Goal: Task Accomplishment & Management: Manage account settings

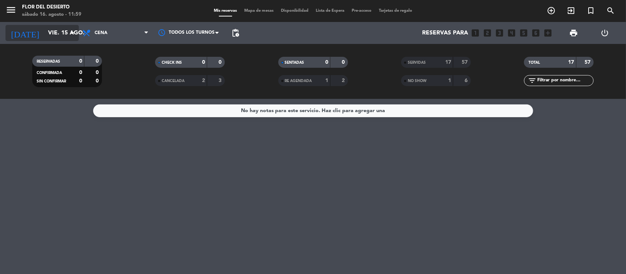
click at [77, 35] on input "vie. 15 ago." at bounding box center [82, 33] width 77 height 14
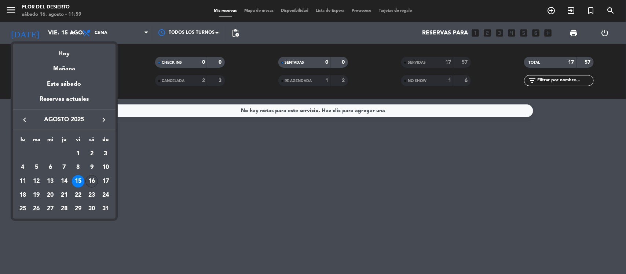
click at [93, 184] on div "16" at bounding box center [91, 181] width 12 height 12
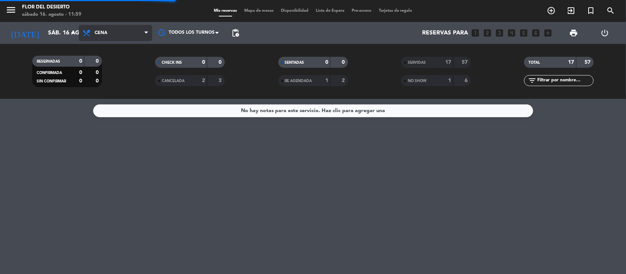
click at [125, 26] on span "Cena" at bounding box center [115, 33] width 73 height 16
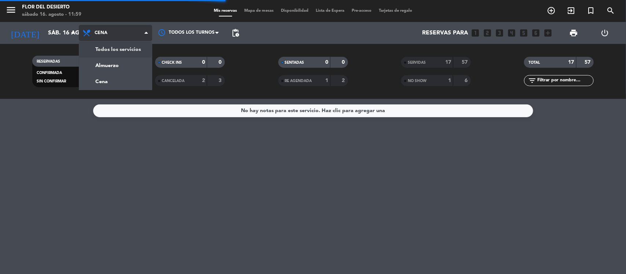
click at [116, 49] on div "menu [PERSON_NAME] DEL DESIERTO sábado 16. agosto - 11:59 Mis reservas Mapa de …" at bounding box center [313, 49] width 626 height 99
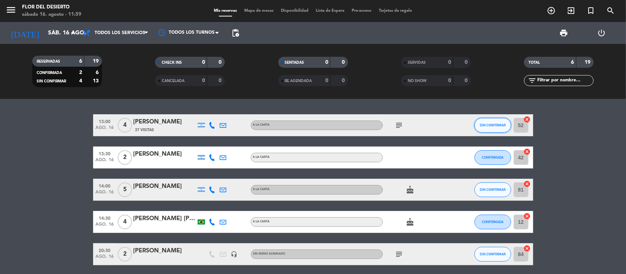
click at [479, 127] on button "SIN CONFIRMAR" at bounding box center [493, 125] width 37 height 15
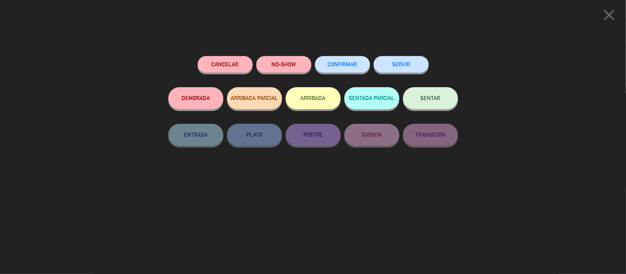
click at [351, 65] on span "CONFIRMAR" at bounding box center [342, 64] width 29 height 6
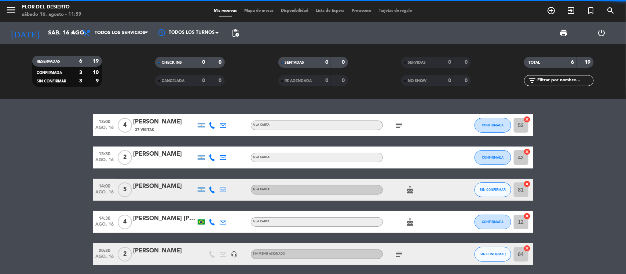
click at [397, 121] on icon "subject" at bounding box center [399, 125] width 9 height 9
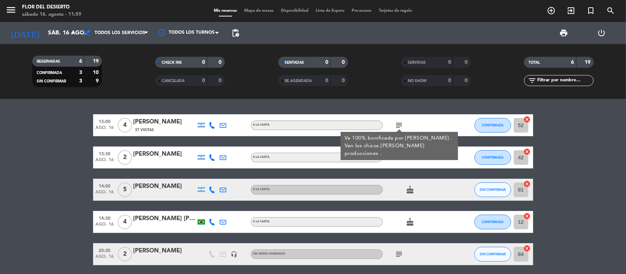
click at [213, 191] on icon at bounding box center [212, 190] width 7 height 7
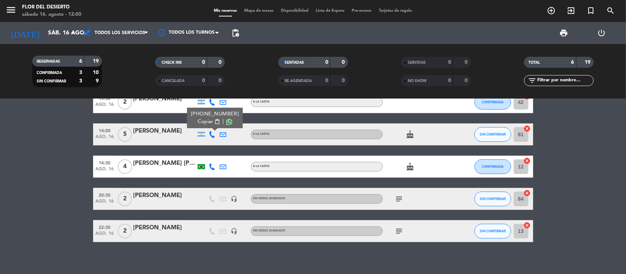
scroll to position [60, 0]
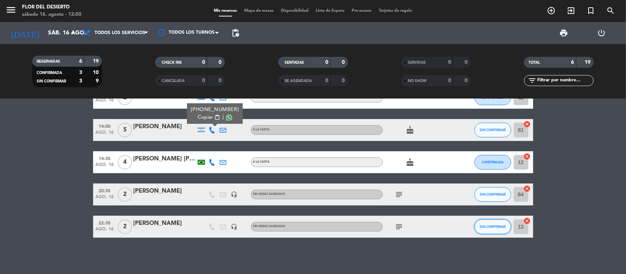
click at [488, 224] on button "SIN CONFIRMAR" at bounding box center [493, 227] width 37 height 15
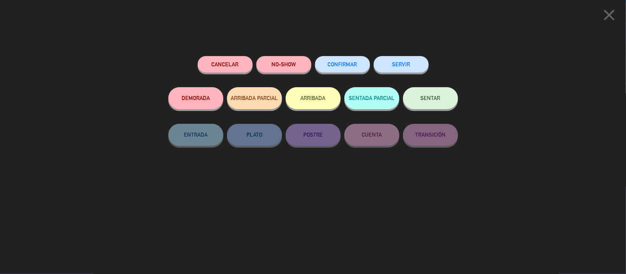
click at [422, 240] on div "Cancelar NO-SHOW CONFIRMAR SERVIR DEMORADA ARRIBADA PARCIAL ARRIBADA SENTADA PA…" at bounding box center [313, 162] width 300 height 223
click at [615, 13] on icon "close" at bounding box center [609, 15] width 18 height 18
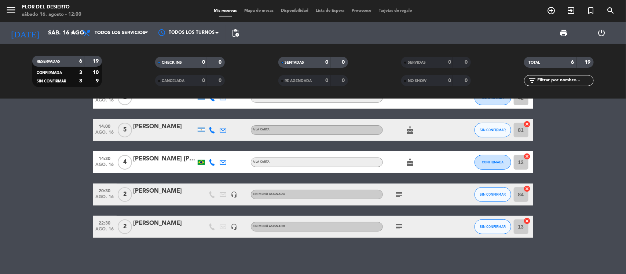
click at [404, 228] on span "subject" at bounding box center [399, 227] width 11 height 9
click at [400, 227] on icon "subject" at bounding box center [399, 227] width 9 height 9
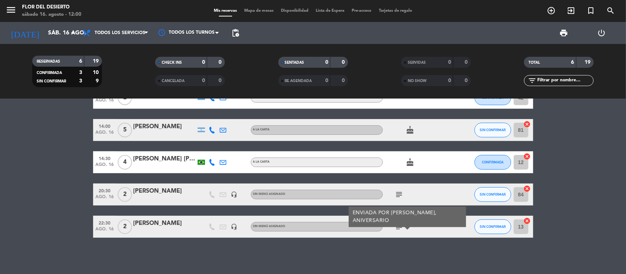
click at [81, 195] on bookings-row "13:00 ago. 16 4 [PERSON_NAME] 37 Visitas A LA CARTA subject CONFIRMADA 52 cance…" at bounding box center [313, 146] width 626 height 183
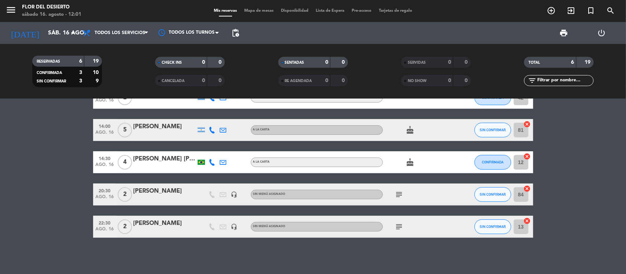
click at [397, 194] on icon "subject" at bounding box center [399, 194] width 9 height 9
click at [412, 162] on icon "cake" at bounding box center [410, 162] width 9 height 9
click at [430, 154] on div "CUMPLEAÑOS" at bounding box center [410, 148] width 45 height 13
click at [399, 195] on icon "subject" at bounding box center [399, 194] width 9 height 9
click at [435, 195] on div "subject Tienen voucher de 120mil consultar a mati" at bounding box center [416, 195] width 66 height 22
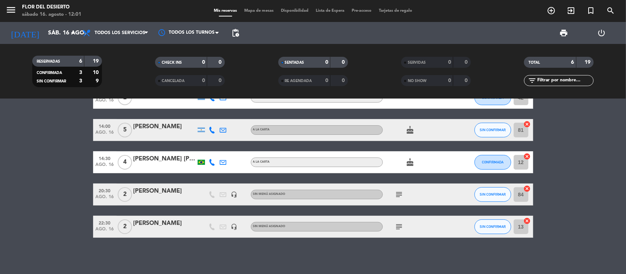
click at [400, 191] on icon "subject" at bounding box center [399, 194] width 9 height 9
click at [433, 197] on div "subject Tienen voucher de 120mil consultar a mati" at bounding box center [416, 195] width 66 height 22
click at [500, 229] on button "SIN CONFIRMAR" at bounding box center [493, 227] width 37 height 15
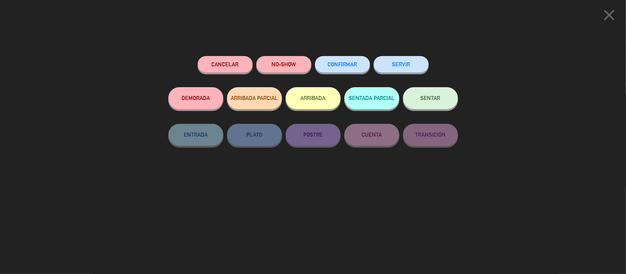
click at [343, 62] on span "CONFIRMAR" at bounding box center [342, 64] width 29 height 6
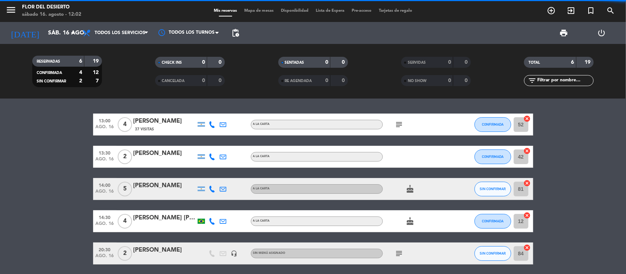
scroll to position [0, 0]
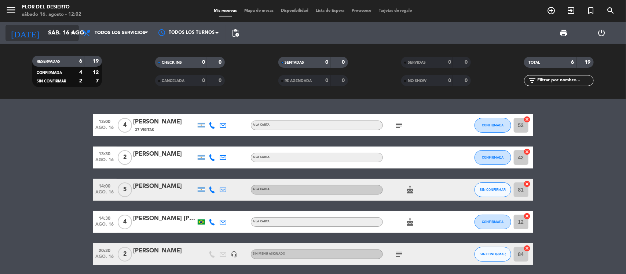
click at [70, 33] on icon "arrow_drop_down" at bounding box center [72, 33] width 9 height 9
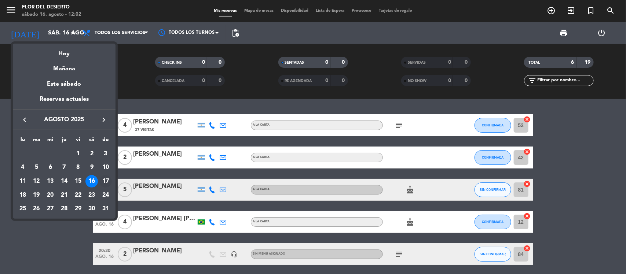
click at [103, 180] on div "17" at bounding box center [105, 181] width 12 height 12
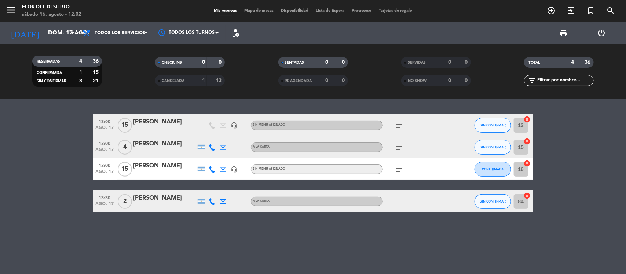
click at [213, 149] on icon at bounding box center [212, 147] width 7 height 7
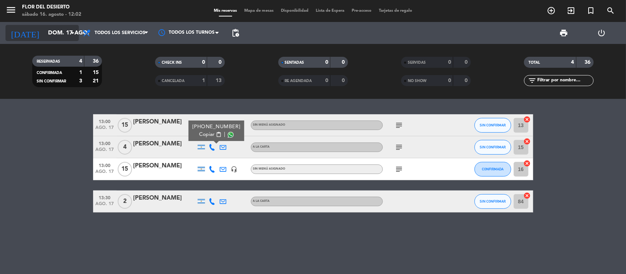
click at [70, 30] on icon "arrow_drop_down" at bounding box center [72, 33] width 9 height 9
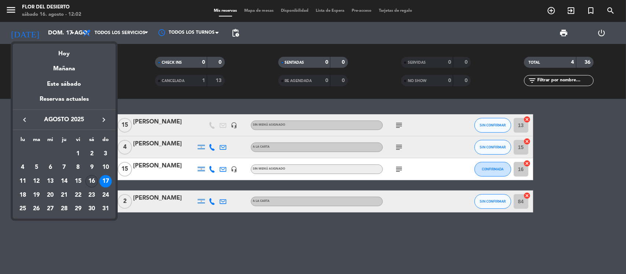
click at [90, 179] on div "16" at bounding box center [91, 181] width 12 height 12
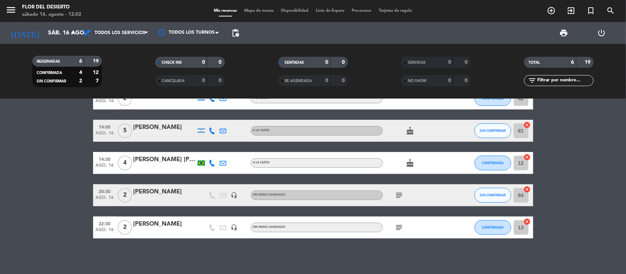
scroll to position [60, 0]
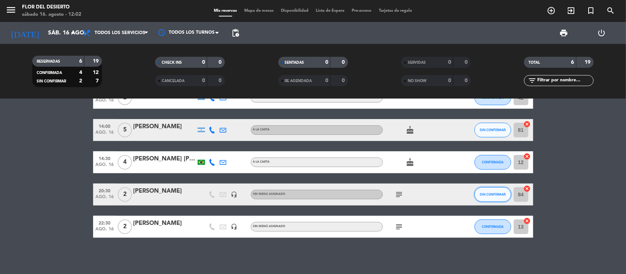
click at [494, 195] on span "SIN CONFIRMAR" at bounding box center [493, 195] width 26 height 4
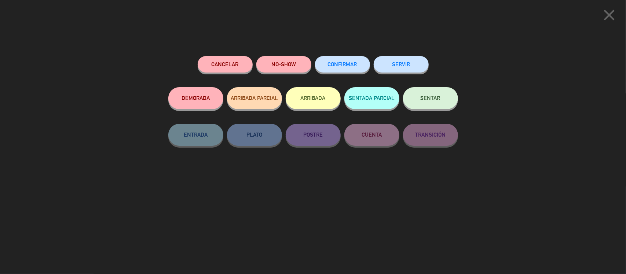
click at [344, 58] on button "CONFIRMAR" at bounding box center [342, 64] width 55 height 17
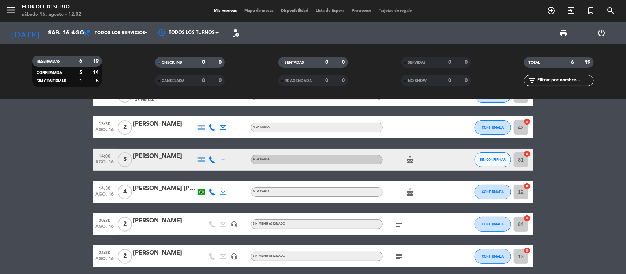
scroll to position [0, 0]
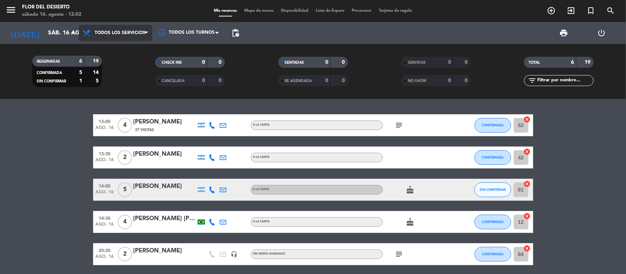
click at [110, 34] on span "Todos los servicios" at bounding box center [120, 32] width 51 height 5
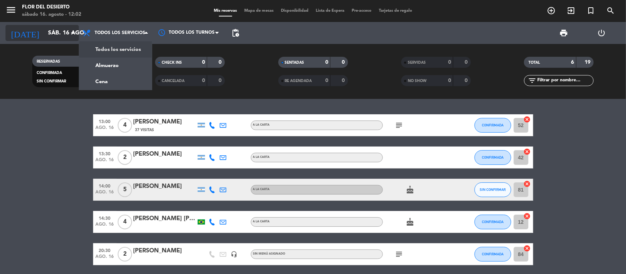
click at [68, 32] on icon "arrow_drop_down" at bounding box center [72, 33] width 9 height 9
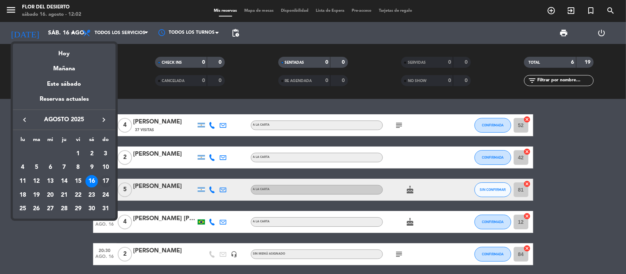
click at [103, 176] on div "17" at bounding box center [105, 181] width 12 height 12
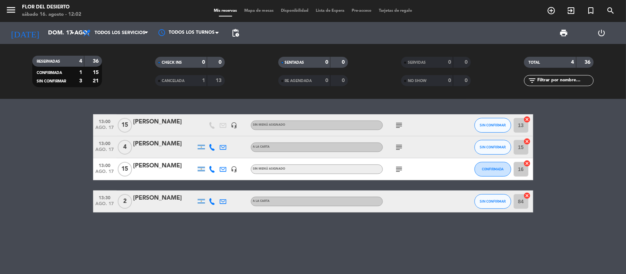
click at [210, 147] on icon at bounding box center [212, 147] width 7 height 7
click at [212, 204] on icon at bounding box center [212, 201] width 7 height 7
click at [403, 147] on icon "subject" at bounding box center [399, 147] width 9 height 9
click at [400, 124] on icon "subject" at bounding box center [399, 125] width 9 height 9
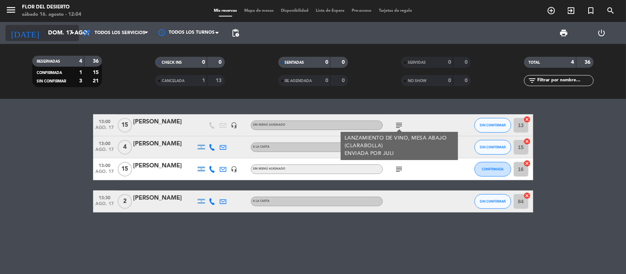
click at [70, 36] on icon "arrow_drop_down" at bounding box center [72, 33] width 9 height 9
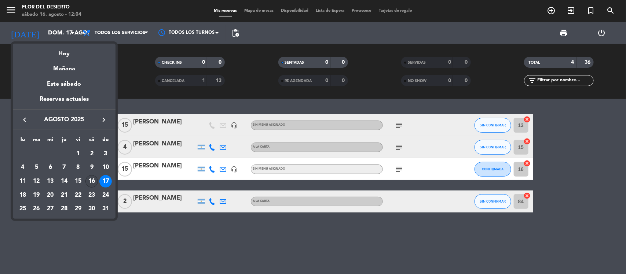
click at [91, 182] on div "16" at bounding box center [91, 181] width 12 height 12
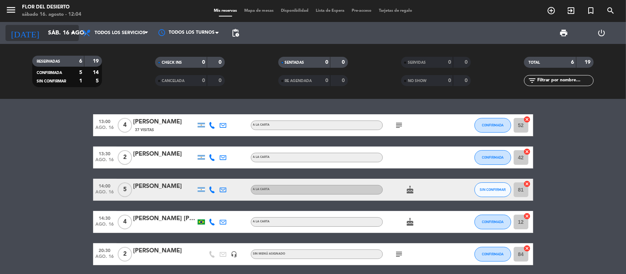
click at [65, 33] on input "sáb. 16 ago." at bounding box center [82, 33] width 77 height 14
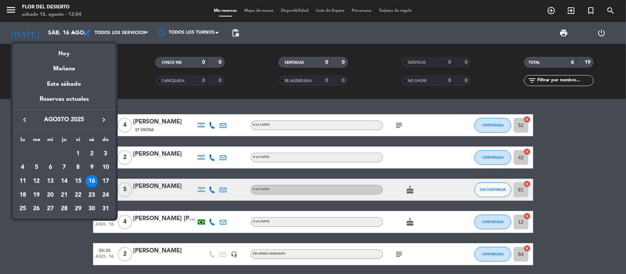
click at [104, 180] on div "17" at bounding box center [105, 181] width 12 height 12
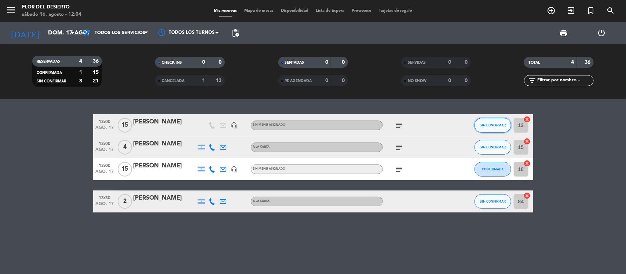
click at [478, 125] on button "SIN CONFIRMAR" at bounding box center [493, 125] width 37 height 15
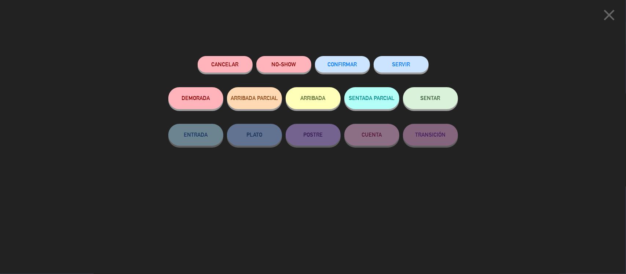
click at [327, 61] on button "CONFIRMAR" at bounding box center [342, 64] width 55 height 17
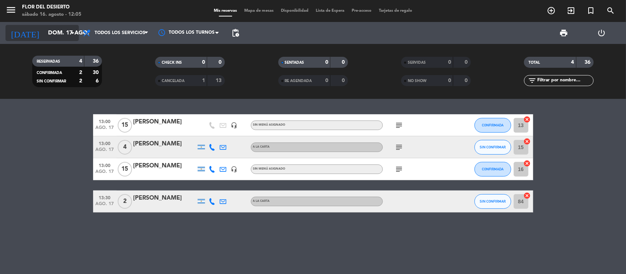
click at [70, 32] on icon "arrow_drop_down" at bounding box center [72, 33] width 9 height 9
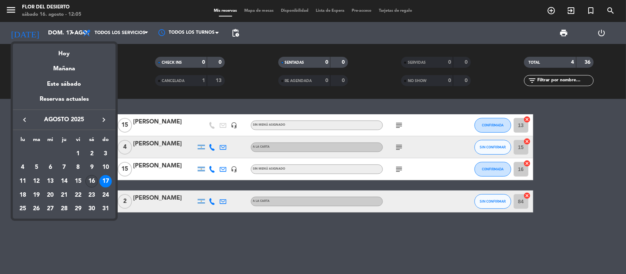
click at [94, 186] on div "16" at bounding box center [91, 181] width 12 height 12
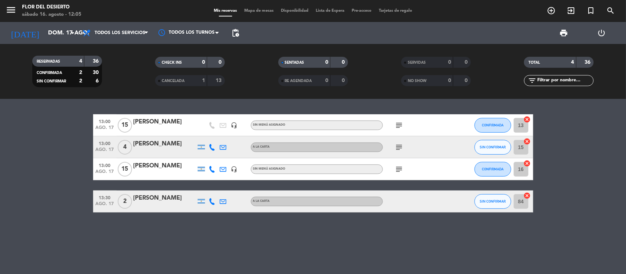
type input "sáb. 16 ago."
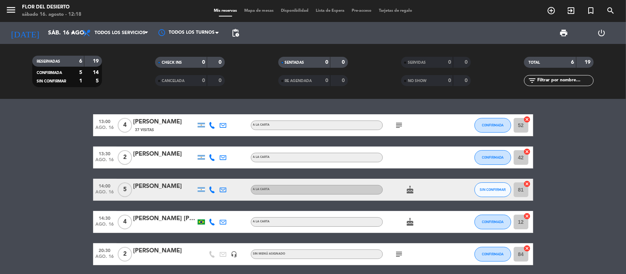
click at [252, 13] on span "Mapa de mesas" at bounding box center [259, 11] width 37 height 4
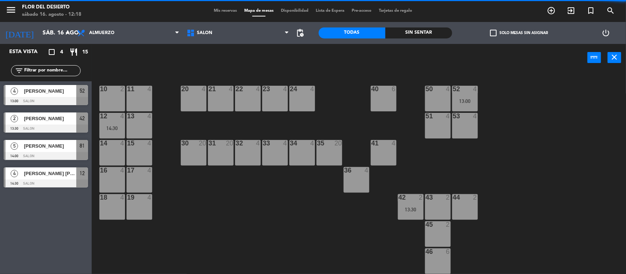
click at [188, 151] on div "30 20" at bounding box center [194, 153] width 26 height 26
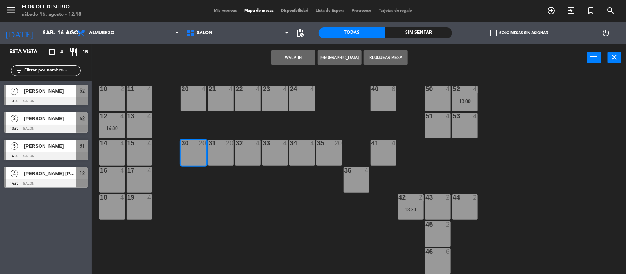
click at [295, 58] on button "WALK IN" at bounding box center [293, 57] width 44 height 15
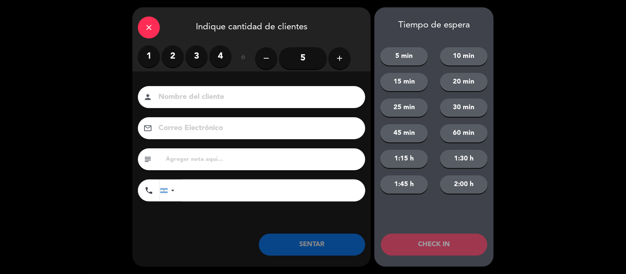
click at [178, 53] on label "2" at bounding box center [173, 56] width 22 height 22
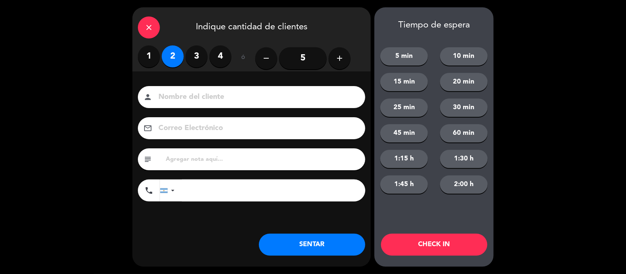
drag, startPoint x: 221, startPoint y: 57, endPoint x: 250, endPoint y: 117, distance: 66.4
click at [221, 57] on label "4" at bounding box center [220, 56] width 22 height 22
click at [289, 243] on button "SENTAR" at bounding box center [312, 245] width 106 height 22
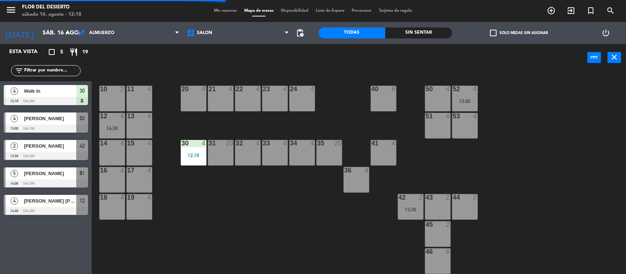
click at [47, 123] on div "4 [PERSON_NAME] 13:00 SALON 52" at bounding box center [46, 123] width 92 height 28
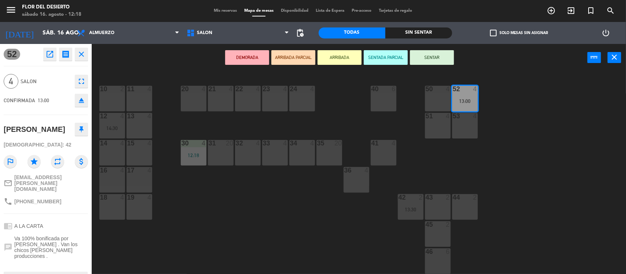
click at [156, 76] on main "10 2 11 4 20 4 21 4 22 4 23 4 24 4 40 6 50 4 52 4 13:00 12 4 14:30 13 4 51 4 53…" at bounding box center [359, 170] width 534 height 209
click at [77, 55] on icon "close" at bounding box center [81, 54] width 9 height 9
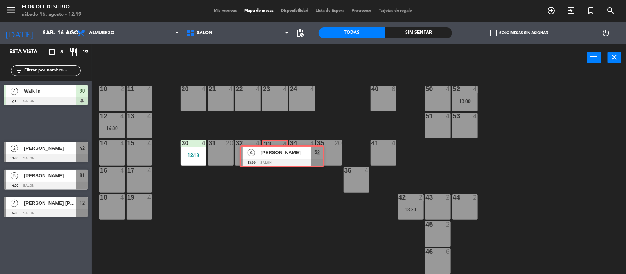
drag, startPoint x: 132, startPoint y: 204, endPoint x: 279, endPoint y: 154, distance: 155.0
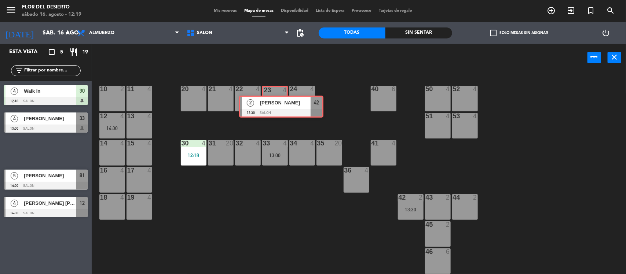
drag, startPoint x: 39, startPoint y: 149, endPoint x: 274, endPoint y: 105, distance: 239.6
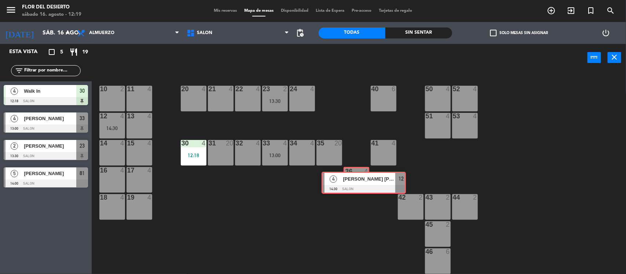
drag, startPoint x: 202, startPoint y: 209, endPoint x: 349, endPoint y: 182, distance: 149.3
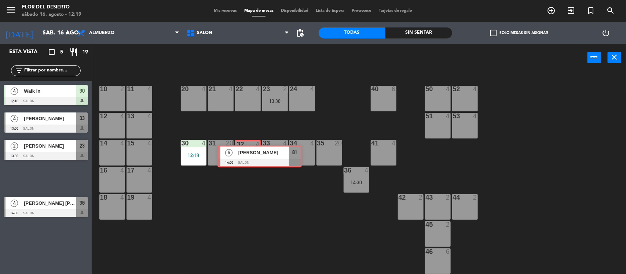
drag, startPoint x: 31, startPoint y: 176, endPoint x: 245, endPoint y: 154, distance: 215.0
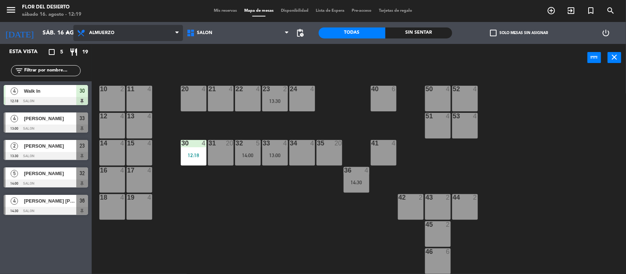
click at [106, 33] on span "Almuerzo" at bounding box center [101, 32] width 25 height 5
click at [222, 12] on span "Mis reservas" at bounding box center [225, 11] width 30 height 4
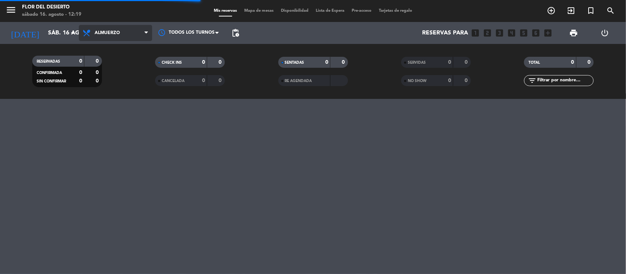
click at [140, 33] on span "Almuerzo" at bounding box center [115, 33] width 73 height 16
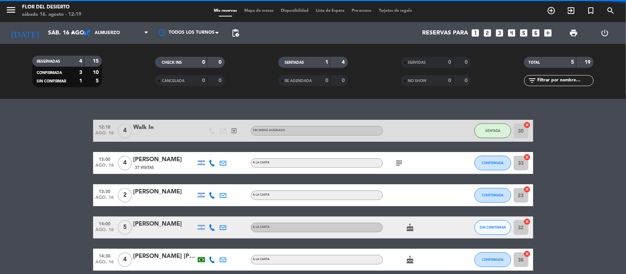
click at [131, 50] on div "RESERVADAS 4 15 CONFIRMADA 3 10 SIN CONFIRMAR 1 5 CHECK INS 0 0 CANCELADA 0 0 S…" at bounding box center [313, 71] width 626 height 55
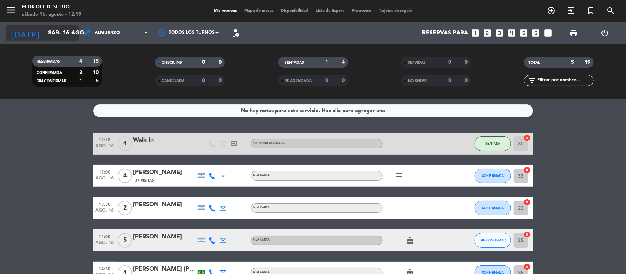
click at [48, 35] on input "sáb. 16 ago." at bounding box center [82, 33] width 77 height 14
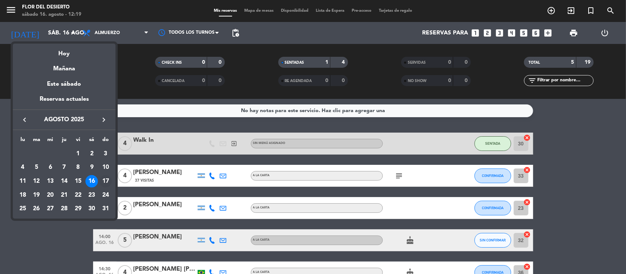
click at [105, 180] on div "17" at bounding box center [105, 181] width 12 height 12
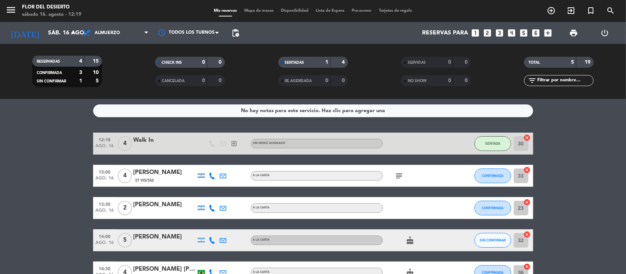
type input "dom. 17 ago."
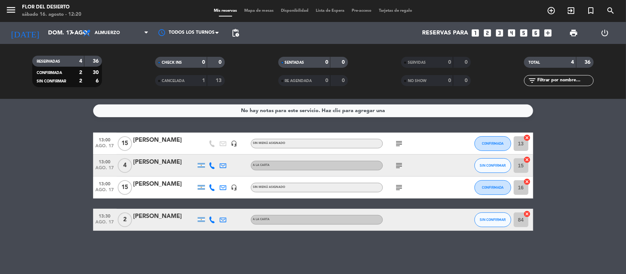
click at [211, 220] on icon at bounding box center [212, 220] width 7 height 7
click at [159, 216] on div "[PERSON_NAME]" at bounding box center [165, 217] width 62 height 10
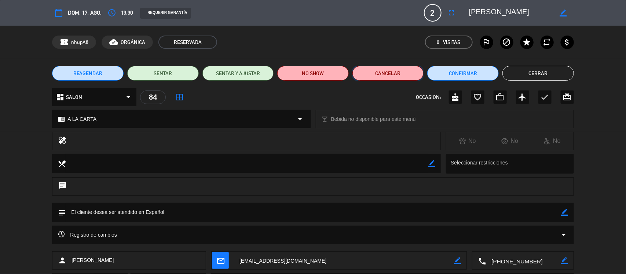
click at [399, 74] on button "Cancelar" at bounding box center [389, 73] width 72 height 15
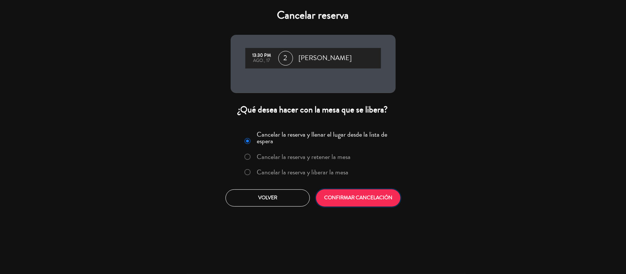
click at [369, 193] on button "CONFIRMAR CANCELACIÓN" at bounding box center [358, 198] width 84 height 17
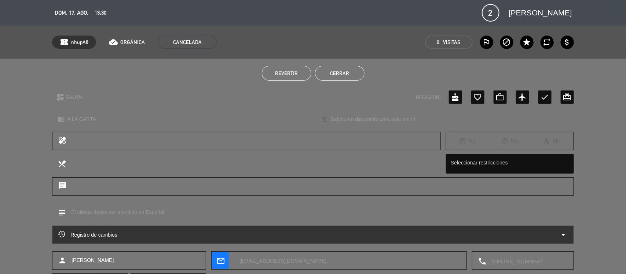
click at [321, 73] on button "Cerrar" at bounding box center [340, 73] width 50 height 15
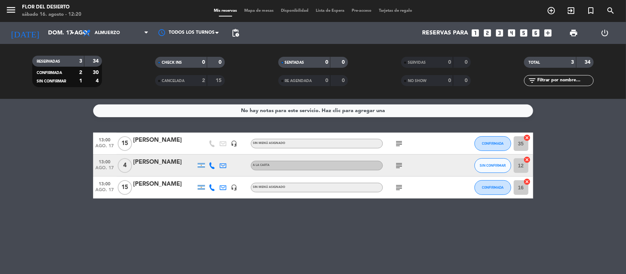
click at [213, 186] on icon at bounding box center [212, 188] width 7 height 7
drag, startPoint x: 132, startPoint y: 248, endPoint x: 188, endPoint y: 215, distance: 65.0
click at [132, 248] on div "No hay notas para este servicio. Haz clic para agregar una 13:00 ago. 17 15 [PE…" at bounding box center [313, 186] width 626 height 175
click at [248, 10] on span "Mapa de mesas" at bounding box center [259, 11] width 37 height 4
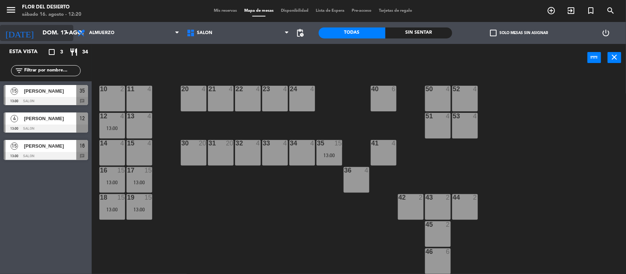
click at [43, 35] on input "dom. 17 ago." at bounding box center [77, 33] width 77 height 14
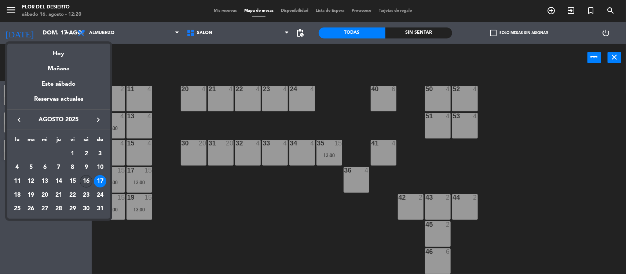
click at [89, 177] on div "16" at bounding box center [86, 181] width 12 height 12
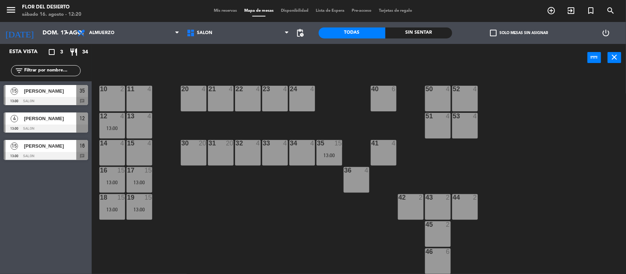
type input "sáb. 16 ago."
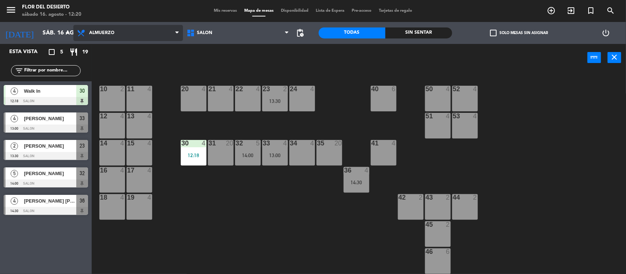
click at [137, 32] on span "Almuerzo" at bounding box center [128, 33] width 110 height 16
click at [238, 48] on div "power_input close" at bounding box center [340, 58] width 496 height 28
click at [189, 99] on div "20 4" at bounding box center [194, 99] width 26 height 26
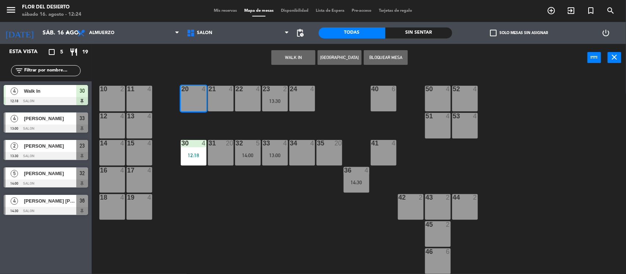
click at [274, 58] on button "WALK IN" at bounding box center [293, 57] width 44 height 15
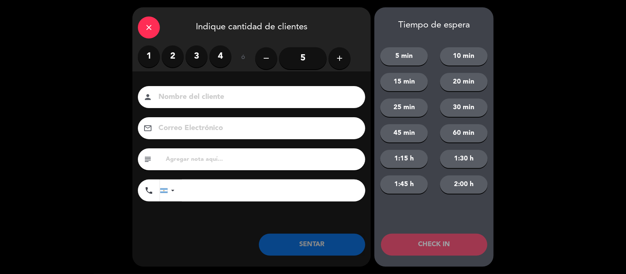
click at [171, 56] on label "2" at bounding box center [173, 56] width 22 height 22
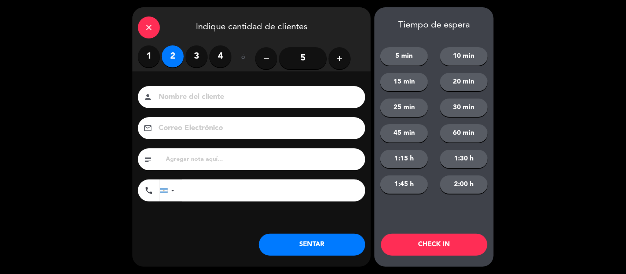
click at [307, 250] on button "SENTAR" at bounding box center [312, 245] width 106 height 22
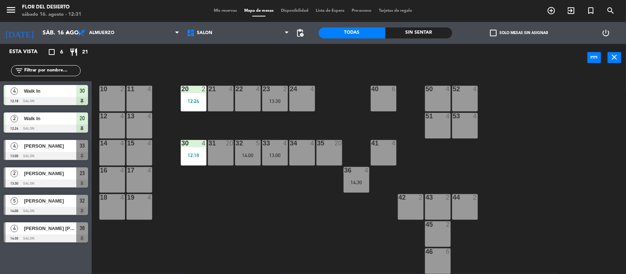
click at [293, 153] on div "34 4" at bounding box center [302, 153] width 26 height 26
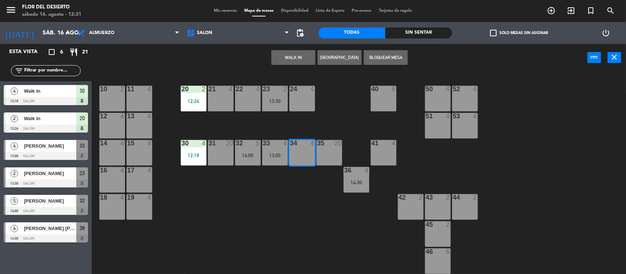
click at [300, 60] on button "WALK IN" at bounding box center [293, 57] width 44 height 15
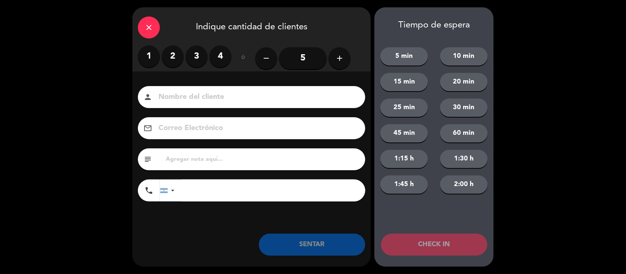
drag, startPoint x: 195, startPoint y: 59, endPoint x: 261, endPoint y: 178, distance: 136.3
click at [195, 59] on label "3" at bounding box center [197, 56] width 22 height 22
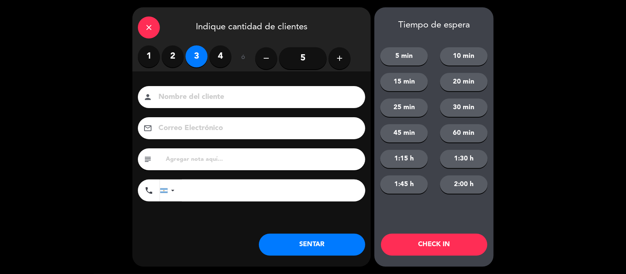
click at [300, 242] on button "SENTAR" at bounding box center [312, 245] width 106 height 22
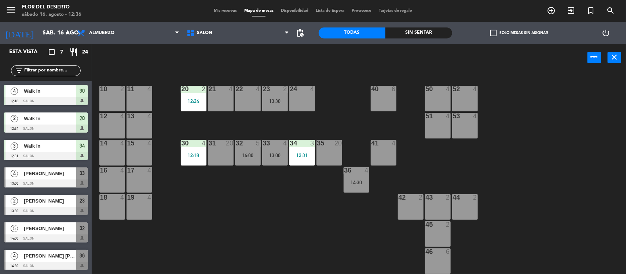
click at [213, 152] on div "31 20" at bounding box center [221, 153] width 26 height 26
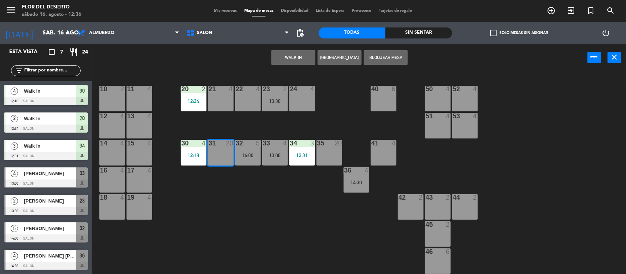
click at [292, 56] on button "WALK IN" at bounding box center [293, 57] width 44 height 15
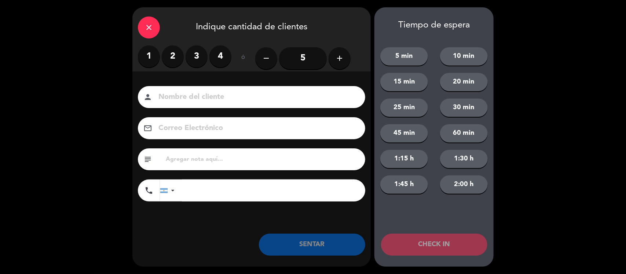
click at [176, 65] on label "2" at bounding box center [173, 56] width 22 height 22
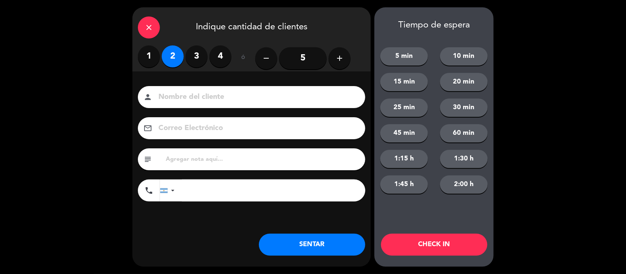
click at [301, 248] on button "SENTAR" at bounding box center [312, 245] width 106 height 22
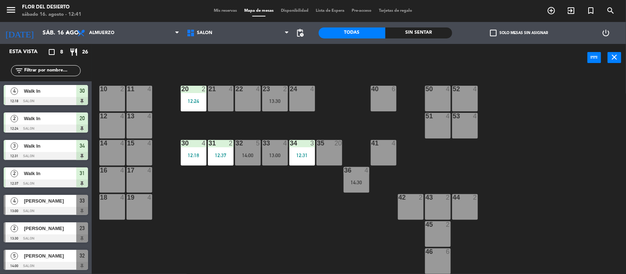
click at [221, 11] on span "Mis reservas" at bounding box center [225, 11] width 30 height 4
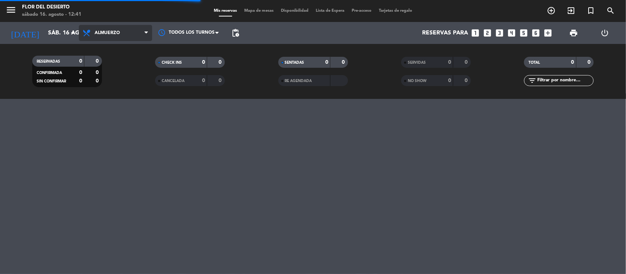
click at [116, 38] on span "Almuerzo" at bounding box center [115, 33] width 73 height 16
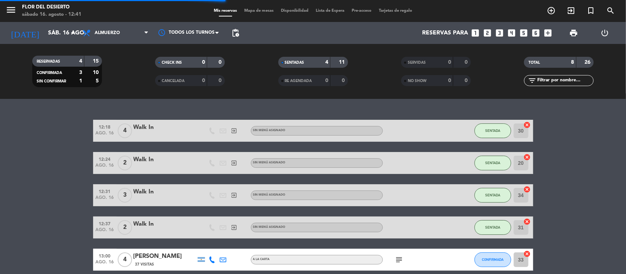
click at [122, 48] on div "RESERVADAS 4 15 CONFIRMADA 3 10 SIN CONFIRMAR 1 5 CHECK INS 0 0 CANCELADA 0 0 S…" at bounding box center [313, 71] width 626 height 55
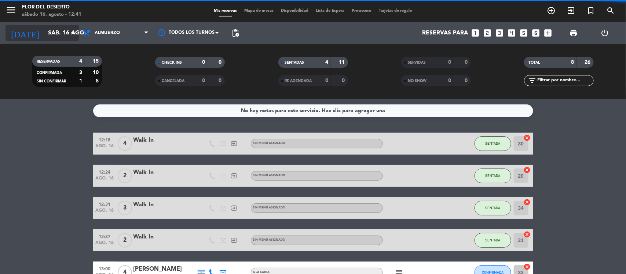
click at [67, 36] on input "sáb. 16 ago." at bounding box center [82, 33] width 77 height 14
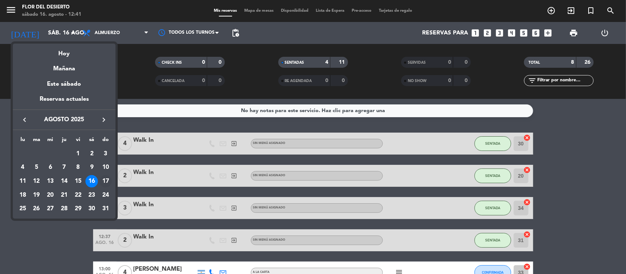
click at [104, 178] on div "17" at bounding box center [105, 181] width 12 height 12
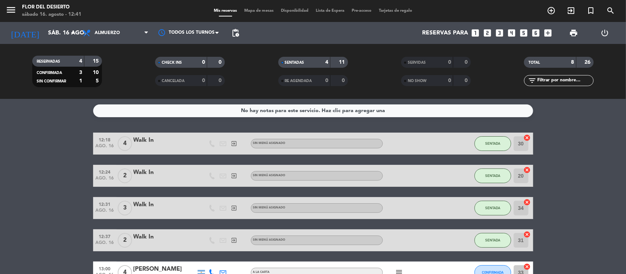
type input "dom. 17 ago."
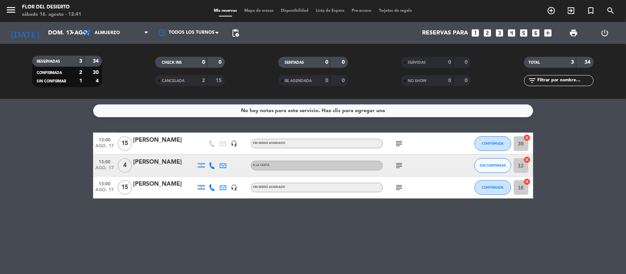
click at [212, 165] on icon at bounding box center [212, 165] width 7 height 7
click at [187, 164] on div "[PERSON_NAME]" at bounding box center [165, 163] width 62 height 10
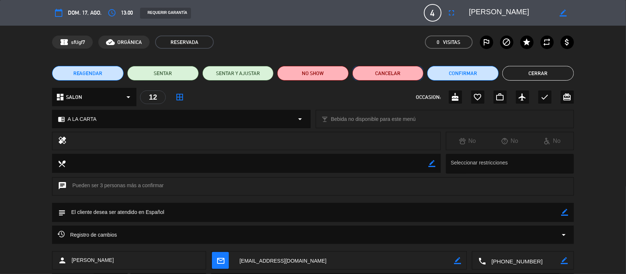
click at [400, 74] on button "Cancelar" at bounding box center [389, 73] width 72 height 15
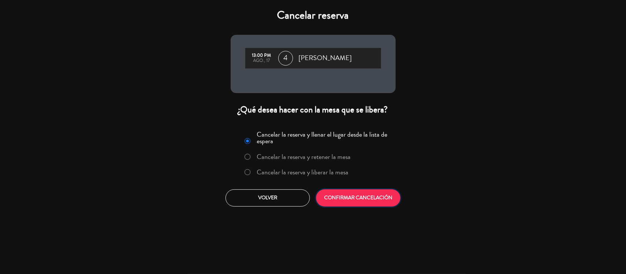
click at [378, 199] on button "CONFIRMAR CANCELACIÓN" at bounding box center [358, 198] width 84 height 17
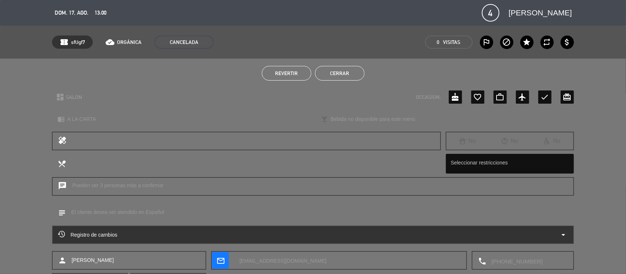
click at [343, 70] on button "Cerrar" at bounding box center [340, 73] width 50 height 15
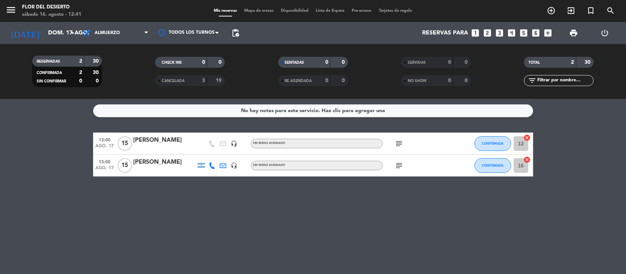
click at [209, 167] on icon at bounding box center [212, 165] width 7 height 7
click at [190, 178] on div "No hay notas para este servicio. Haz clic para agregar una 13:00 ago. 17 15 [PE…" at bounding box center [313, 186] width 626 height 175
click at [395, 165] on icon "subject" at bounding box center [399, 165] width 9 height 9
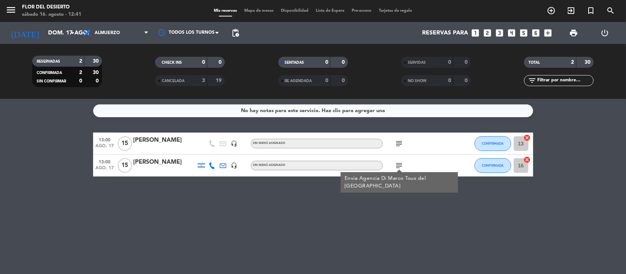
click at [399, 143] on icon "subject" at bounding box center [399, 143] width 9 height 9
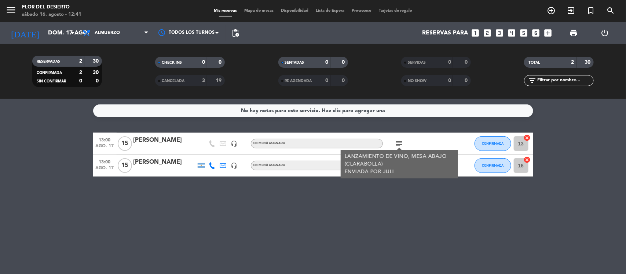
click at [384, 209] on div "No hay notas para este servicio. Haz clic para agregar una 13:00 ago. 17 15 [PE…" at bounding box center [313, 186] width 626 height 175
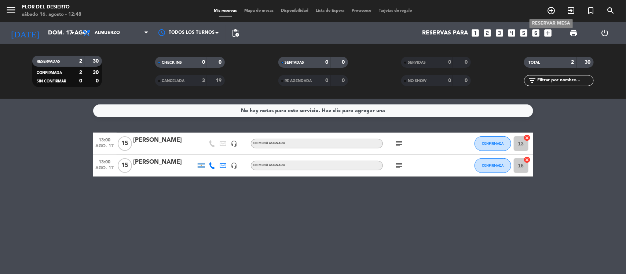
click at [551, 10] on icon "add_circle_outline" at bounding box center [551, 10] width 9 height 9
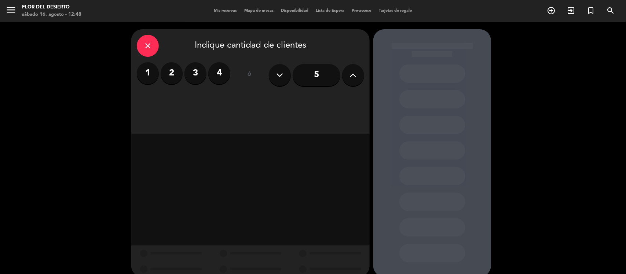
click at [201, 69] on label "3" at bounding box center [196, 73] width 22 height 22
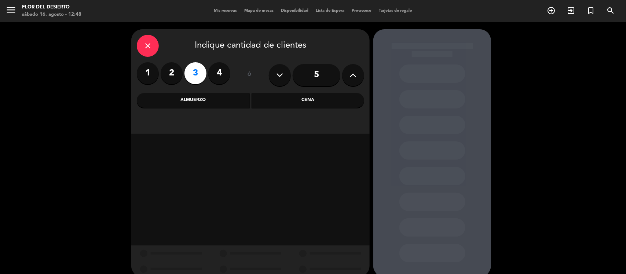
click at [275, 103] on div "Cena" at bounding box center [308, 100] width 113 height 15
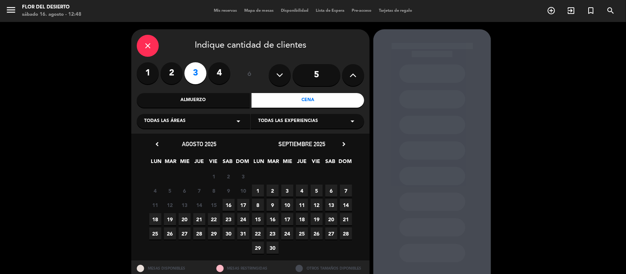
click at [158, 220] on span "18" at bounding box center [155, 219] width 12 height 12
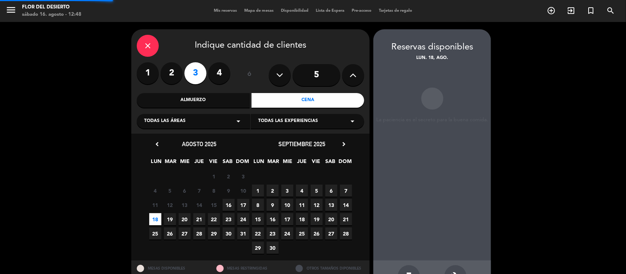
scroll to position [24, 0]
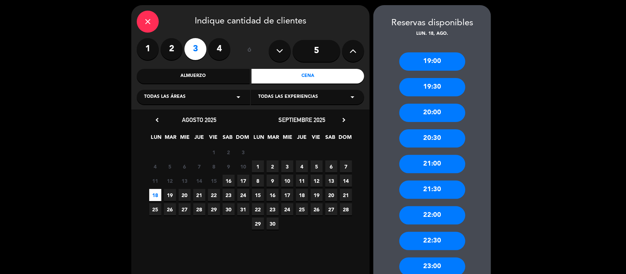
click at [450, 61] on div "19:00" at bounding box center [432, 61] width 66 height 18
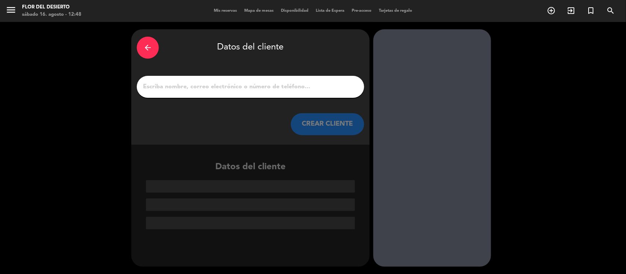
click at [321, 85] on input "1" at bounding box center [250, 87] width 216 height 10
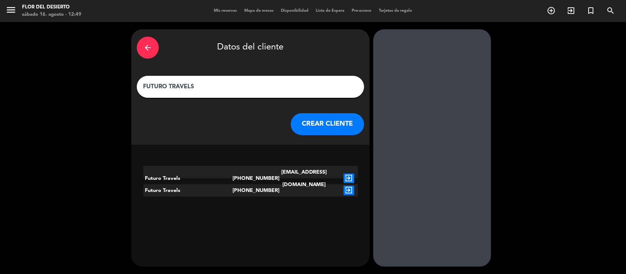
type input "FUTURO TRAVELS"
click at [349, 174] on icon "exit_to_app" at bounding box center [349, 179] width 11 height 10
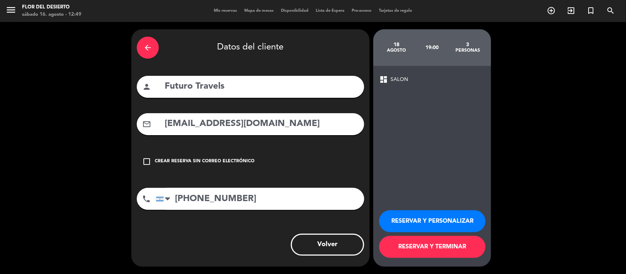
click at [450, 224] on button "RESERVAR Y PERSONALIZAR" at bounding box center [432, 222] width 106 height 22
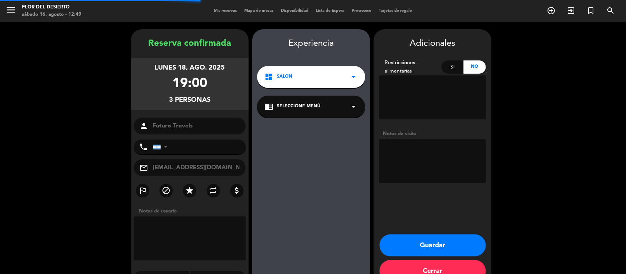
type input "[PHONE_NUMBER]"
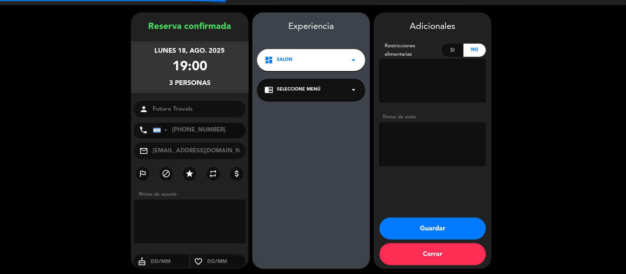
scroll to position [19, 0]
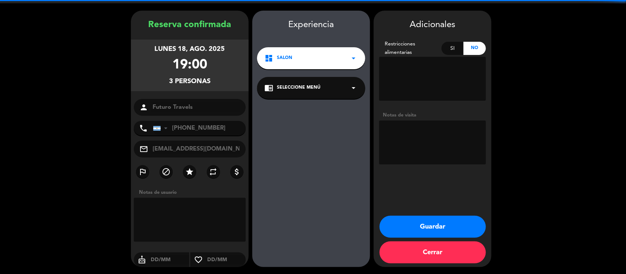
click at [423, 133] on textarea at bounding box center [432, 143] width 107 height 44
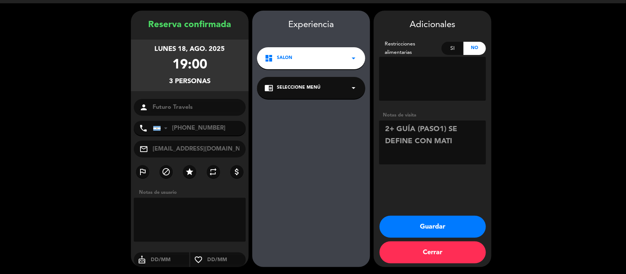
click at [471, 151] on textarea at bounding box center [432, 143] width 107 height 44
type textarea "2+ GUÍA (PASO1) SE DEFINE CON MATI, NO COBRAR PAX"
click at [454, 225] on button "Guardar" at bounding box center [433, 227] width 106 height 22
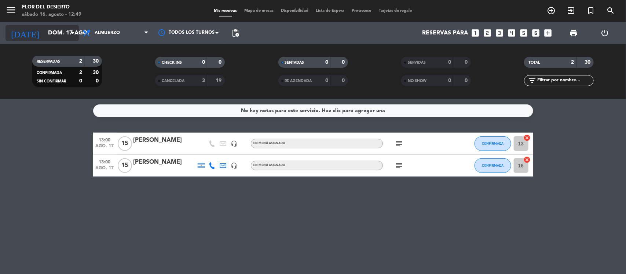
click at [62, 39] on input "dom. 17 ago." at bounding box center [82, 33] width 77 height 14
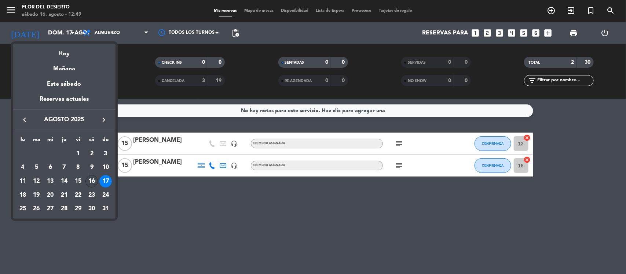
click at [90, 176] on div "16" at bounding box center [91, 181] width 12 height 12
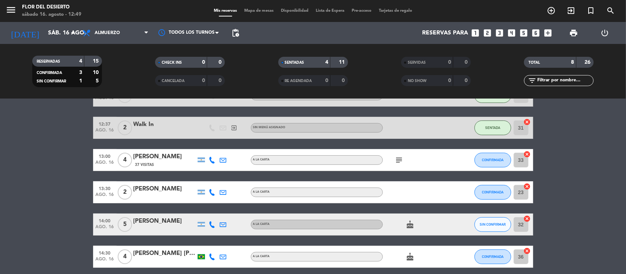
scroll to position [96, 0]
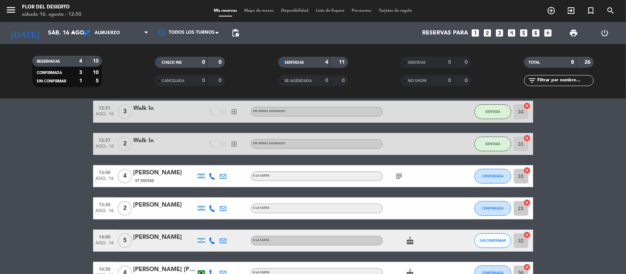
click at [396, 174] on icon "subject" at bounding box center [399, 176] width 9 height 9
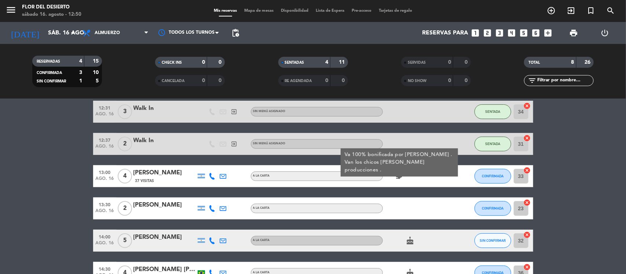
click at [28, 171] on bookings-row "12:18 ago. 16 4 Walk In exit_to_app Sin menú asignado SENTADA 30 cancel 12:24 a…" at bounding box center [313, 160] width 626 height 248
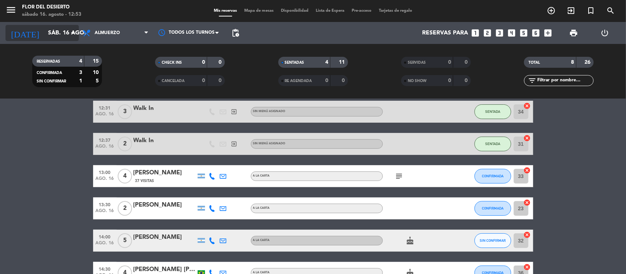
click at [73, 36] on icon "arrow_drop_down" at bounding box center [72, 33] width 9 height 9
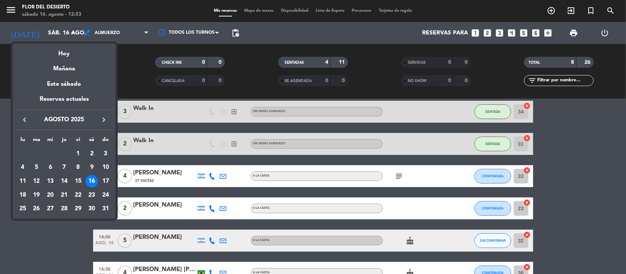
click at [113, 28] on div at bounding box center [313, 137] width 626 height 274
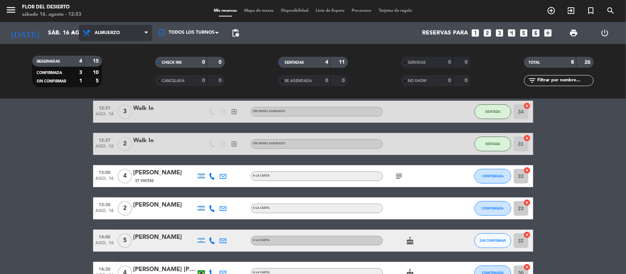
click at [113, 31] on span "Almuerzo" at bounding box center [107, 32] width 25 height 5
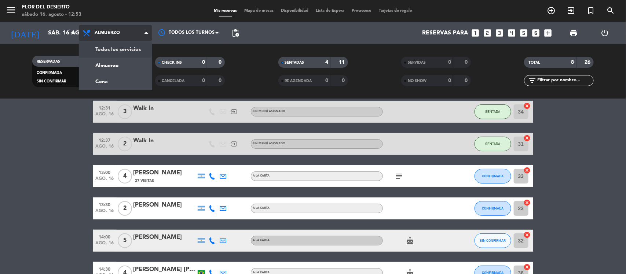
click at [118, 52] on div "menu [PERSON_NAME] DEL DESIERTO sábado 16. agosto - 12:53 Mis reservas Mapa de …" at bounding box center [313, 49] width 626 height 99
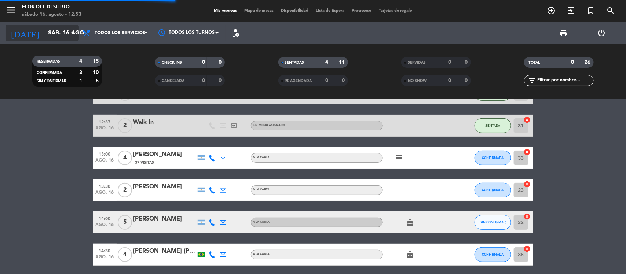
scroll to position [78, 0]
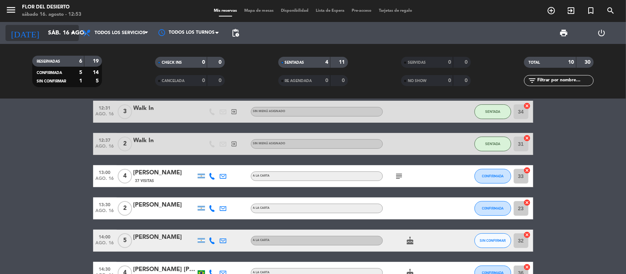
click at [69, 33] on icon "arrow_drop_down" at bounding box center [72, 33] width 9 height 9
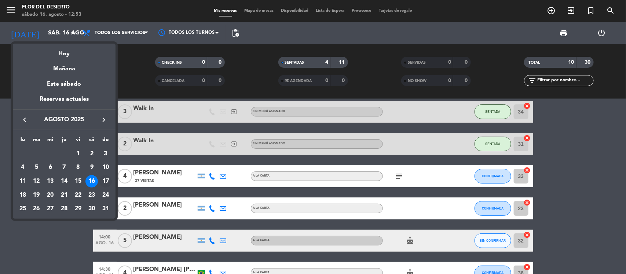
click at [108, 182] on div "17" at bounding box center [105, 181] width 12 height 12
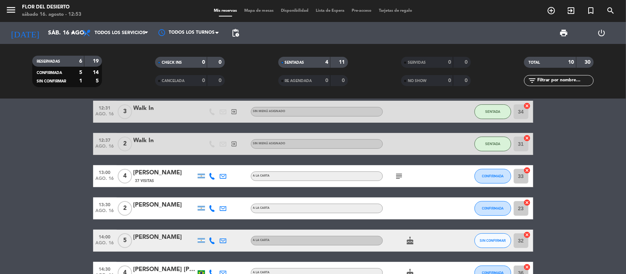
type input "dom. 17 ago."
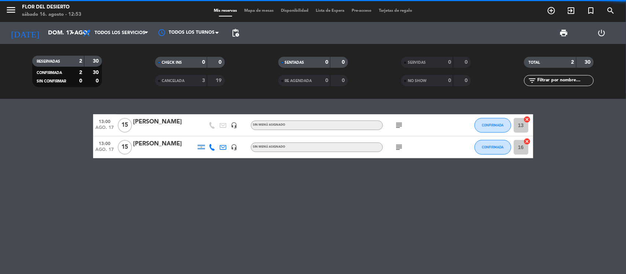
scroll to position [0, 0]
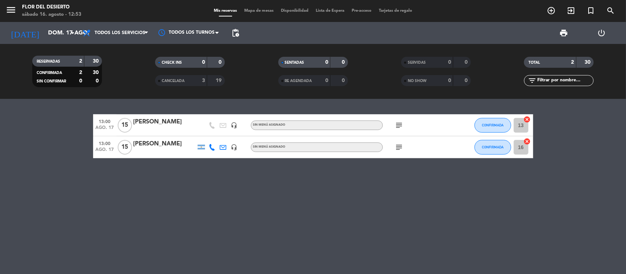
click at [155, 125] on div "[PERSON_NAME]" at bounding box center [165, 122] width 62 height 10
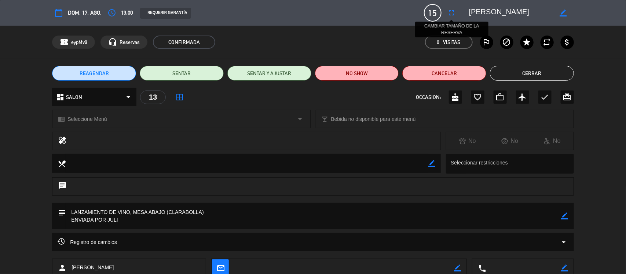
click at [452, 11] on icon "fullscreen" at bounding box center [452, 12] width 9 height 9
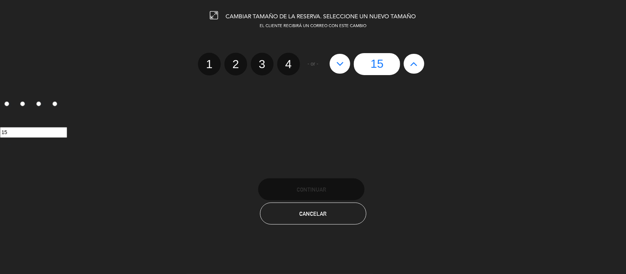
click at [416, 67] on icon at bounding box center [414, 64] width 8 height 12
type input "16"
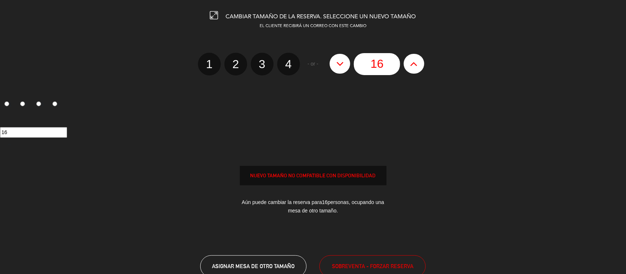
click at [416, 67] on icon at bounding box center [414, 64] width 8 height 12
type input "17"
click at [416, 67] on icon at bounding box center [414, 64] width 8 height 12
type input "18"
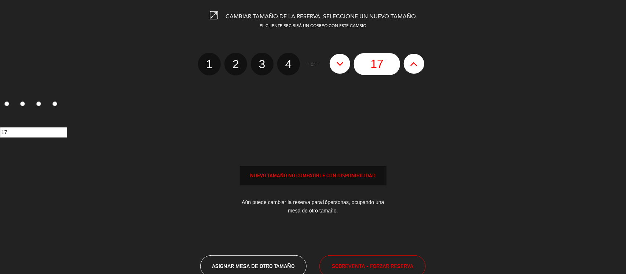
type input "18"
click at [416, 67] on icon at bounding box center [414, 64] width 8 height 12
type input "19"
click at [416, 67] on icon at bounding box center [414, 64] width 8 height 12
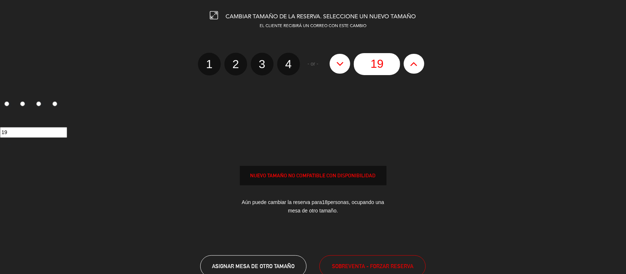
type input "20"
click at [416, 67] on icon at bounding box center [414, 64] width 8 height 12
type input "21"
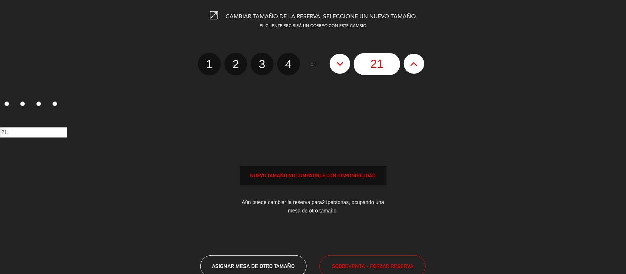
click at [416, 67] on icon at bounding box center [414, 64] width 8 height 12
type input "22"
click at [416, 67] on icon at bounding box center [414, 64] width 8 height 12
type input "23"
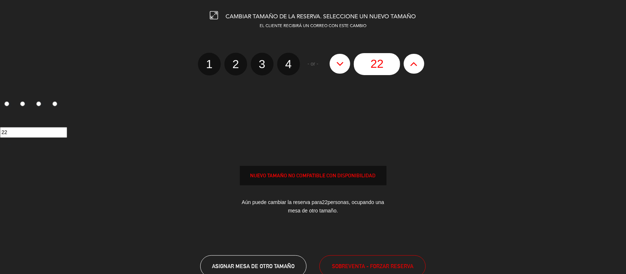
type input "23"
click at [416, 67] on div "23" at bounding box center [377, 64] width 102 height 22
click at [416, 67] on edit-booking-info-modal "CAMBIAR TAMAÑO DE LA RESERVA. SELECCIONE UN NUEVO TAMAÑO EL CLIENTE RECIBIRÁ UN…" at bounding box center [313, 137] width 626 height 274
click at [342, 69] on button at bounding box center [340, 64] width 21 height 20
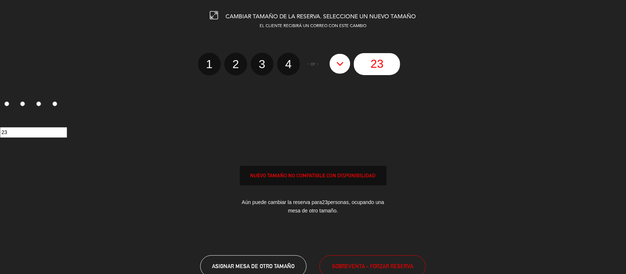
type input "22"
click at [342, 69] on button at bounding box center [340, 64] width 21 height 20
type input "21"
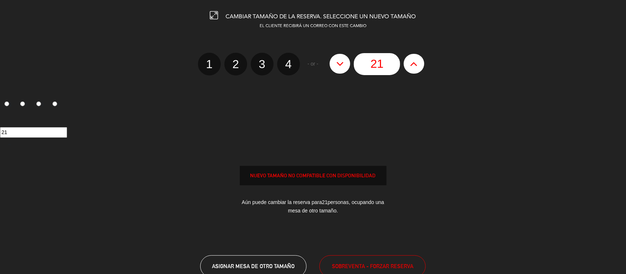
click at [0, 0] on div at bounding box center [0, 0] width 0 height 0
click at [342, 69] on button at bounding box center [340, 64] width 21 height 20
type input "20"
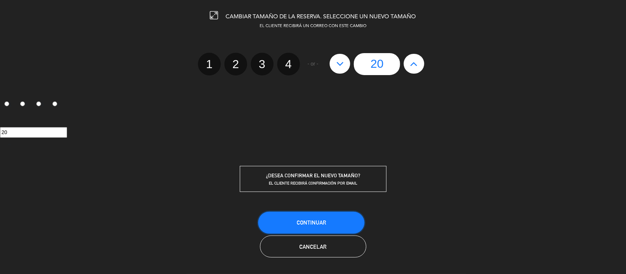
click at [303, 218] on button "Continuar" at bounding box center [311, 223] width 106 height 22
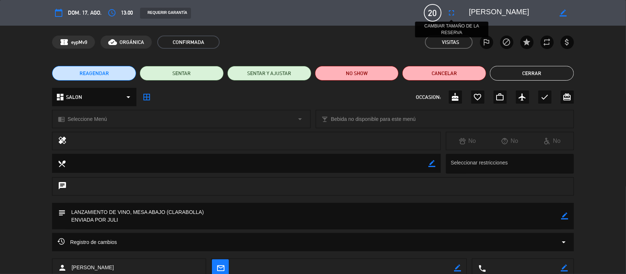
drag, startPoint x: 530, startPoint y: 16, endPoint x: 448, endPoint y: 11, distance: 82.3
click at [448, 11] on div "calendar_today dom. 17, ago. access_time 13:00 REQUERIR GARANTÍA 20 [PERSON_NAM…" at bounding box center [313, 13] width 522 height 18
click at [525, 74] on button "Cerrar" at bounding box center [532, 73] width 84 height 15
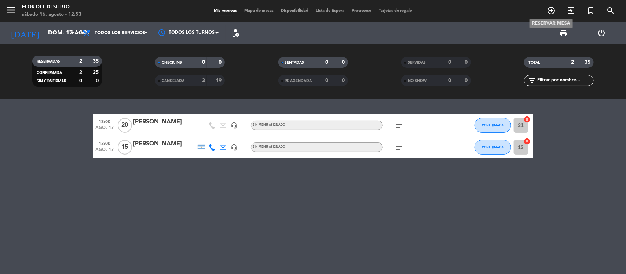
click at [551, 7] on icon "add_circle_outline" at bounding box center [551, 10] width 9 height 9
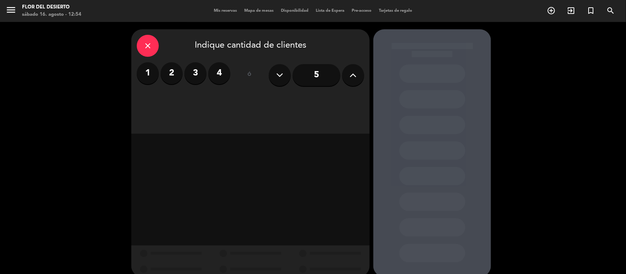
click at [346, 76] on button at bounding box center [353, 75] width 22 height 22
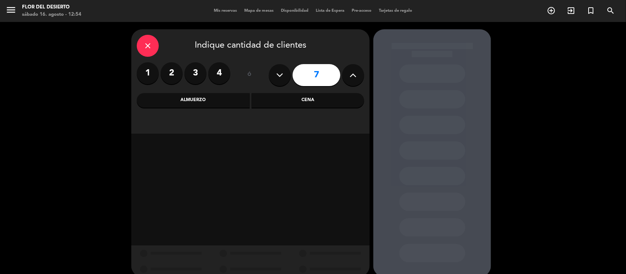
click at [346, 76] on button at bounding box center [353, 75] width 22 height 22
type input "9"
click at [231, 103] on div "Almuerzo" at bounding box center [193, 100] width 113 height 15
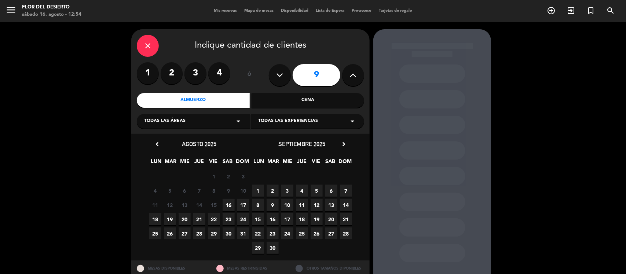
click at [242, 202] on span "17" at bounding box center [243, 205] width 12 height 12
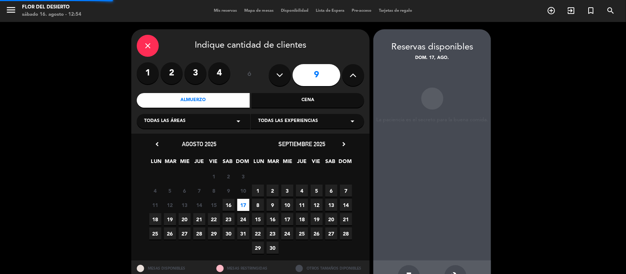
scroll to position [24, 0]
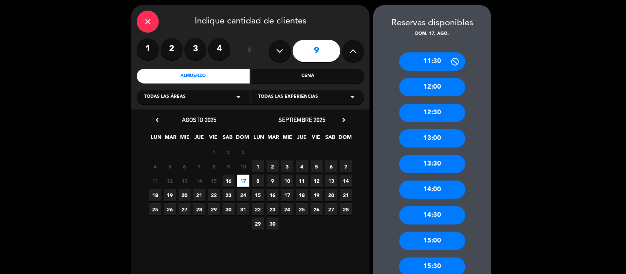
click at [439, 140] on div "13:00" at bounding box center [432, 138] width 66 height 18
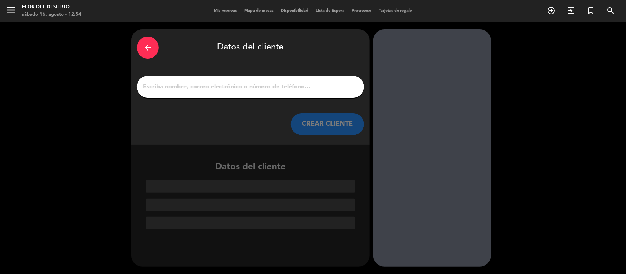
scroll to position [0, 0]
click at [279, 70] on div "arrow_back Datos del cliente CREAR CLIENTE" at bounding box center [250, 87] width 238 height 116
click at [266, 87] on input "1" at bounding box center [250, 87] width 216 height 10
paste input "[PERSON_NAME]"
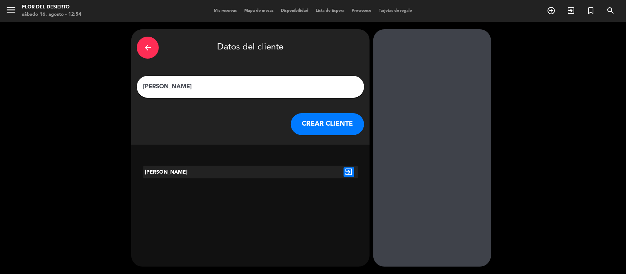
type input "[PERSON_NAME]"
click at [337, 127] on button "CREAR CLIENTE" at bounding box center [327, 124] width 73 height 22
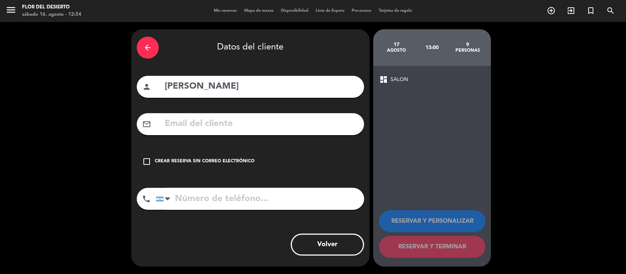
click at [235, 161] on div "Crear reserva sin correo electrónico" at bounding box center [205, 161] width 100 height 7
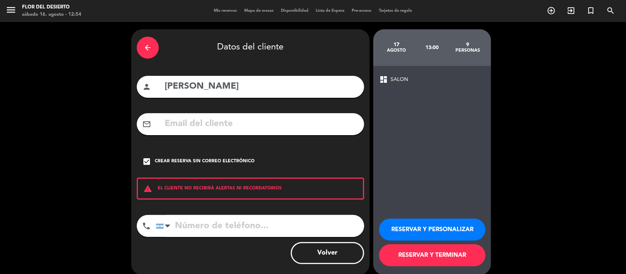
click at [453, 229] on button "RESERVAR Y PERSONALIZAR" at bounding box center [432, 230] width 106 height 22
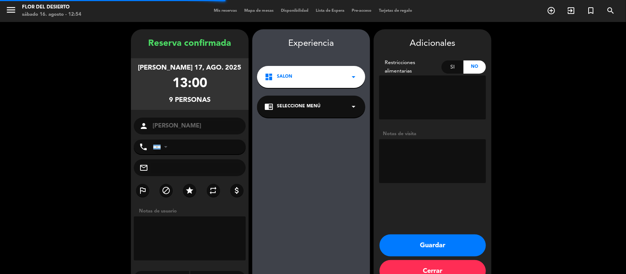
scroll to position [19, 0]
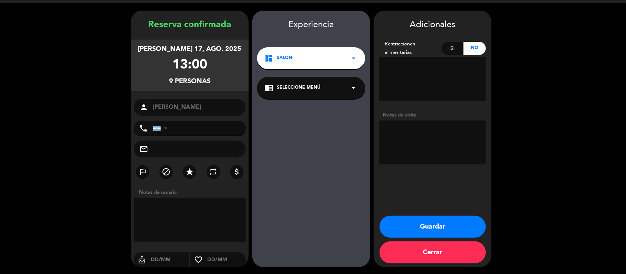
click at [453, 229] on button "Guardar" at bounding box center [433, 227] width 106 height 22
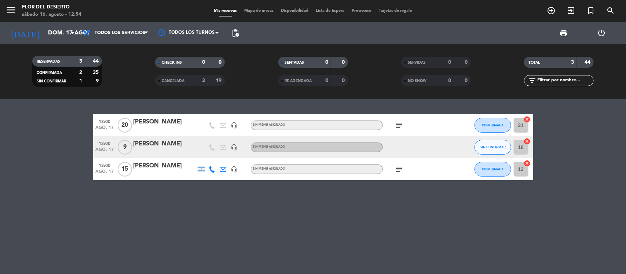
click at [393, 127] on div "subject" at bounding box center [416, 125] width 66 height 22
click at [391, 121] on div "subject" at bounding box center [416, 125] width 66 height 22
click at [491, 146] on span "SIN CONFIRMAR" at bounding box center [493, 147] width 26 height 4
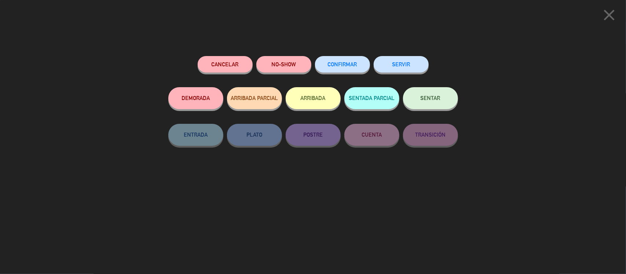
click at [337, 72] on button "CONFIRMAR" at bounding box center [342, 64] width 55 height 17
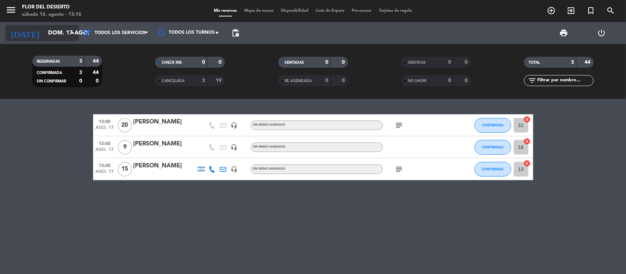
click at [58, 29] on input "dom. 17 ago." at bounding box center [82, 33] width 77 height 14
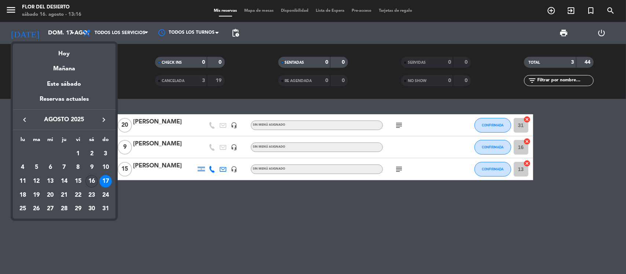
click at [89, 180] on div "16" at bounding box center [91, 181] width 12 height 12
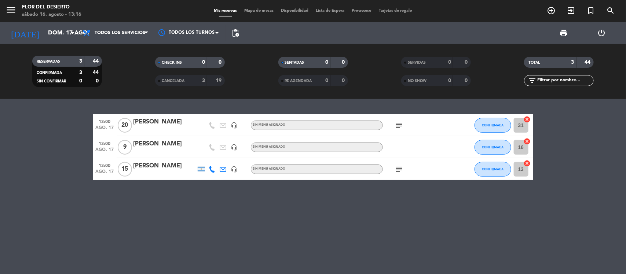
type input "sáb. 16 ago."
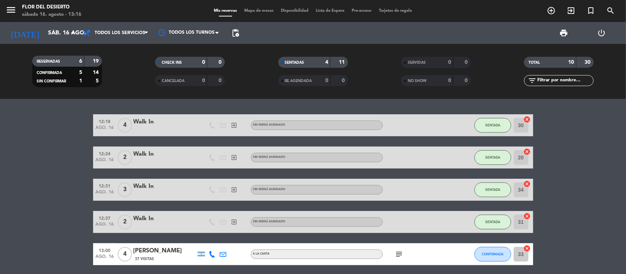
click at [252, 11] on span "Mapa de mesas" at bounding box center [259, 11] width 37 height 4
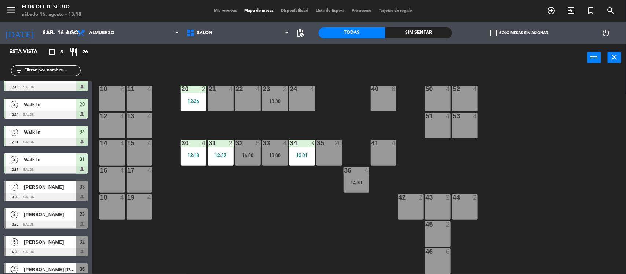
scroll to position [28, 0]
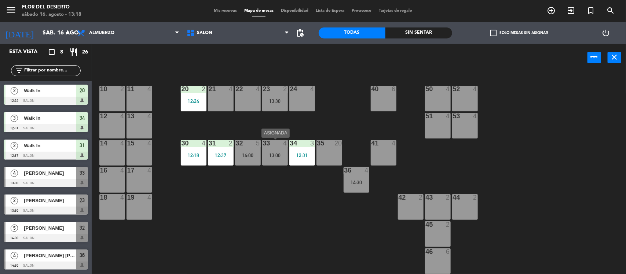
click at [273, 155] on div "13:00" at bounding box center [275, 155] width 26 height 5
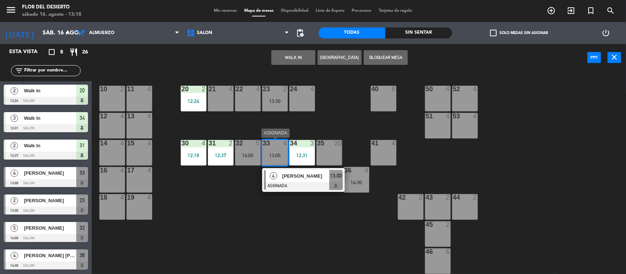
click at [281, 177] on div "4" at bounding box center [274, 176] width 16 height 12
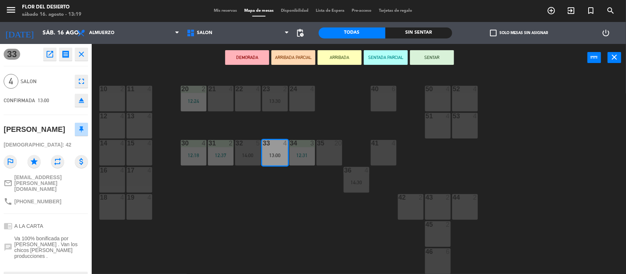
click at [53, 54] on icon "open_in_new" at bounding box center [49, 54] width 9 height 9
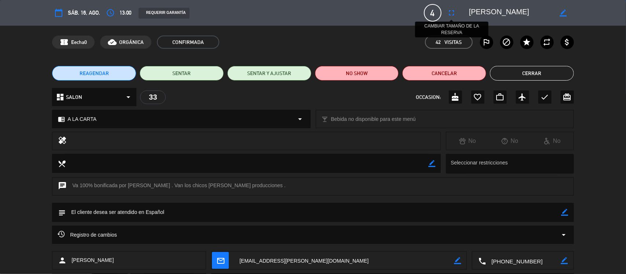
click at [450, 15] on icon "fullscreen" at bounding box center [452, 12] width 9 height 9
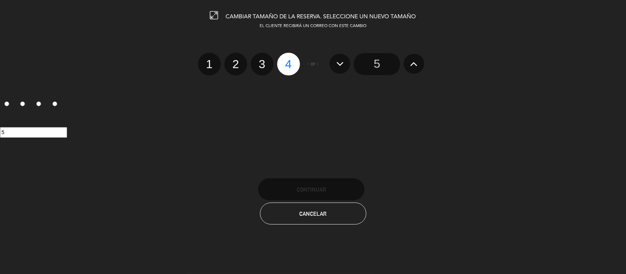
click at [252, 68] on label "3" at bounding box center [262, 64] width 23 height 23
click at [259, 60] on input "3" at bounding box center [261, 57] width 5 height 5
radio input "true"
radio input "false"
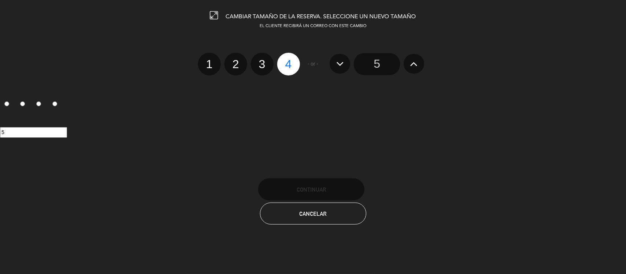
radio input "false"
radio input "true"
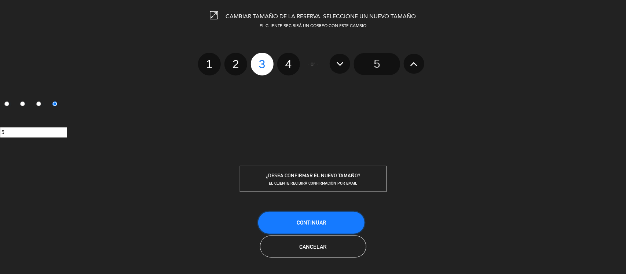
click at [323, 224] on span "Continuar" at bounding box center [311, 223] width 29 height 6
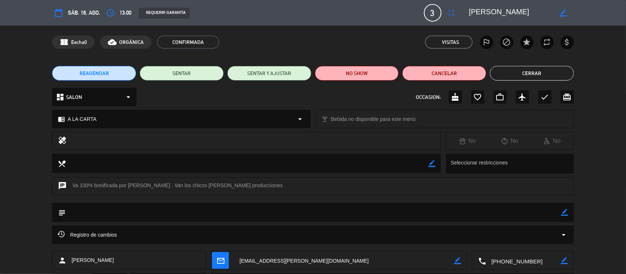
click at [509, 70] on button "Cerrar" at bounding box center [532, 73] width 84 height 15
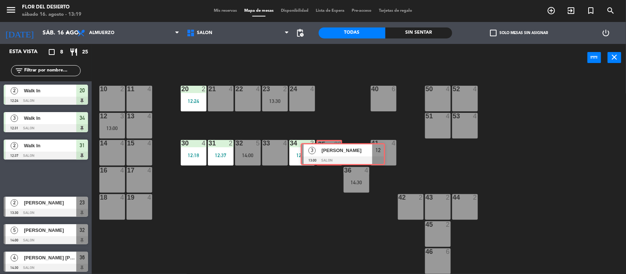
drag, startPoint x: 40, startPoint y: 176, endPoint x: 332, endPoint y: 153, distance: 293.7
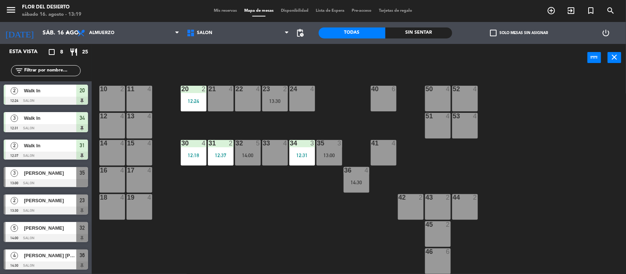
drag, startPoint x: 332, startPoint y: 154, endPoint x: 335, endPoint y: 165, distance: 11.7
click at [332, 154] on div "13:00" at bounding box center [330, 155] width 26 height 5
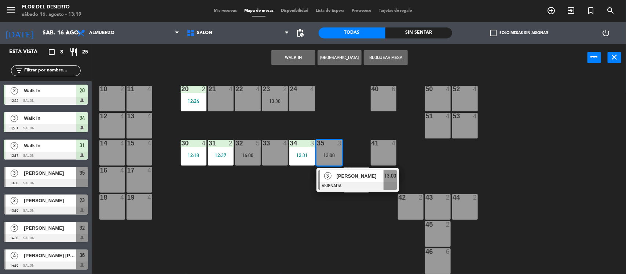
click at [336, 177] on div "[PERSON_NAME]" at bounding box center [360, 176] width 48 height 12
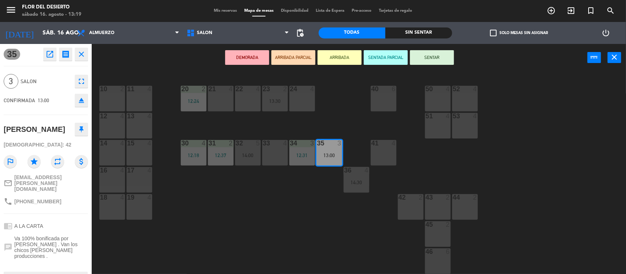
click at [428, 57] on button "SENTAR" at bounding box center [432, 57] width 44 height 15
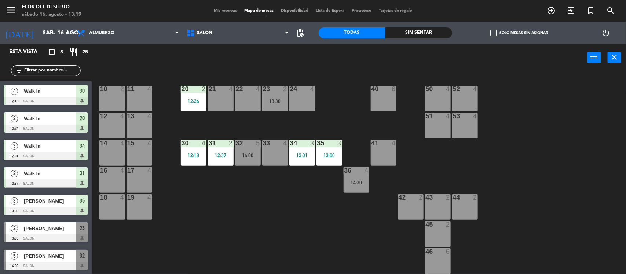
click at [332, 146] on div at bounding box center [329, 143] width 12 height 7
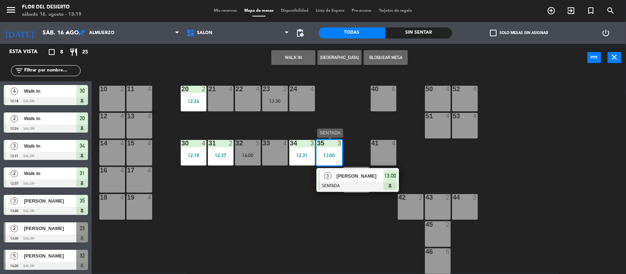
click at [342, 180] on span "[PERSON_NAME]" at bounding box center [360, 176] width 47 height 8
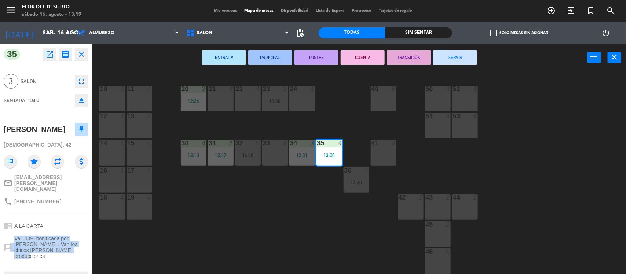
drag, startPoint x: 50, startPoint y: 244, endPoint x: 10, endPoint y: 232, distance: 42.2
click at [10, 233] on div "chat Va 100% bonificada por [PERSON_NAME] . Van los chicos [PERSON_NAME] produc…" at bounding box center [46, 247] width 84 height 29
copy div "t Va 100% bonificada por [PERSON_NAME] . Van los chicos [PERSON_NAME] produccio…"
click at [177, 72] on main "10 2 11 4 20 2 12:24 21 4 22 4 23 2 13:30 24 4 40 6 50 4 52 4 12 4 13 4 51 4 53…" at bounding box center [359, 170] width 534 height 209
click at [161, 69] on div "ENTRADA PRINCIPAL POSTRE CUENTA TRANSICIÓN SERVIR power_input close" at bounding box center [340, 58] width 496 height 28
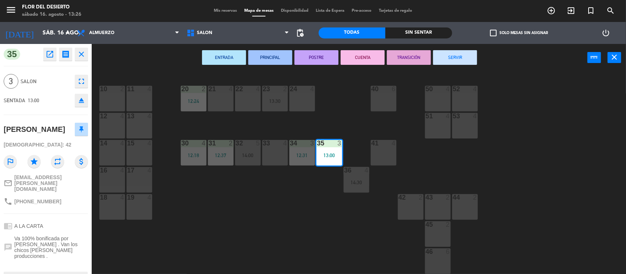
drag, startPoint x: 80, startPoint y: 53, endPoint x: 76, endPoint y: 142, distance: 88.9
click at [80, 53] on icon "close" at bounding box center [81, 54] width 9 height 9
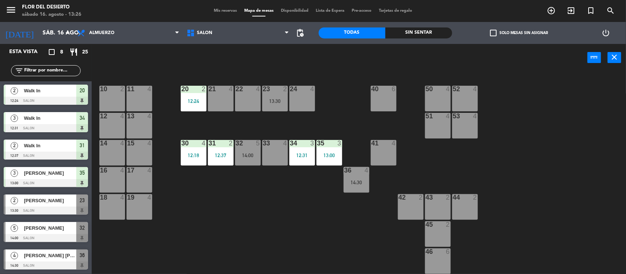
click at [40, 208] on div at bounding box center [46, 211] width 84 height 8
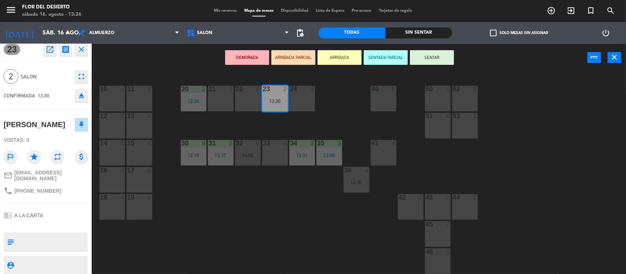
scroll to position [0, 0]
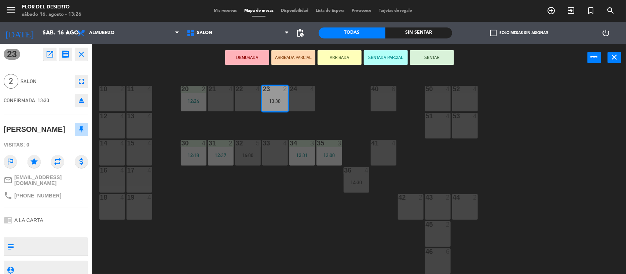
click at [86, 56] on button "close" at bounding box center [81, 54] width 13 height 13
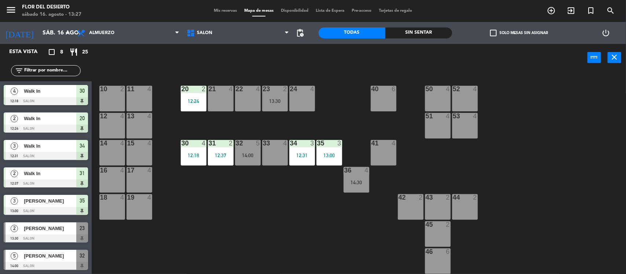
click at [307, 94] on div "24 4" at bounding box center [302, 99] width 26 height 26
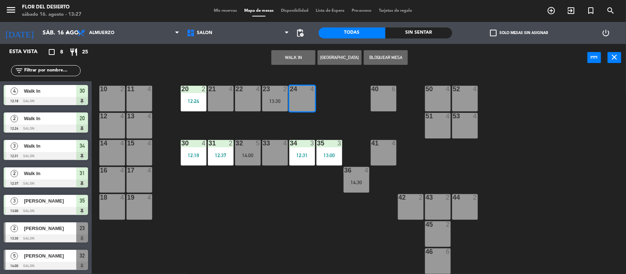
click at [399, 56] on button "Bloquear Mesa" at bounding box center [386, 57] width 44 height 15
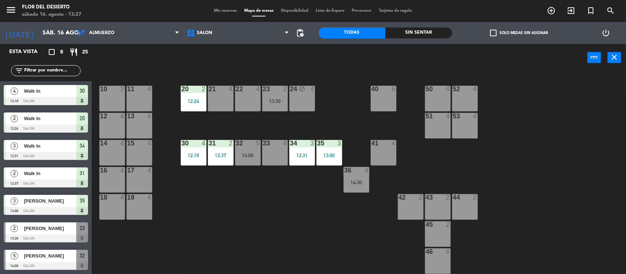
drag, startPoint x: 274, startPoint y: 100, endPoint x: 284, endPoint y: 103, distance: 10.0
click at [274, 101] on div "13:30" at bounding box center [275, 101] width 26 height 5
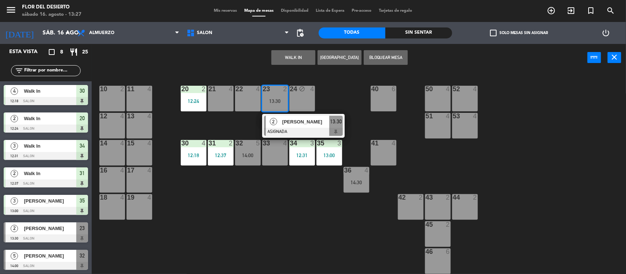
drag, startPoint x: 294, startPoint y: 120, endPoint x: 301, endPoint y: 120, distance: 7.0
click at [294, 120] on div "2 [PERSON_NAME] ASIGNADA 13:30" at bounding box center [304, 126] width 94 height 24
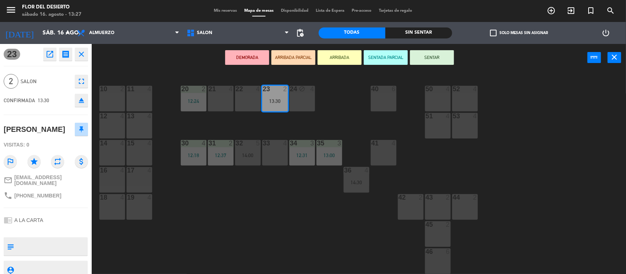
click at [435, 52] on button "SENTAR" at bounding box center [432, 57] width 44 height 15
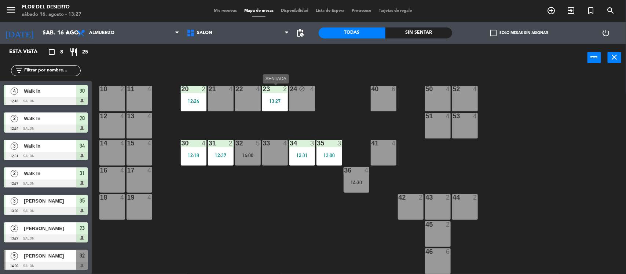
click at [269, 107] on div "23 2 13:27" at bounding box center [275, 99] width 26 height 26
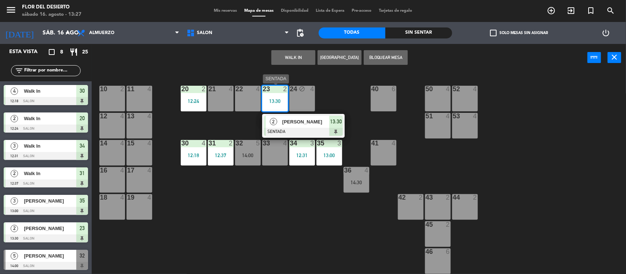
click at [285, 129] on div at bounding box center [303, 132] width 79 height 8
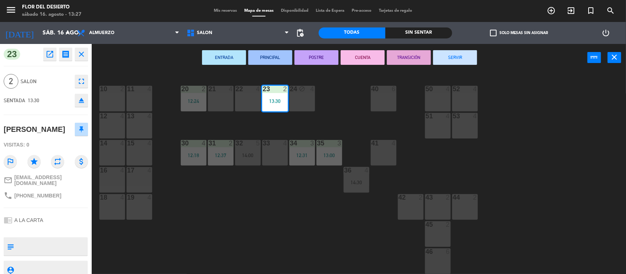
drag, startPoint x: 63, startPoint y: 130, endPoint x: 0, endPoint y: 132, distance: 63.5
click at [0, 132] on div "23 open_in_new receipt 1:30 PM sáb., 16 ago. 2 personas [PERSON_NAME] Mesa 23 E…" at bounding box center [46, 159] width 92 height 230
drag, startPoint x: 0, startPoint y: 129, endPoint x: 72, endPoint y: 134, distance: 72.4
click at [72, 134] on div "23 open_in_new receipt 1:30 PM sáb., 16 ago. 2 personas [PERSON_NAME] Mesa 23 E…" at bounding box center [46, 159] width 92 height 230
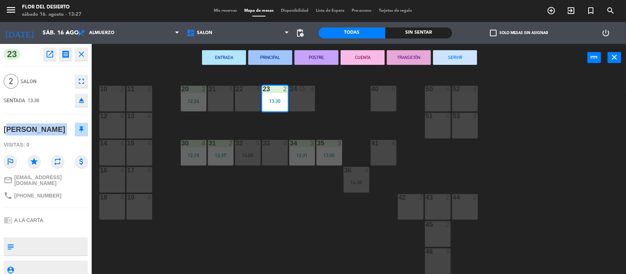
copy div "[PERSON_NAME]"
click at [154, 72] on div "ENTRADA PRINCIPAL POSTRE CUENTA TRANSICIÓN SERVIR power_input close" at bounding box center [340, 58] width 496 height 28
drag, startPoint x: 173, startPoint y: 70, endPoint x: 186, endPoint y: 98, distance: 30.4
click at [173, 70] on div "ENTRADA PRINCIPAL POSTRE CUENTA TRANSICIÓN SERVIR power_input close" at bounding box center [340, 58] width 496 height 28
click at [187, 99] on div "12:24" at bounding box center [194, 101] width 26 height 6
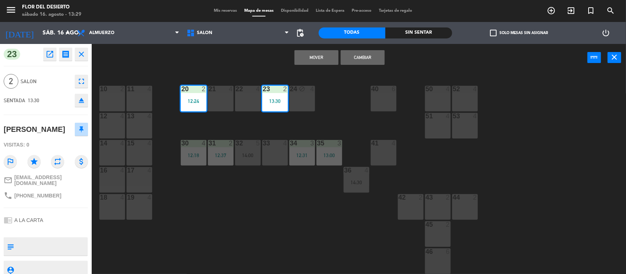
click at [347, 118] on div "10 2 11 4 20 2 12:24 21 4 22 4 23 2 13:30 24 block 4 40 6 50 4 52 4 12 4 13 4 5…" at bounding box center [362, 174] width 528 height 203
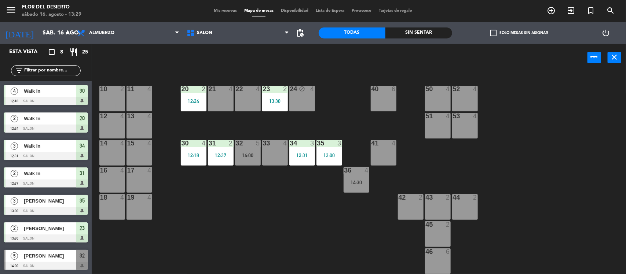
click at [197, 94] on div "20 2 12:24" at bounding box center [194, 99] width 26 height 26
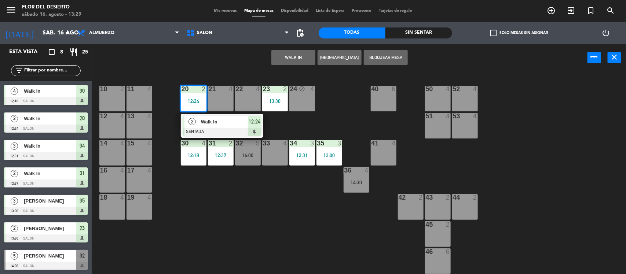
click at [214, 123] on span "Walk In" at bounding box center [224, 122] width 47 height 8
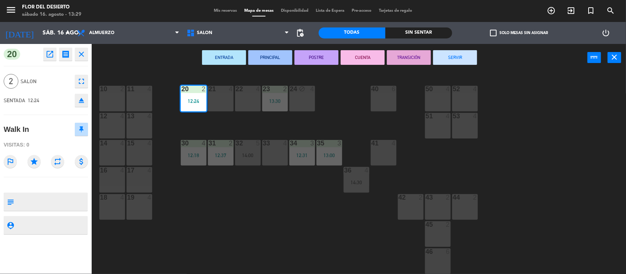
click at [454, 59] on button "SERVIR" at bounding box center [455, 57] width 44 height 15
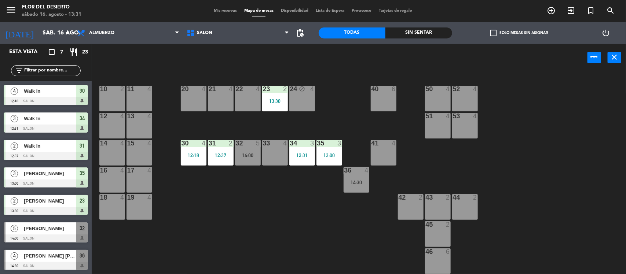
click at [220, 7] on div "menu [PERSON_NAME] DEL DESIERTO sábado 16. agosto - 13:31 Mis reservas Mapa de …" at bounding box center [313, 11] width 626 height 22
click at [220, 10] on span "Mis reservas" at bounding box center [225, 11] width 30 height 4
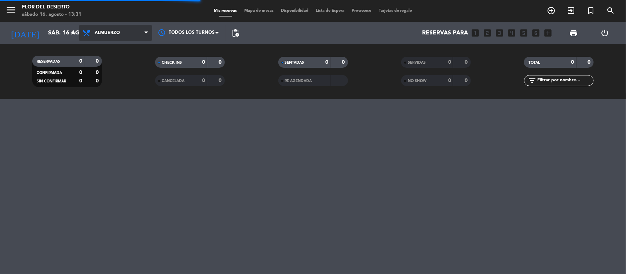
drag, startPoint x: 130, startPoint y: 35, endPoint x: 127, endPoint y: 54, distance: 19.1
click at [130, 36] on span "Almuerzo" at bounding box center [115, 33] width 73 height 16
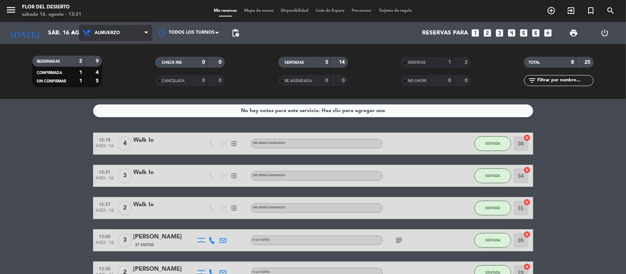
click at [131, 26] on span "Almuerzo" at bounding box center [115, 33] width 73 height 16
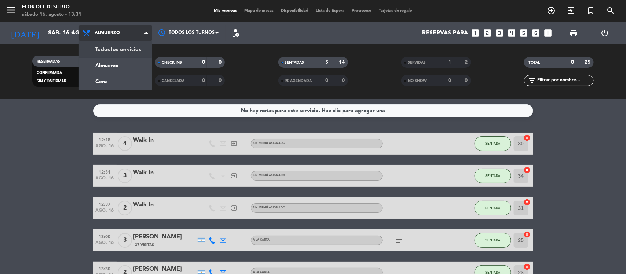
click at [129, 44] on div "menu [PERSON_NAME] DEL DESIERTO sábado 16. agosto - 13:31 Mis reservas Mapa de …" at bounding box center [313, 49] width 626 height 99
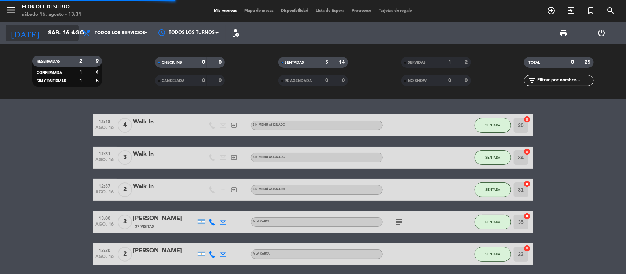
click at [74, 32] on icon "arrow_drop_down" at bounding box center [72, 33] width 9 height 9
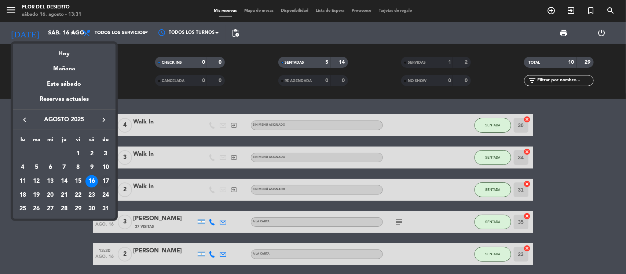
click at [107, 178] on div "17" at bounding box center [105, 181] width 12 height 12
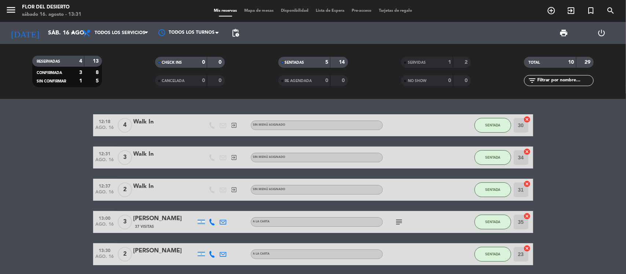
type input "dom. 17 ago."
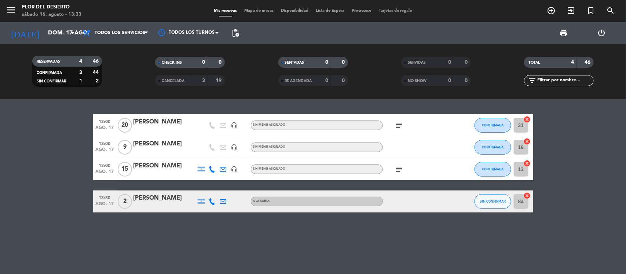
click at [150, 169] on div "[PERSON_NAME]" at bounding box center [165, 166] width 62 height 10
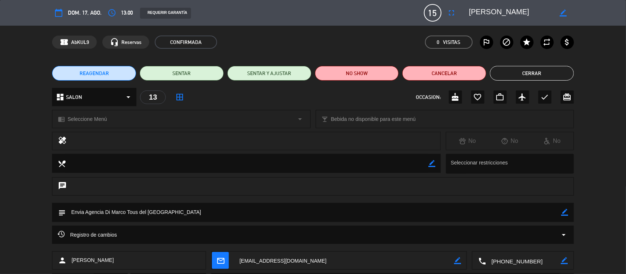
drag, startPoint x: 130, startPoint y: 11, endPoint x: 153, endPoint y: 11, distance: 23.1
click at [131, 11] on span "13:00" at bounding box center [127, 12] width 12 height 9
click at [109, 13] on icon "access_time" at bounding box center [111, 12] width 9 height 9
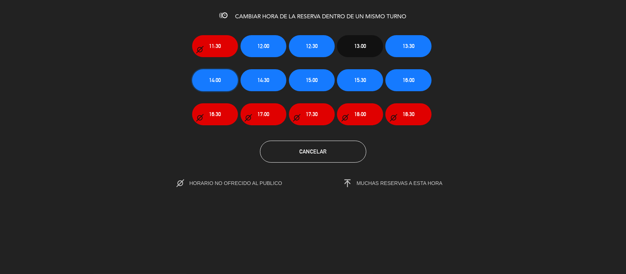
click at [209, 81] on span "14:00" at bounding box center [215, 80] width 12 height 8
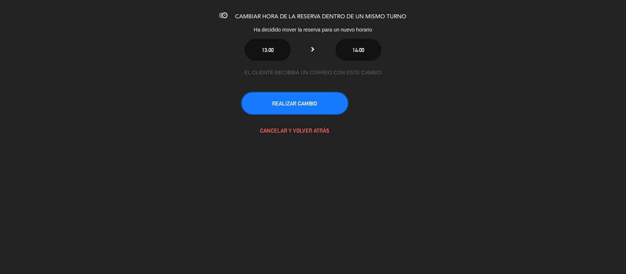
click at [300, 103] on button "REALIZAR CAMBIO" at bounding box center [295, 103] width 106 height 22
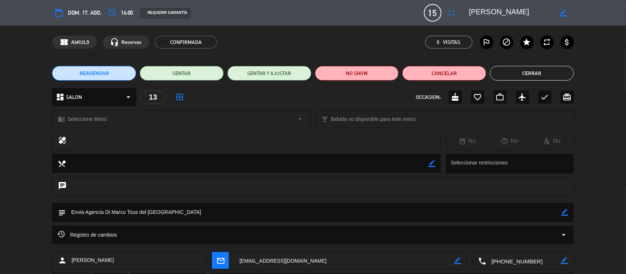
click at [552, 70] on button "Cerrar" at bounding box center [532, 73] width 84 height 15
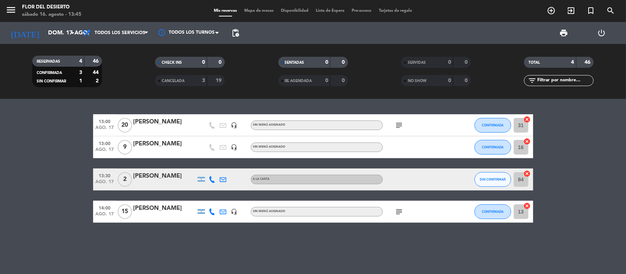
click at [158, 147] on div "[PERSON_NAME]" at bounding box center [165, 144] width 62 height 10
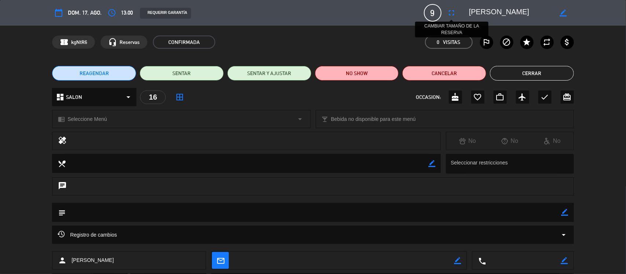
click at [450, 13] on icon "fullscreen" at bounding box center [452, 12] width 9 height 9
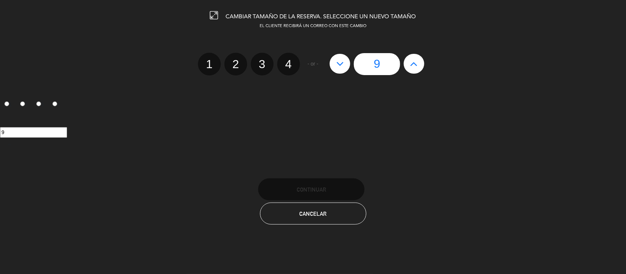
click at [413, 63] on icon at bounding box center [414, 64] width 8 height 12
type input "10"
click at [413, 65] on icon at bounding box center [414, 64] width 8 height 12
type input "11"
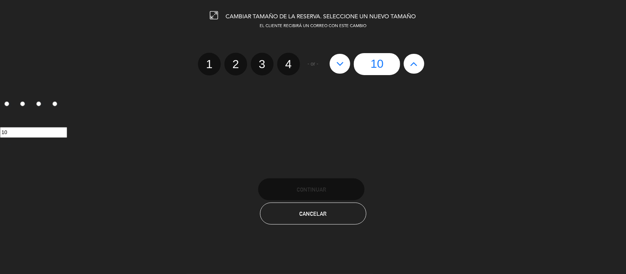
type input "11"
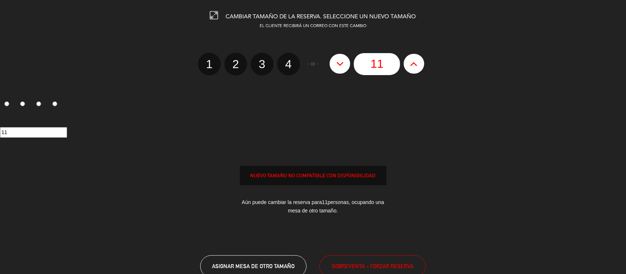
click at [415, 65] on icon at bounding box center [414, 64] width 8 height 12
type input "12"
click at [415, 65] on icon at bounding box center [414, 64] width 8 height 12
type input "13"
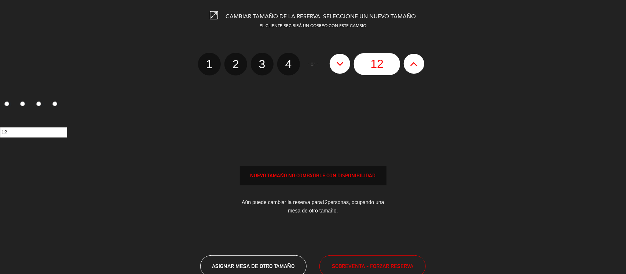
type input "13"
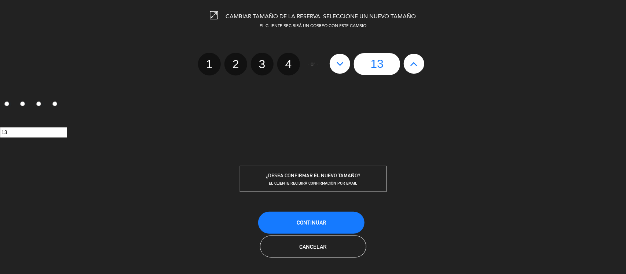
click at [340, 59] on icon at bounding box center [340, 64] width 8 height 12
type input "12"
click at [337, 67] on icon at bounding box center [340, 64] width 8 height 12
type input "11"
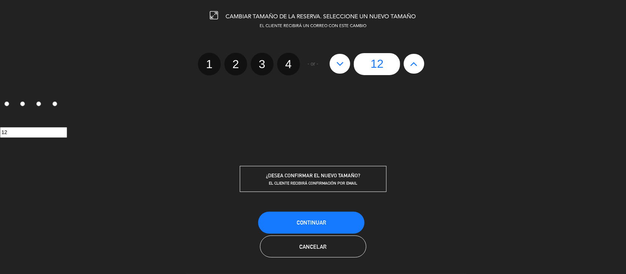
type input "11"
click at [337, 67] on icon at bounding box center [340, 64] width 8 height 12
type input "10"
click at [417, 61] on icon at bounding box center [414, 64] width 8 height 12
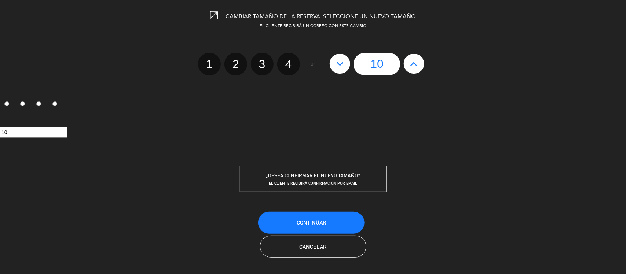
type input "11"
click at [417, 61] on icon at bounding box center [414, 64] width 8 height 12
type input "12"
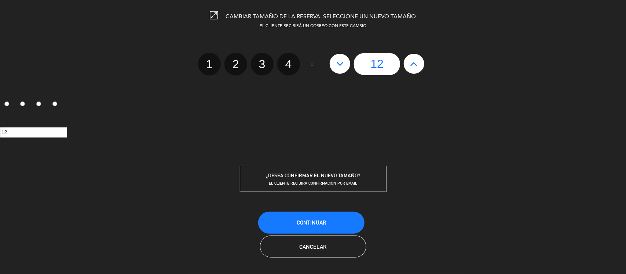
click at [417, 61] on icon at bounding box center [414, 64] width 8 height 12
type input "13"
click at [417, 61] on icon at bounding box center [414, 64] width 8 height 12
type input "14"
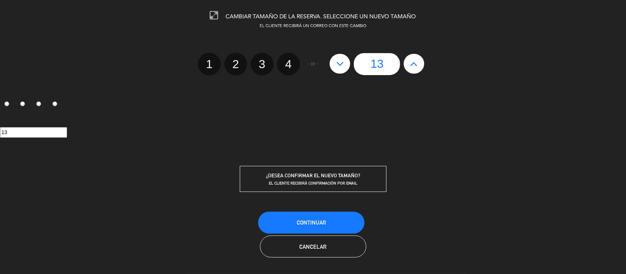
type input "14"
click at [417, 61] on icon at bounding box center [414, 64] width 8 height 12
type input "15"
click at [342, 218] on button "Continuar" at bounding box center [311, 223] width 106 height 22
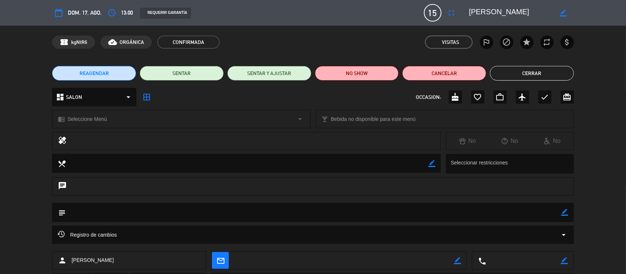
click at [562, 70] on button "Cerrar" at bounding box center [532, 73] width 84 height 15
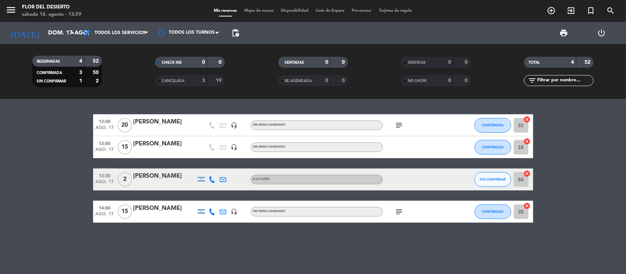
click at [250, 10] on span "Mapa de mesas" at bounding box center [259, 11] width 37 height 4
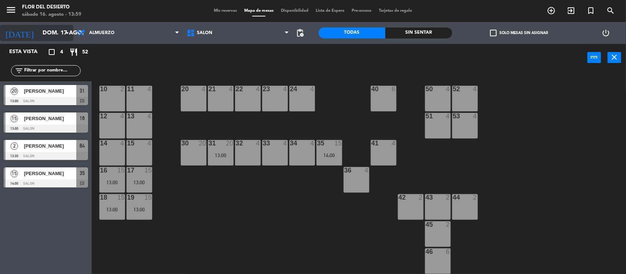
drag, startPoint x: 63, startPoint y: 32, endPoint x: 65, endPoint y: 38, distance: 5.9
click at [65, 38] on div "[DATE] dom. 17 ago. arrow_drop_down" at bounding box center [36, 33] width 73 height 16
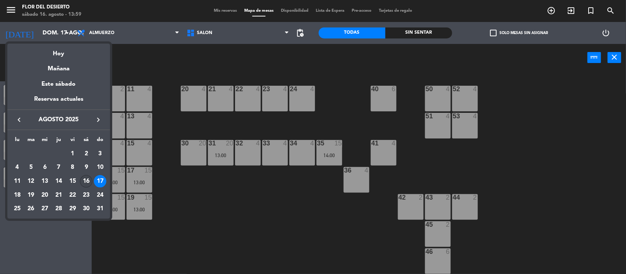
click at [85, 180] on div "16" at bounding box center [86, 181] width 12 height 12
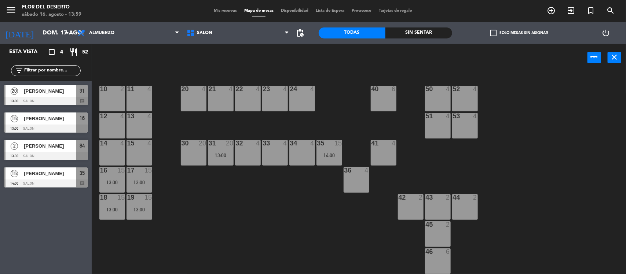
type input "sáb. 16 ago."
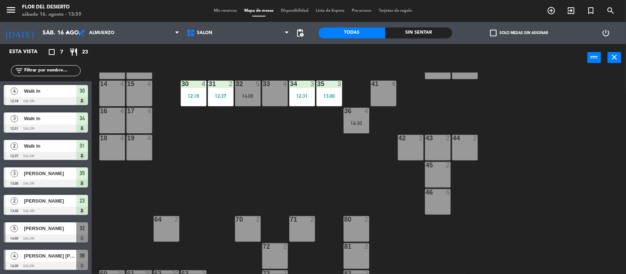
scroll to position [107, 0]
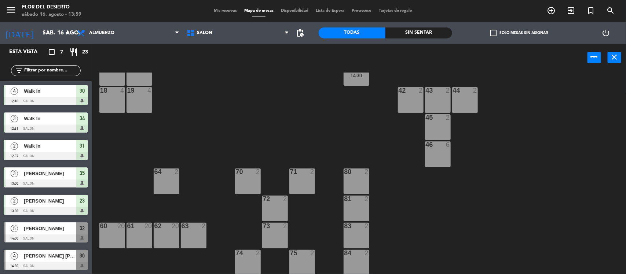
click at [278, 232] on div "73 2" at bounding box center [275, 236] width 26 height 26
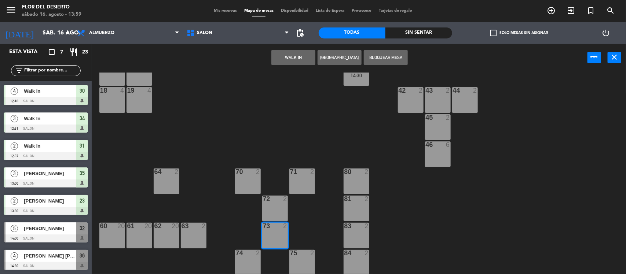
click at [287, 56] on button "WALK IN" at bounding box center [293, 57] width 44 height 15
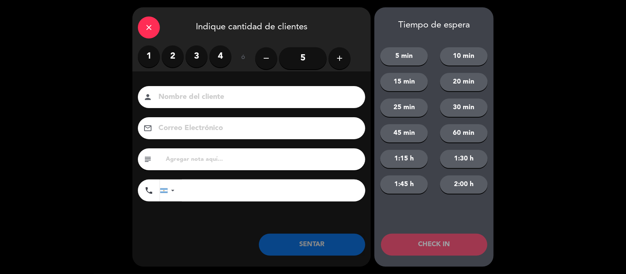
click at [339, 58] on icon "add" at bounding box center [339, 58] width 9 height 9
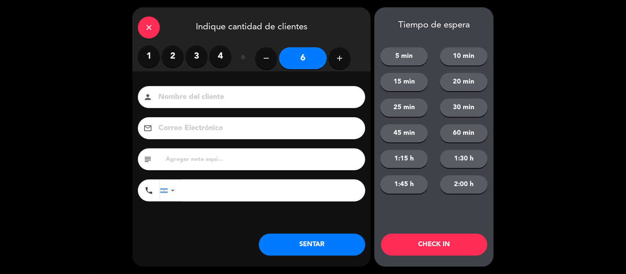
click at [340, 59] on icon "add" at bounding box center [339, 58] width 9 height 9
type input "7"
click at [296, 244] on button "SENTAR" at bounding box center [312, 245] width 106 height 22
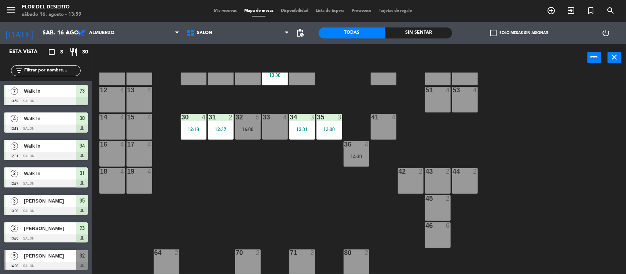
scroll to position [0, 0]
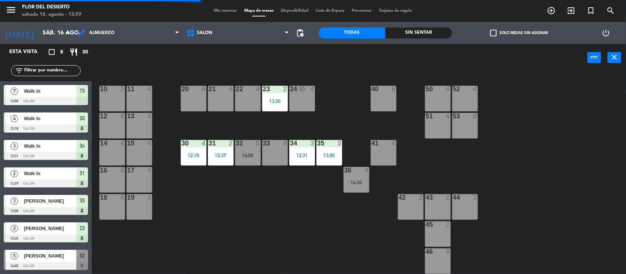
click at [281, 106] on div "23 2 13:30" at bounding box center [275, 99] width 26 height 26
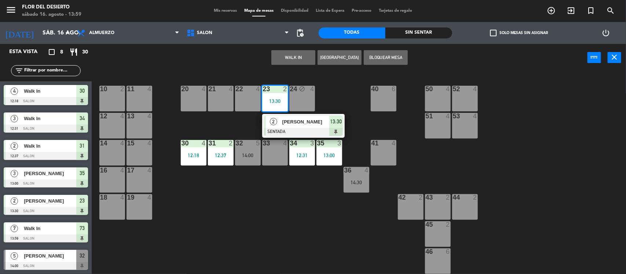
drag, startPoint x: 189, startPoint y: 102, endPoint x: 238, endPoint y: 81, distance: 53.4
click at [190, 104] on div "20 4" at bounding box center [194, 99] width 26 height 26
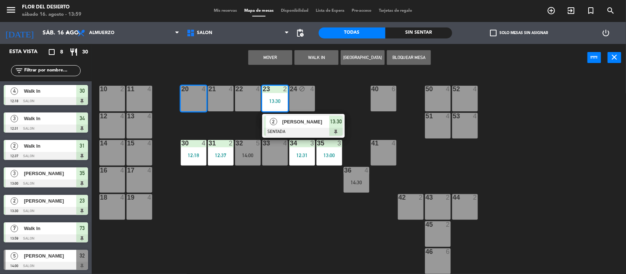
click at [266, 62] on button "Mover" at bounding box center [270, 57] width 44 height 15
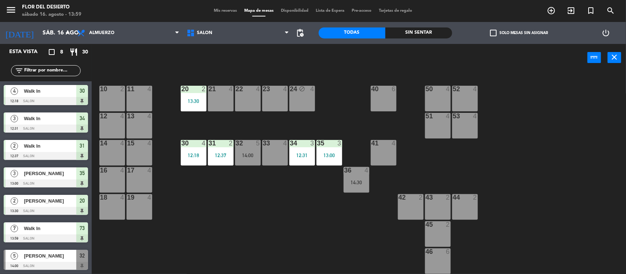
click at [281, 94] on div "23 4" at bounding box center [275, 99] width 26 height 26
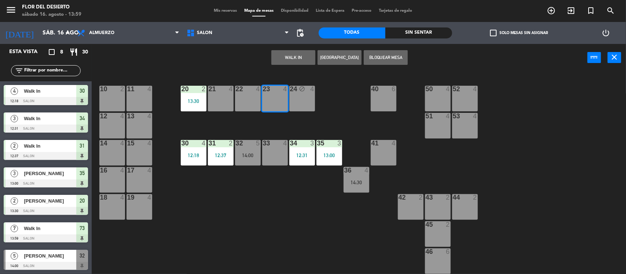
click at [253, 99] on div "22 4" at bounding box center [248, 99] width 26 height 26
click at [259, 143] on div "33" at bounding box center [263, 143] width 12 height 7
click at [261, 109] on div "10 2 11 4 20 2 13:30 21 4 22 4 23 4 24 block 4 40 6 50 4 52 4 12 4 13 4 51 4 53…" at bounding box center [362, 174] width 528 height 203
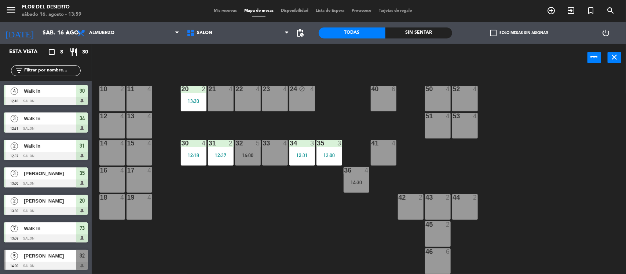
drag, startPoint x: 245, startPoint y: 98, endPoint x: 272, endPoint y: 86, distance: 29.1
click at [246, 98] on div "22 4" at bounding box center [248, 99] width 26 height 26
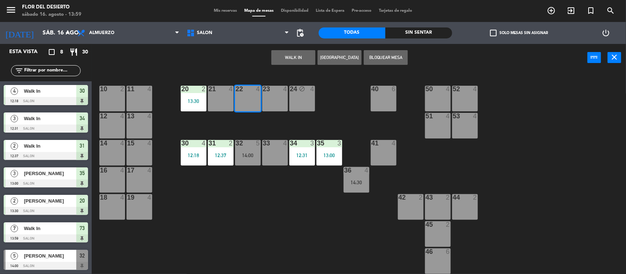
click at [297, 57] on button "WALK IN" at bounding box center [293, 57] width 44 height 15
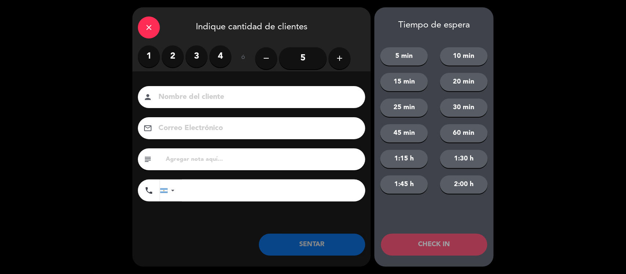
click at [181, 52] on label "2" at bounding box center [173, 56] width 22 height 22
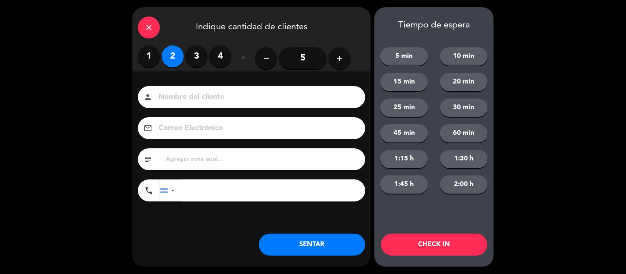
click at [282, 240] on button "SENTAR" at bounding box center [312, 245] width 106 height 22
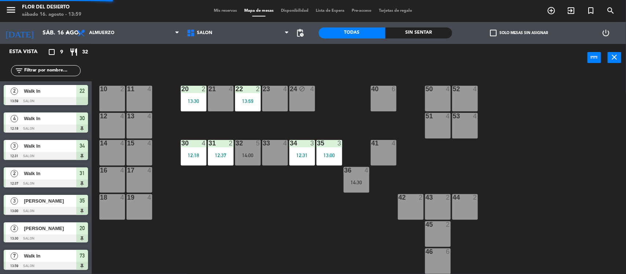
drag, startPoint x: 247, startPoint y: 158, endPoint x: 252, endPoint y: 166, distance: 8.7
click at [248, 158] on div "32 5 14:00" at bounding box center [248, 153] width 26 height 26
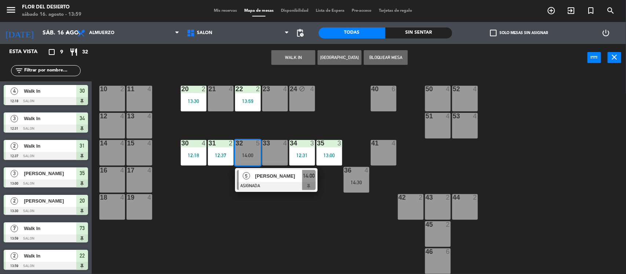
drag, startPoint x: 213, startPoint y: 202, endPoint x: 243, endPoint y: 202, distance: 29.7
click at [213, 202] on div "10 2 11 4 20 2 13:30 21 4 22 2 13:59 23 4 24 block 4 40 6 50 4 52 4 12 4 13 4 5…" at bounding box center [362, 174] width 528 height 203
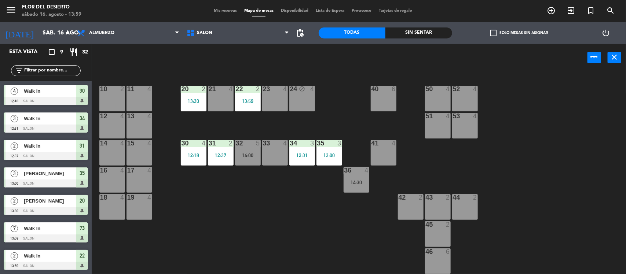
click at [369, 182] on div "14:30" at bounding box center [357, 182] width 26 height 5
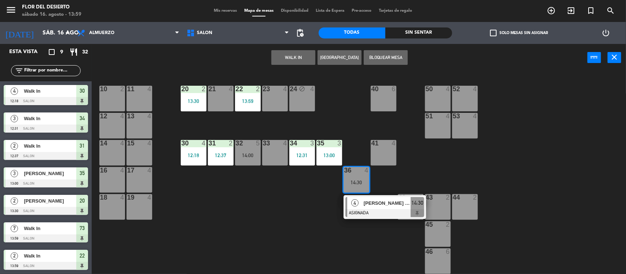
click at [295, 199] on div "10 2 11 4 20 2 13:30 21 4 22 2 13:59 23 4 24 block 4 40 6 50 4 52 4 12 4 13 4 5…" at bounding box center [362, 174] width 528 height 203
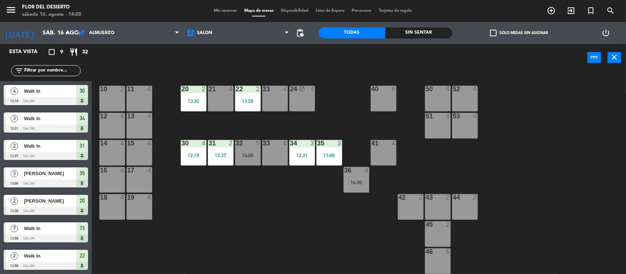
click at [226, 7] on div "menu [PERSON_NAME] DEL DESIERTO sábado 16. agosto - 14:00 Mis reservas Mapa de …" at bounding box center [313, 11] width 626 height 22
click at [227, 8] on div "Mis reservas Mapa de mesas Disponibilidad Lista de Espera Pre-acceso Tarjetas d…" at bounding box center [313, 11] width 206 height 7
click at [228, 11] on span "Mis reservas" at bounding box center [225, 11] width 30 height 4
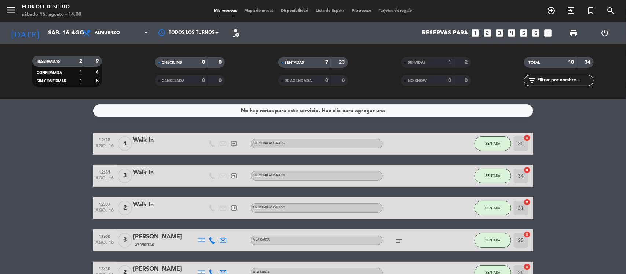
click at [270, 13] on div "Mis reservas Mapa de mesas Disponibilidad Lista de Espera Pre-acceso Tarjetas d…" at bounding box center [313, 11] width 206 height 7
click at [269, 13] on div "Mis reservas Mapa de mesas Disponibilidad Lista de Espera Pre-acceso Tarjetas d…" at bounding box center [313, 11] width 206 height 7
click at [267, 11] on span "Mapa de mesas" at bounding box center [259, 11] width 37 height 4
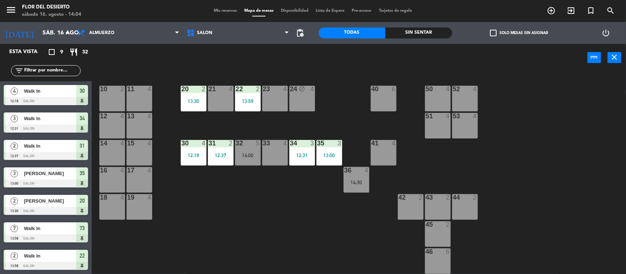
scroll to position [107, 0]
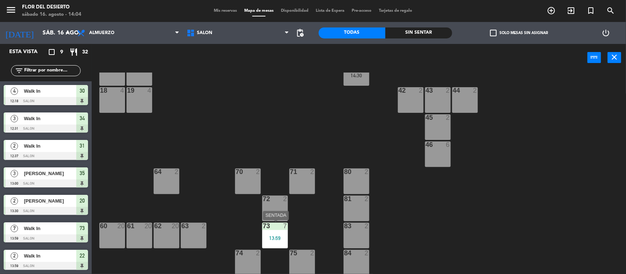
drag, startPoint x: 273, startPoint y: 223, endPoint x: 278, endPoint y: 243, distance: 20.7
click at [273, 223] on div at bounding box center [275, 226] width 12 height 7
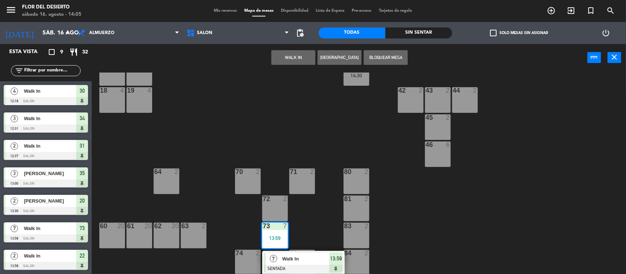
click at [287, 262] on span "Walk In" at bounding box center [305, 259] width 47 height 8
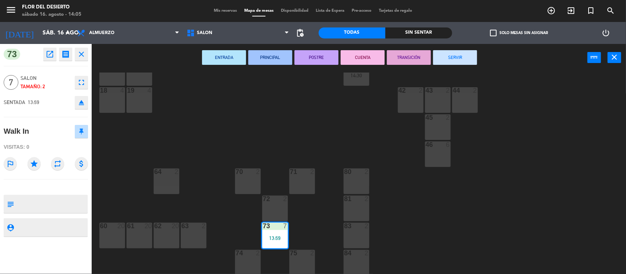
click at [47, 57] on icon "open_in_new" at bounding box center [49, 54] width 9 height 9
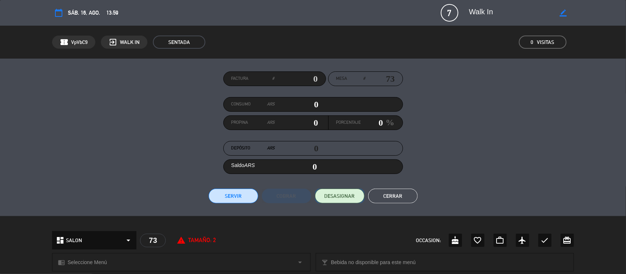
click at [352, 197] on span "DESASIGNAR" at bounding box center [340, 197] width 30 height 8
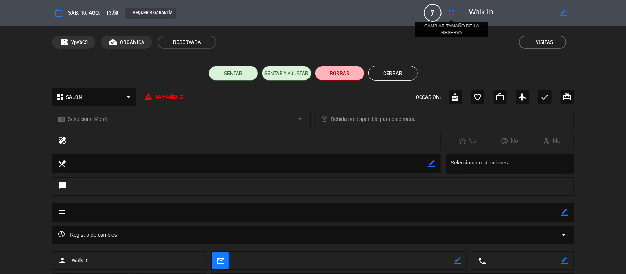
click at [452, 12] on icon "fullscreen" at bounding box center [452, 12] width 9 height 9
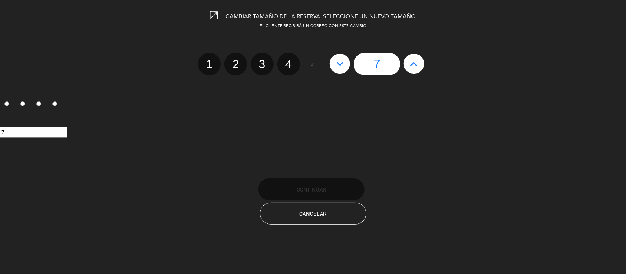
click at [424, 70] on div "7" at bounding box center [377, 64] width 102 height 22
click at [422, 70] on div "7" at bounding box center [377, 64] width 102 height 22
click at [412, 65] on icon at bounding box center [414, 64] width 8 height 12
type input "8"
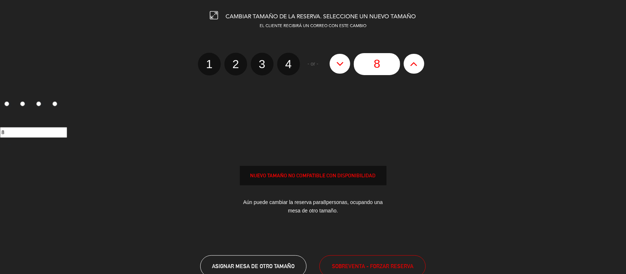
click at [412, 65] on icon at bounding box center [414, 64] width 8 height 12
type input "9"
click at [412, 65] on icon at bounding box center [414, 64] width 8 height 12
type input "10"
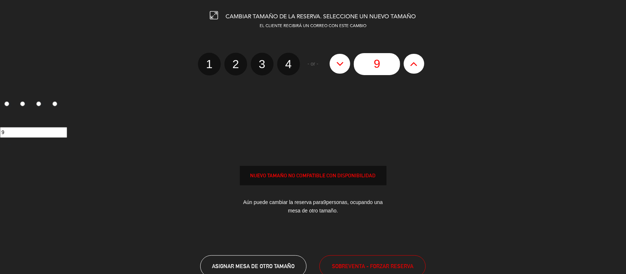
type input "10"
click at [412, 65] on icon at bounding box center [414, 64] width 8 height 12
type input "11"
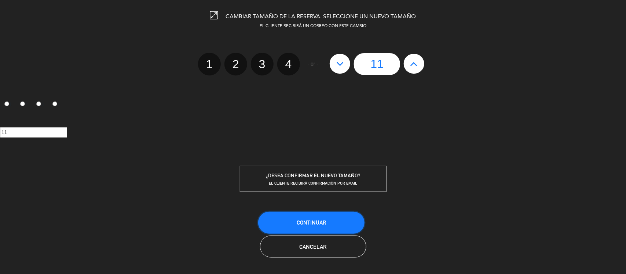
click at [336, 223] on button "Continuar" at bounding box center [311, 223] width 106 height 22
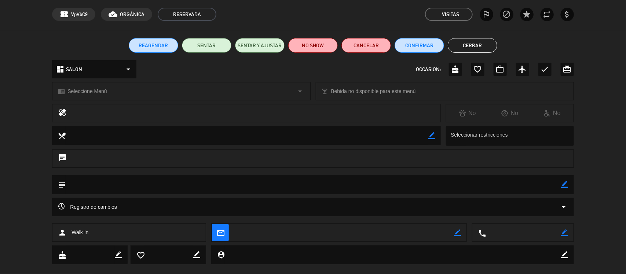
scroll to position [39, 0]
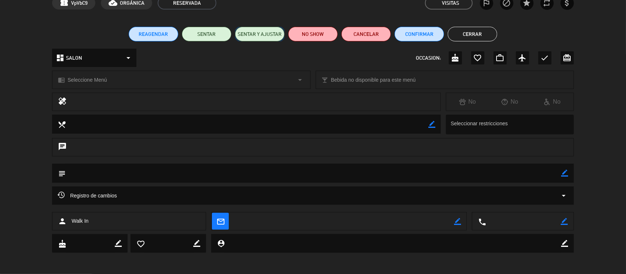
click at [244, 32] on button "SENTAR Y AJUSTAR" at bounding box center [260, 34] width 50 height 15
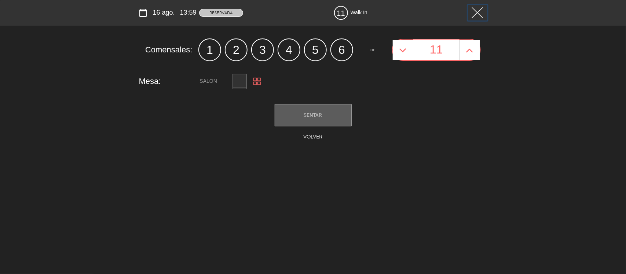
click at [473, 13] on img at bounding box center [477, 12] width 11 height 11
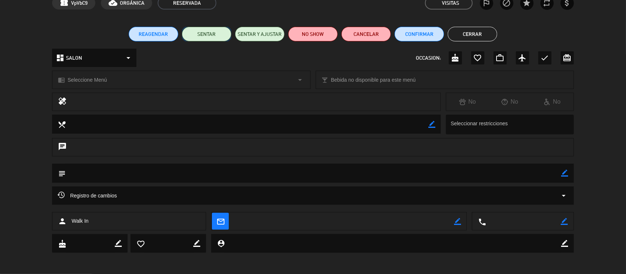
click at [208, 40] on button "SENTAR" at bounding box center [207, 34] width 50 height 15
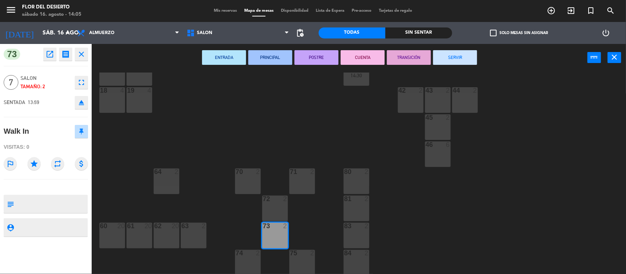
click at [281, 230] on div "73 2" at bounding box center [275, 226] width 26 height 7
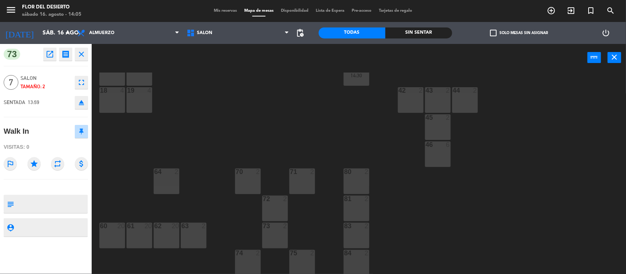
click at [273, 232] on div "73 2" at bounding box center [275, 236] width 26 height 26
click at [84, 55] on icon "close" at bounding box center [81, 54] width 9 height 9
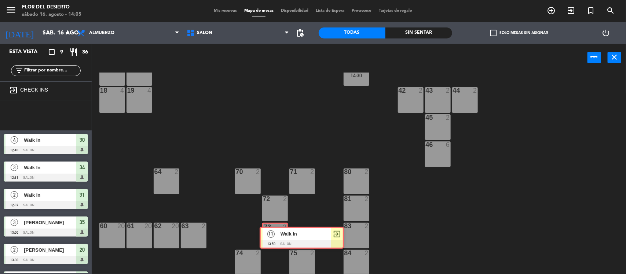
drag, startPoint x: 26, startPoint y: 114, endPoint x: 280, endPoint y: 237, distance: 281.7
click at [280, 237] on div "Esta vista crop_square 9 restaurant 36 filter_list exit_to_app CHECK INS 11 Wal…" at bounding box center [313, 159] width 626 height 231
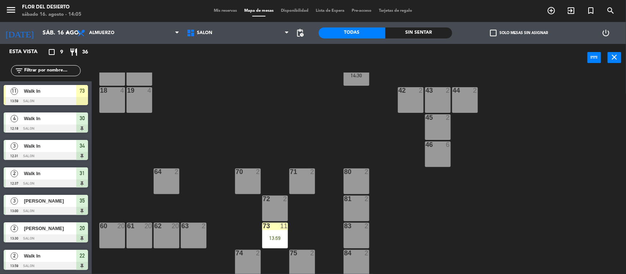
click at [280, 237] on div "13:59" at bounding box center [275, 238] width 26 height 5
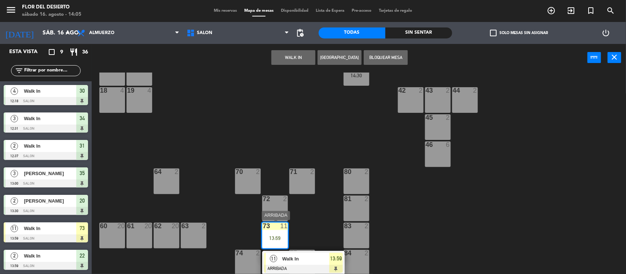
click at [292, 256] on span "Walk In" at bounding box center [305, 259] width 47 height 8
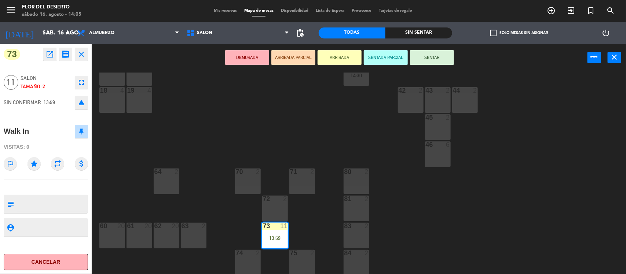
click at [439, 55] on button "SENTAR" at bounding box center [432, 57] width 44 height 15
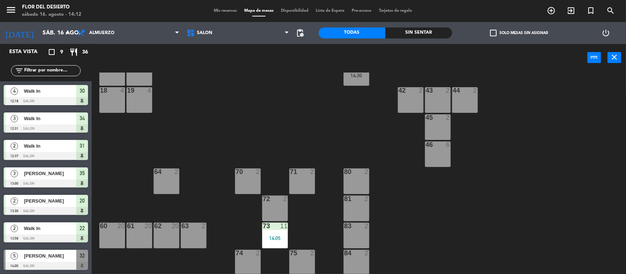
click at [222, 10] on span "Mis reservas" at bounding box center [225, 11] width 30 height 4
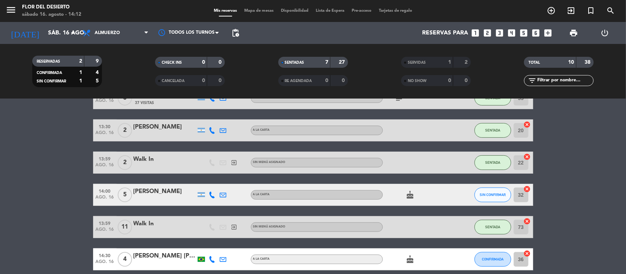
scroll to position [175, 0]
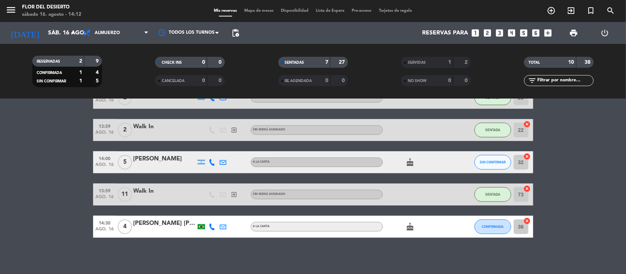
click at [212, 164] on icon at bounding box center [212, 162] width 7 height 7
click at [166, 160] on div "[PERSON_NAME]" at bounding box center [165, 159] width 62 height 10
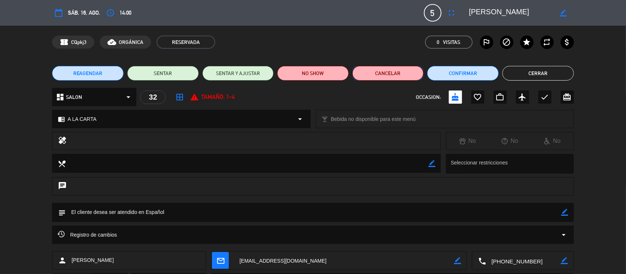
click at [389, 71] on button "Cancelar" at bounding box center [389, 73] width 72 height 15
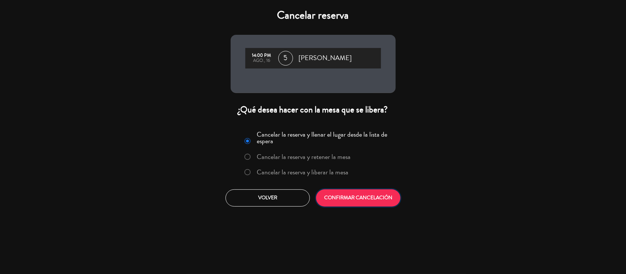
click at [370, 195] on button "CONFIRMAR CANCELACIÓN" at bounding box center [358, 198] width 84 height 17
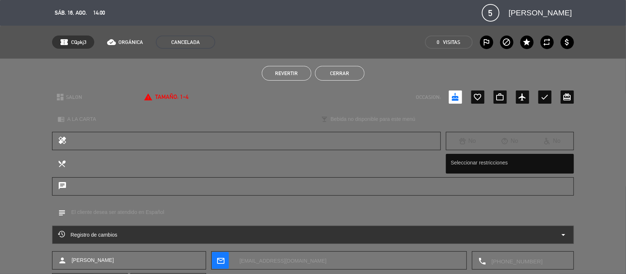
click at [335, 73] on button "Cerrar" at bounding box center [340, 73] width 50 height 15
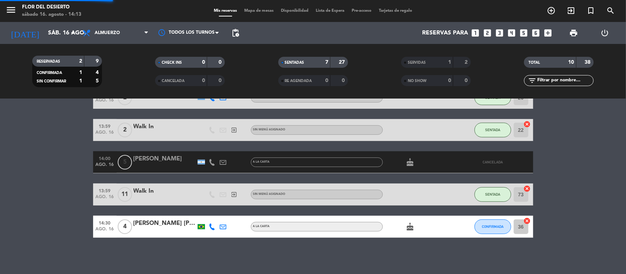
scroll to position [142, 0]
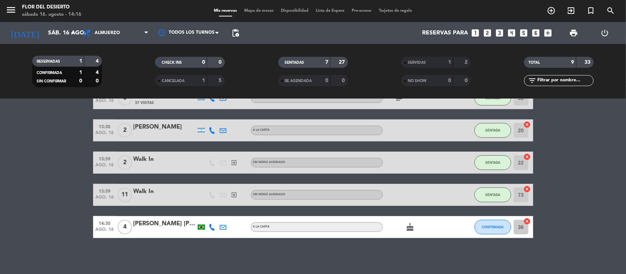
click at [160, 228] on div "[PERSON_NAME] [PERSON_NAME] Ary" at bounding box center [165, 224] width 62 height 10
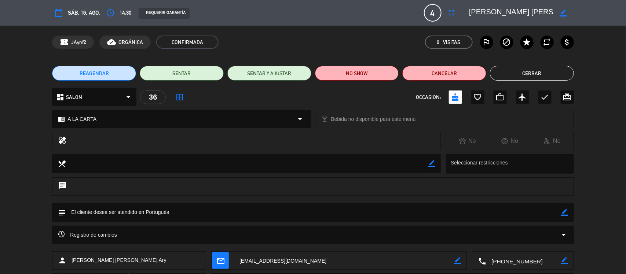
click at [531, 74] on button "Cerrar" at bounding box center [532, 73] width 84 height 15
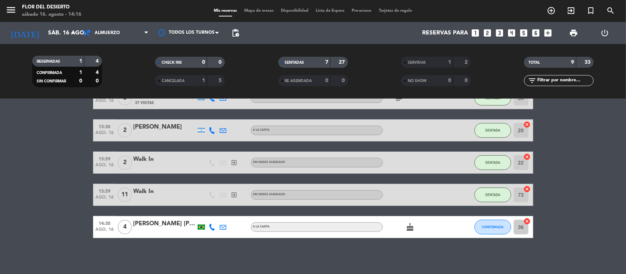
click at [260, 8] on div "Mis reservas Mapa de mesas Disponibilidad Lista de Espera Pre-acceso Tarjetas d…" at bounding box center [313, 11] width 206 height 7
click at [257, 9] on span "Mapa de mesas" at bounding box center [259, 11] width 37 height 4
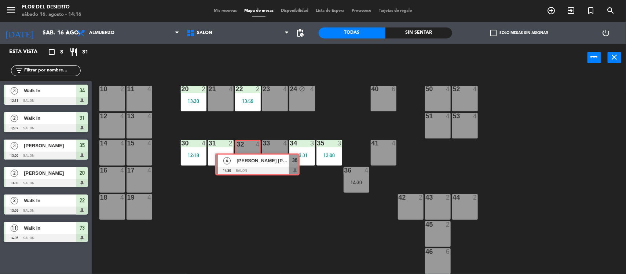
drag, startPoint x: 37, startPoint y: 258, endPoint x: 249, endPoint y: 158, distance: 233.8
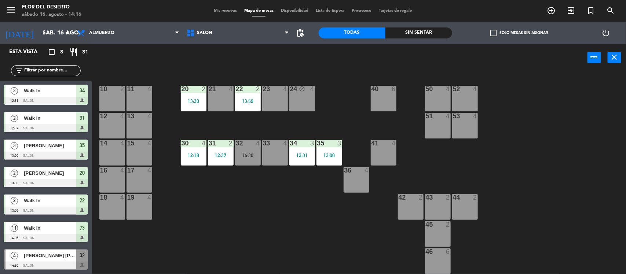
click at [249, 158] on div "14:30" at bounding box center [248, 155] width 26 height 5
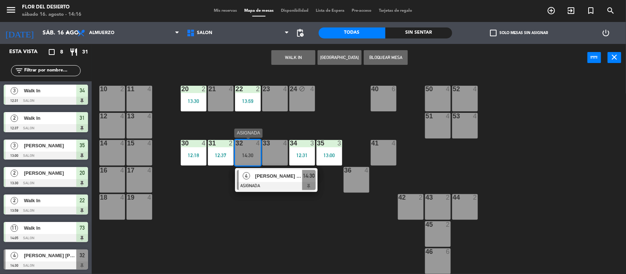
click at [269, 182] on div at bounding box center [276, 186] width 79 height 8
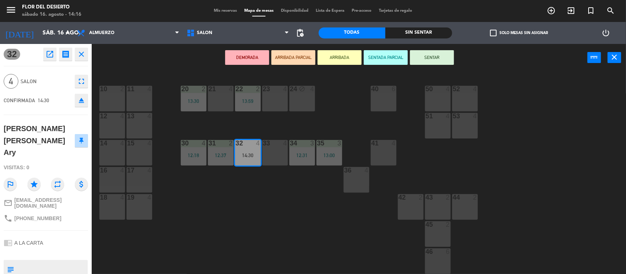
click at [427, 58] on button "SENTAR" at bounding box center [432, 57] width 44 height 15
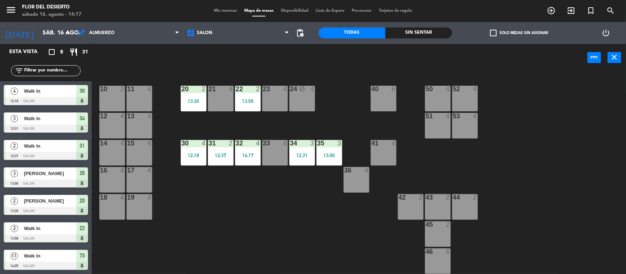
scroll to position [28, 0]
click at [227, 151] on div "31 2 12:37" at bounding box center [221, 153] width 26 height 26
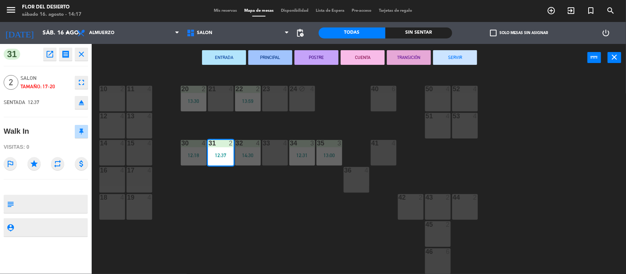
click at [463, 54] on button "SERVIR" at bounding box center [455, 57] width 44 height 15
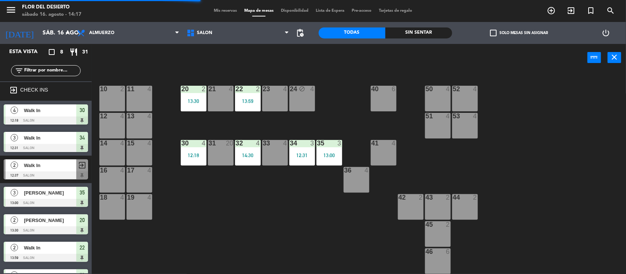
click at [197, 151] on div "30 4 12:18" at bounding box center [194, 153] width 26 height 26
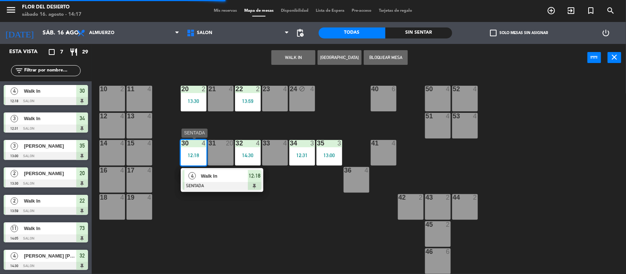
click at [226, 178] on span "Walk In" at bounding box center [224, 176] width 47 height 8
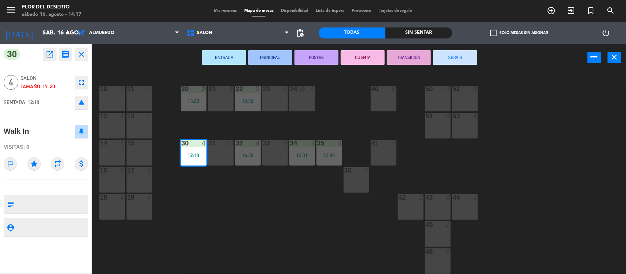
click at [442, 57] on button "SERVIR" at bounding box center [455, 57] width 44 height 15
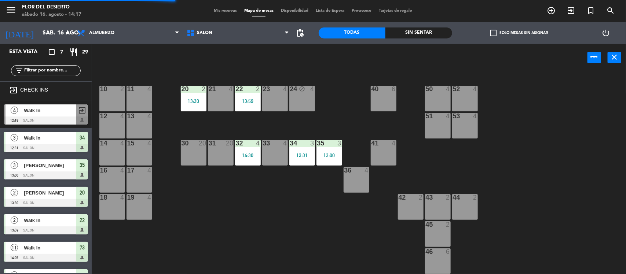
click at [248, 156] on div "14:30" at bounding box center [248, 155] width 26 height 5
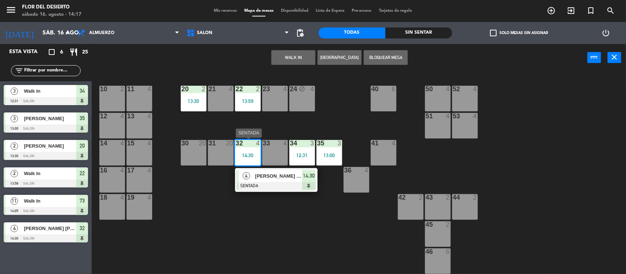
click at [261, 180] on span "[PERSON_NAME] [PERSON_NAME] Ary" at bounding box center [278, 176] width 47 height 8
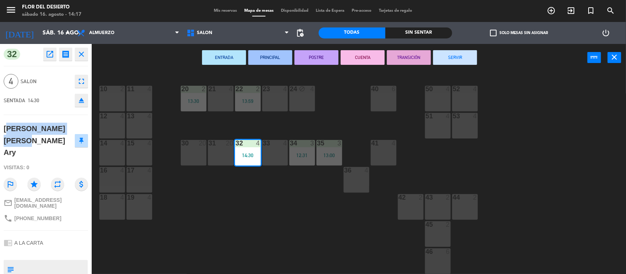
drag, startPoint x: 37, startPoint y: 140, endPoint x: 4, endPoint y: 127, distance: 35.4
click at [4, 127] on div "[PERSON_NAME] [PERSON_NAME] Ary" at bounding box center [39, 141] width 71 height 36
copy div "[PERSON_NAME] [PERSON_NAME] Ary"
click at [266, 153] on div "33 4" at bounding box center [275, 153] width 26 height 26
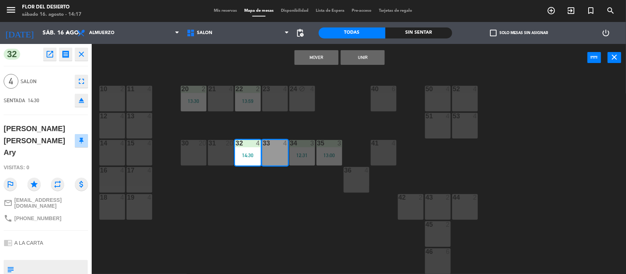
click at [329, 56] on button "Mover" at bounding box center [317, 57] width 44 height 15
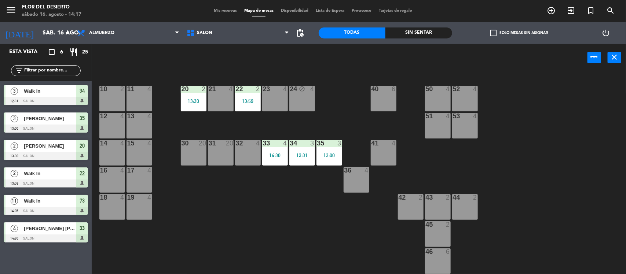
click at [20, 225] on div "4" at bounding box center [15, 229] width 18 height 12
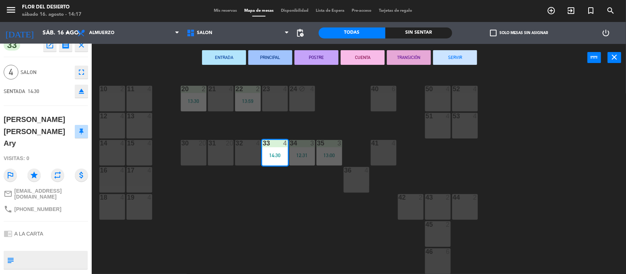
scroll to position [17, 0]
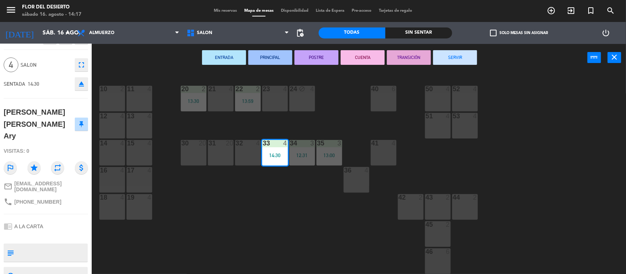
click at [81, 70] on button "fullscreen" at bounding box center [81, 64] width 13 height 13
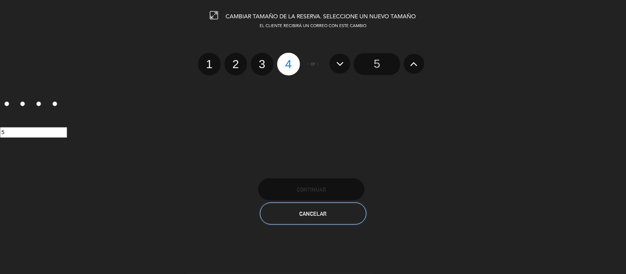
click at [327, 213] on button "Cancelar" at bounding box center [313, 214] width 106 height 22
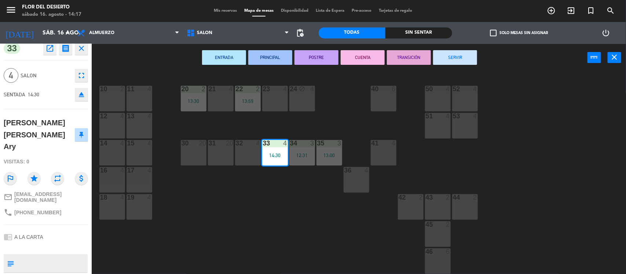
scroll to position [0, 0]
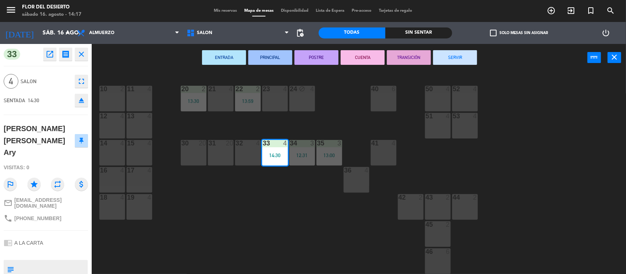
click at [52, 58] on icon "open_in_new" at bounding box center [49, 54] width 9 height 9
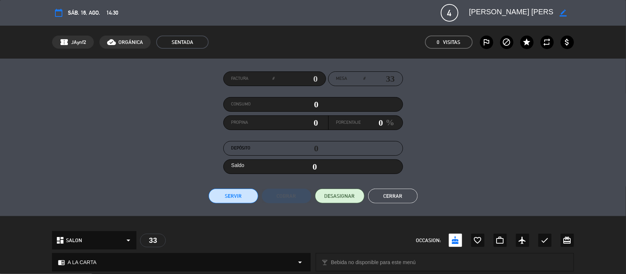
click at [397, 193] on button "Cerrar" at bounding box center [393, 196] width 50 height 15
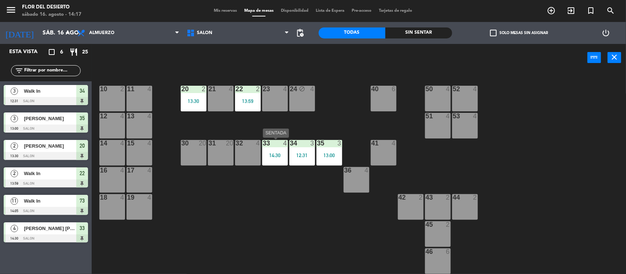
click at [275, 156] on div "14:30" at bounding box center [275, 155] width 26 height 5
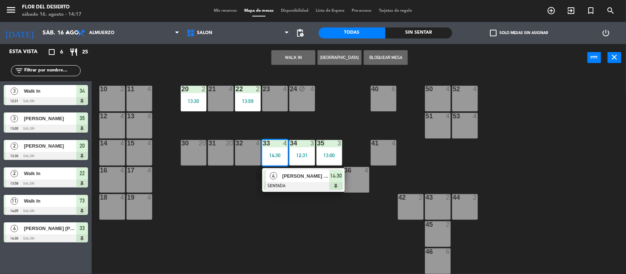
click at [281, 217] on div "10 2 11 4 20 2 13:30 21 4 22 2 13:59 23 4 24 block 4 40 6 50 4 52 4 12 4 13 4 5…" at bounding box center [362, 174] width 528 height 203
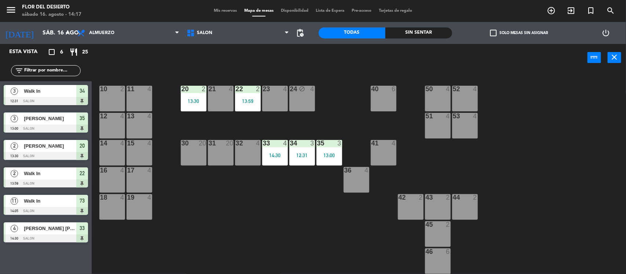
click at [303, 154] on div "12:31" at bounding box center [302, 155] width 26 height 5
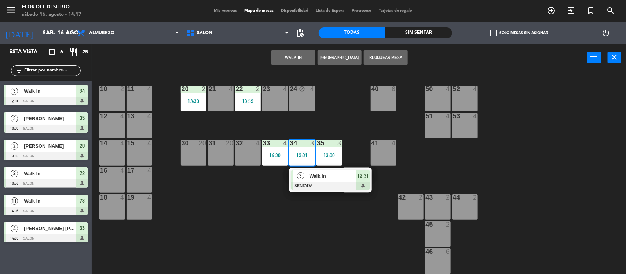
click at [325, 231] on div "10 2 11 4 20 2 13:30 21 4 22 2 13:59 23 4 24 block 4 40 6 50 4 52 4 12 4 13 4 5…" at bounding box center [362, 174] width 528 height 203
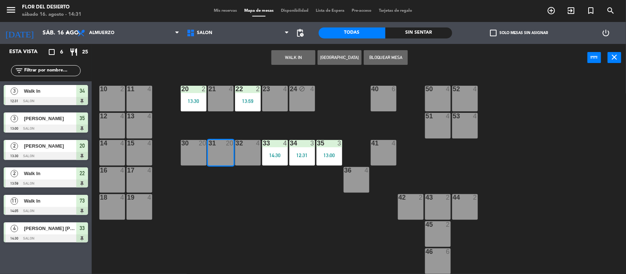
click at [280, 53] on button "WALK IN" at bounding box center [293, 57] width 44 height 15
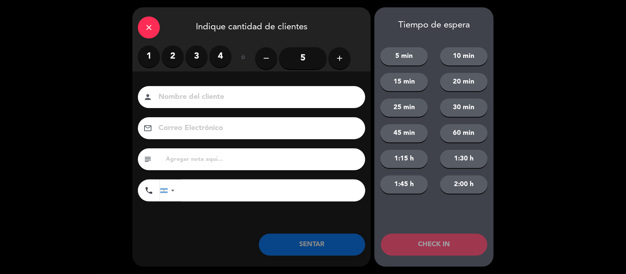
click at [166, 52] on label "2" at bounding box center [173, 56] width 22 height 22
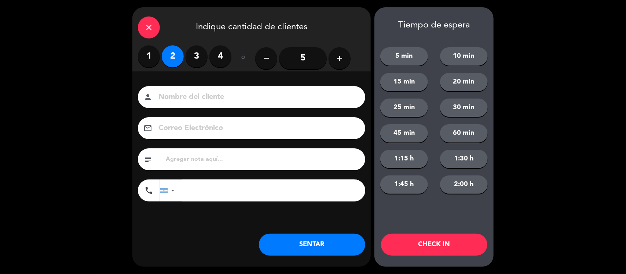
click at [196, 94] on input at bounding box center [257, 97] width 198 height 13
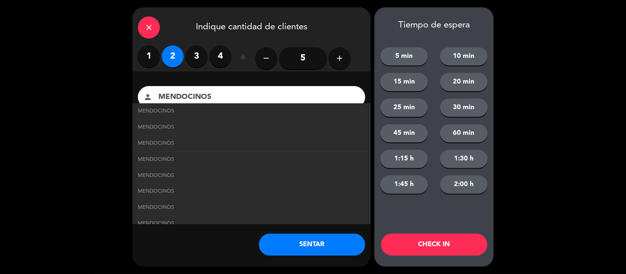
type input "MENDOCINOS"
click at [350, 242] on button "SENTAR" at bounding box center [312, 245] width 106 height 22
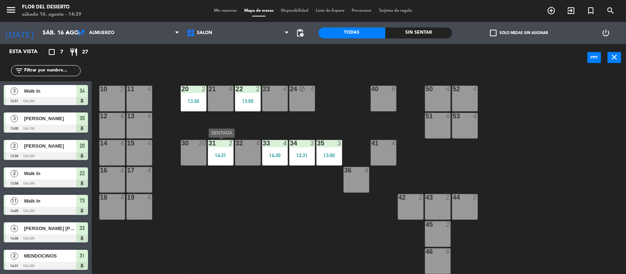
click at [221, 151] on div "31 2 14:31" at bounding box center [221, 153] width 26 height 26
click at [225, 100] on div "21 4" at bounding box center [221, 99] width 26 height 26
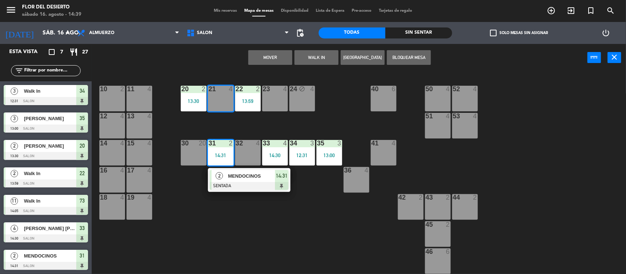
click at [277, 48] on div "Mover WALK IN [GEOGRAPHIC_DATA] Bloquear Mesa power_input close" at bounding box center [340, 58] width 496 height 28
click at [275, 49] on div "Mover WALK IN [GEOGRAPHIC_DATA] Bloquear Mesa power_input close" at bounding box center [340, 58] width 496 height 28
click at [273, 57] on button "Mover" at bounding box center [270, 57] width 44 height 15
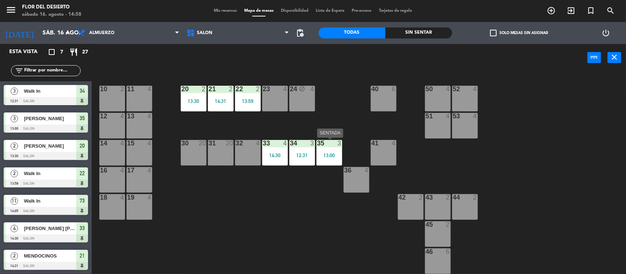
click at [327, 151] on div "35 3 13:00" at bounding box center [330, 153] width 26 height 26
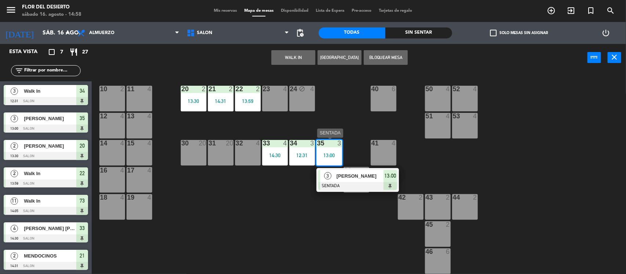
click at [337, 176] on span "[PERSON_NAME]" at bounding box center [360, 176] width 47 height 8
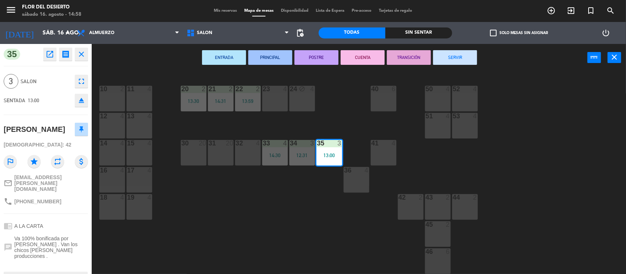
click at [441, 64] on button "SERVIR" at bounding box center [455, 57] width 44 height 15
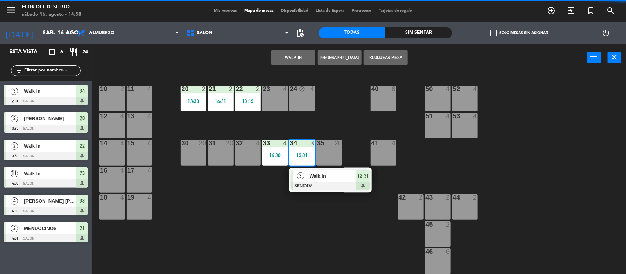
drag, startPoint x: 316, startPoint y: 180, endPoint x: 413, endPoint y: 77, distance: 141.2
click at [317, 183] on div "3 Walk In SENTADA 12:31" at bounding box center [331, 180] width 94 height 24
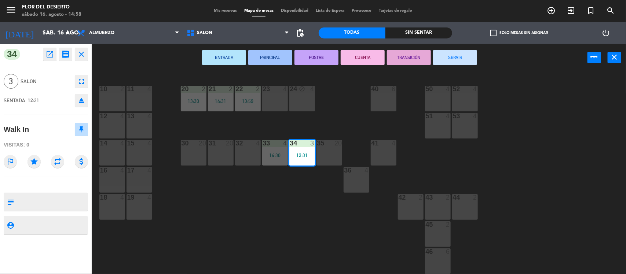
click at [463, 54] on button "SERVIR" at bounding box center [455, 57] width 44 height 15
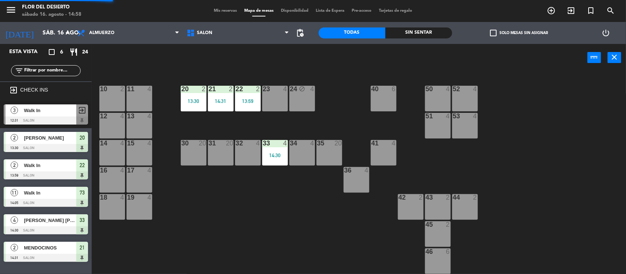
click at [281, 155] on div "14:30" at bounding box center [275, 155] width 26 height 5
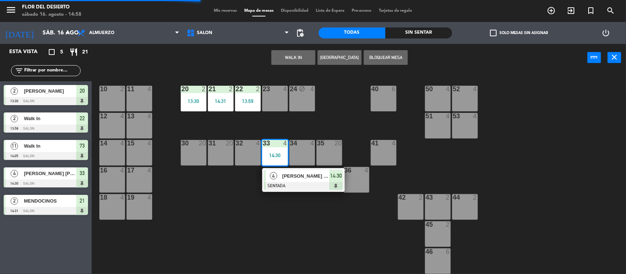
click at [299, 216] on div "10 2 11 4 20 2 13:30 21 2 14:31 22 2 13:59 23 4 24 block 4 40 6 50 4 52 4 12 4 …" at bounding box center [362, 174] width 528 height 203
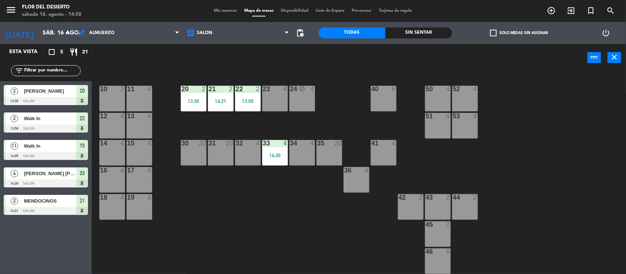
click at [246, 107] on div "22 2 13:59" at bounding box center [248, 99] width 26 height 26
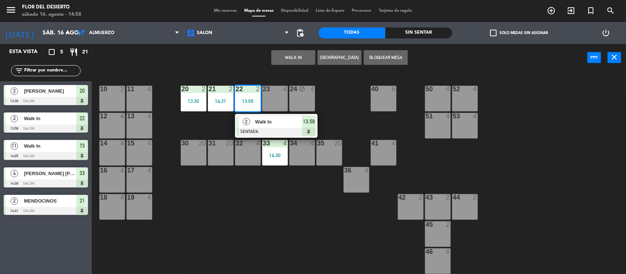
drag, startPoint x: 219, startPoint y: 193, endPoint x: 218, endPoint y: 132, distance: 60.5
click at [219, 193] on div "10 2 11 4 20 2 13:30 21 2 14:31 22 2 13:59 2 Walk In SENTADA 13:59 23 4 24 bloc…" at bounding box center [362, 174] width 528 height 203
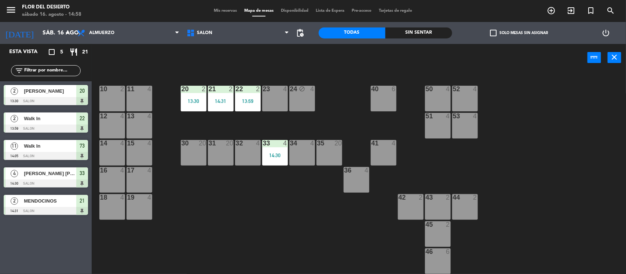
click at [216, 95] on div "21 2 14:31" at bounding box center [221, 99] width 26 height 26
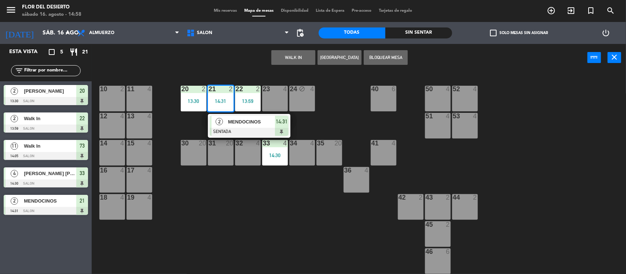
click at [241, 190] on div "10 2 11 4 20 2 13:30 21 2 14:31 2 MENDOCINOS SENTADA 14:31 22 2 13:59 23 4 24 b…" at bounding box center [362, 174] width 528 height 203
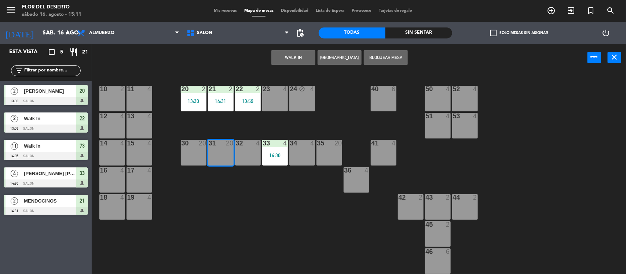
click at [295, 63] on button "WALK IN" at bounding box center [293, 57] width 44 height 15
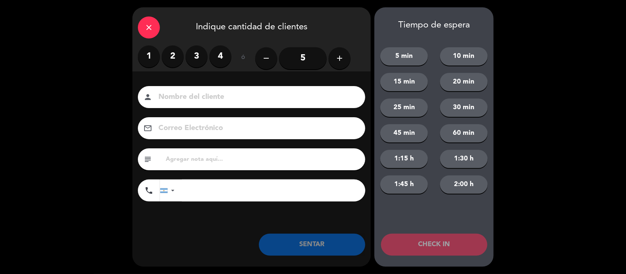
click at [172, 60] on label "2" at bounding box center [173, 56] width 22 height 22
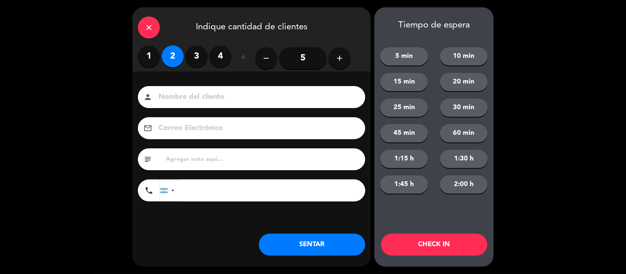
click at [207, 100] on input at bounding box center [257, 97] width 198 height 13
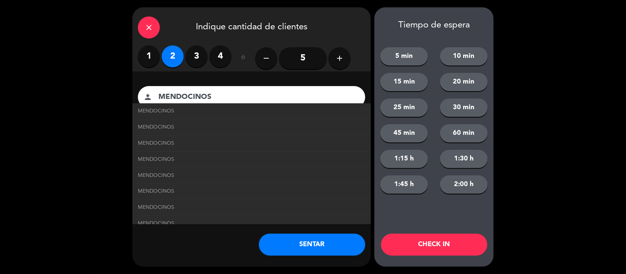
type input "MENDOCINOS"
click at [289, 248] on button "SENTAR" at bounding box center [312, 245] width 106 height 22
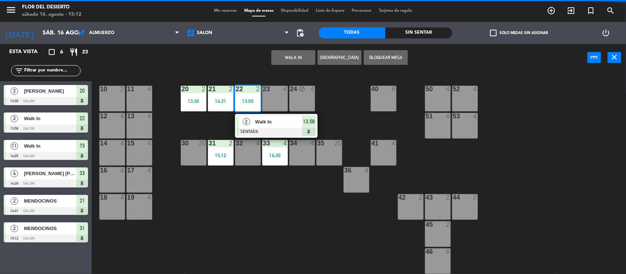
drag, startPoint x: 258, startPoint y: 124, endPoint x: 395, endPoint y: 74, distance: 146.3
click at [259, 124] on div "2 Walk In SENTADA 13:59" at bounding box center [277, 126] width 94 height 24
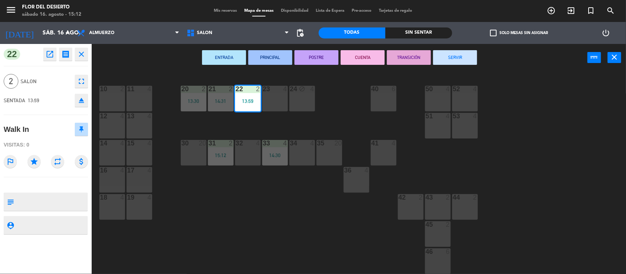
click at [465, 57] on button "SERVIR" at bounding box center [455, 57] width 44 height 15
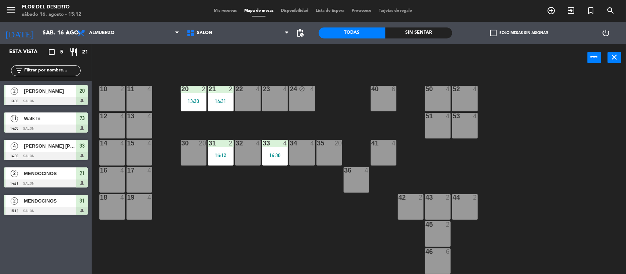
click at [213, 6] on div "menu [PERSON_NAME] DEL DESIERTO sábado 16. agosto - 15:12 Mis reservas Mapa de …" at bounding box center [313, 11] width 626 height 22
click at [216, 12] on span "Mis reservas" at bounding box center [225, 11] width 30 height 4
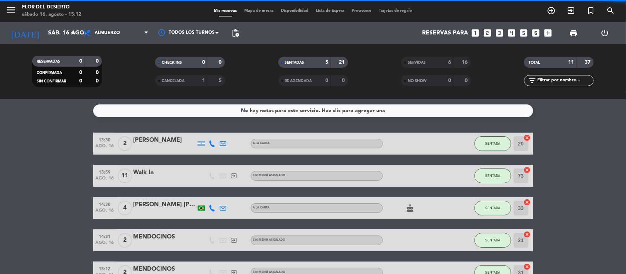
click at [261, 10] on span "Mapa de mesas" at bounding box center [259, 11] width 37 height 4
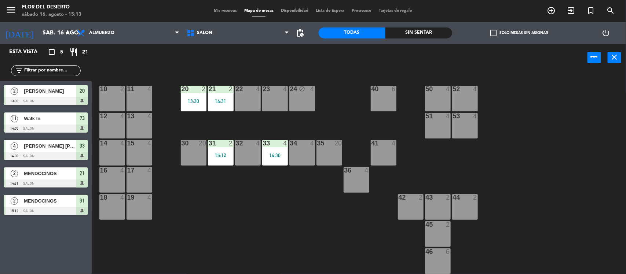
click at [466, 123] on div "53 4" at bounding box center [465, 126] width 26 height 26
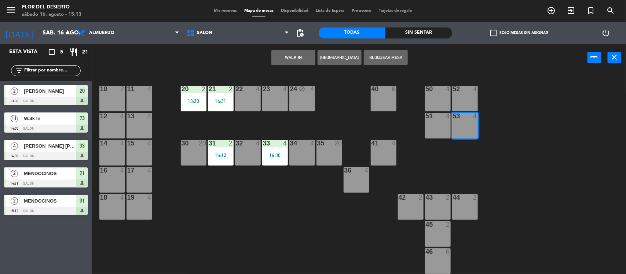
click at [290, 54] on button "WALK IN" at bounding box center [293, 57] width 44 height 15
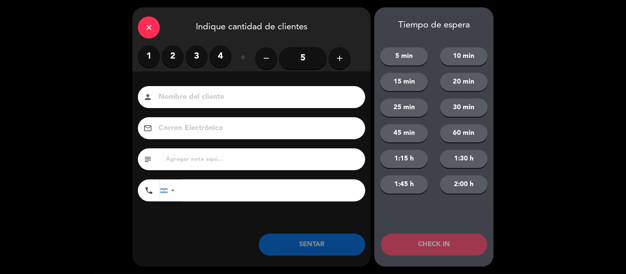
drag, startPoint x: 176, startPoint y: 59, endPoint x: 190, endPoint y: 79, distance: 24.0
click at [176, 60] on label "2" at bounding box center [173, 56] width 22 height 22
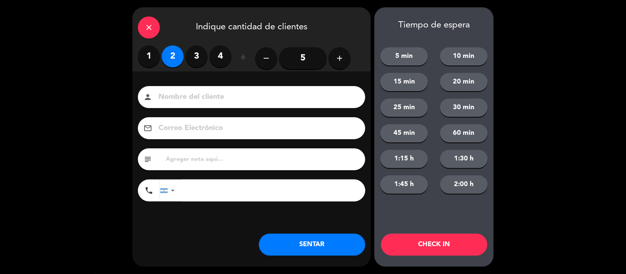
click at [197, 102] on input at bounding box center [257, 97] width 198 height 13
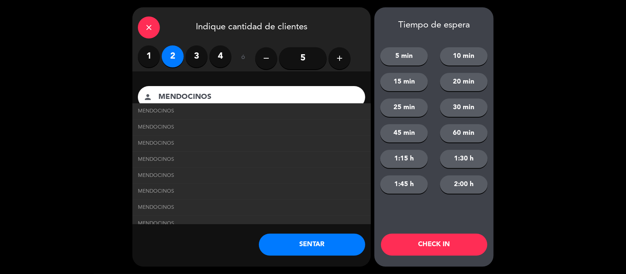
type input "MENDOCINOS"
click at [321, 253] on button "SENTAR" at bounding box center [312, 245] width 106 height 22
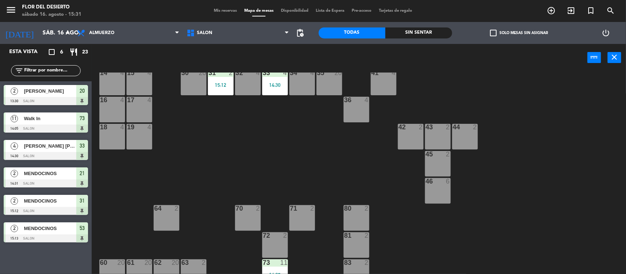
scroll to position [107, 0]
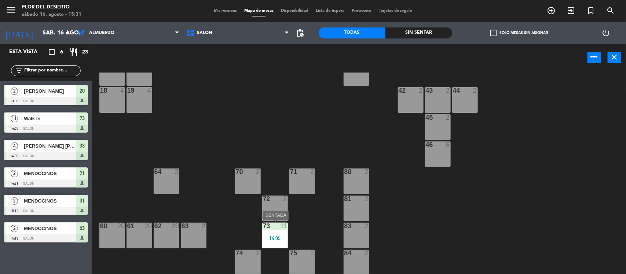
click at [271, 230] on div "73 11 14:05" at bounding box center [275, 236] width 26 height 26
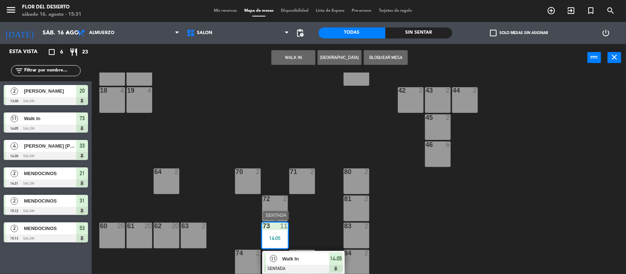
click at [287, 259] on span "Walk In" at bounding box center [305, 259] width 47 height 8
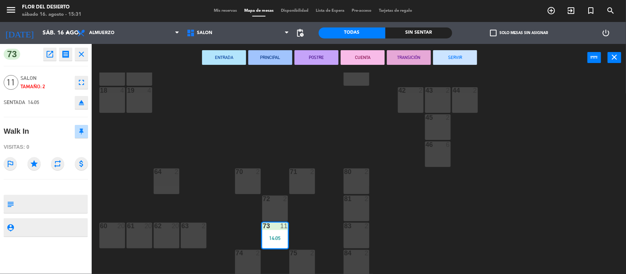
click at [452, 55] on button "SERVIR" at bounding box center [455, 57] width 44 height 15
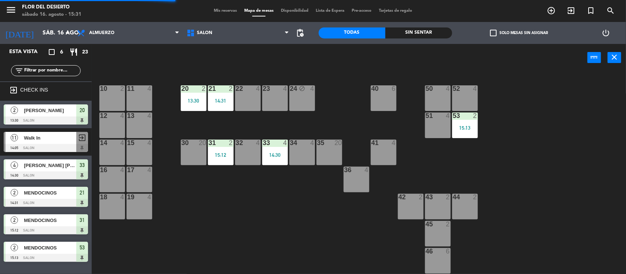
scroll to position [0, 0]
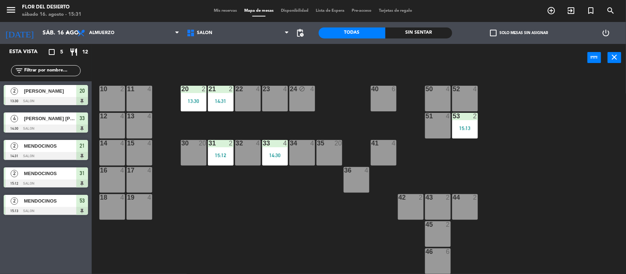
click at [226, 9] on span "Mis reservas" at bounding box center [225, 11] width 30 height 4
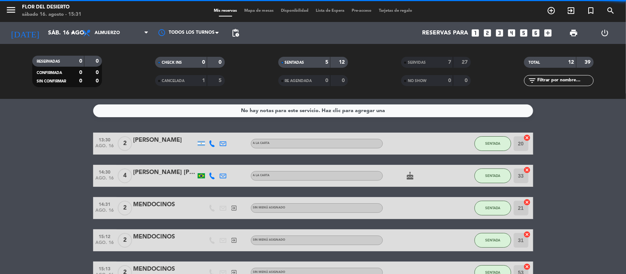
click at [257, 11] on span "Mapa de mesas" at bounding box center [259, 11] width 37 height 4
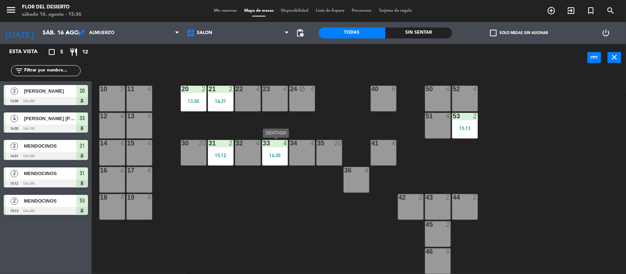
click at [272, 158] on div "33 4 14:30" at bounding box center [275, 153] width 26 height 26
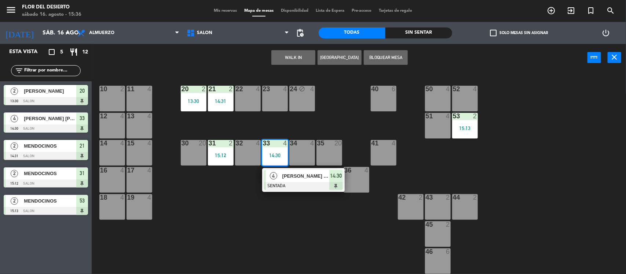
click at [281, 182] on div at bounding box center [303, 186] width 79 height 8
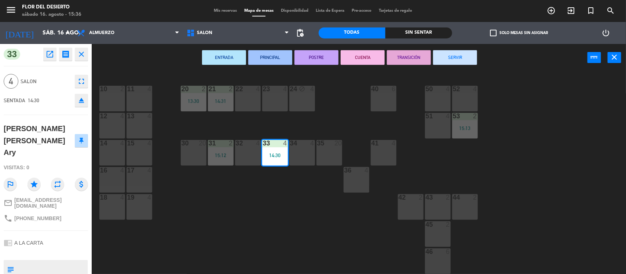
click at [465, 63] on button "SERVIR" at bounding box center [455, 57] width 44 height 15
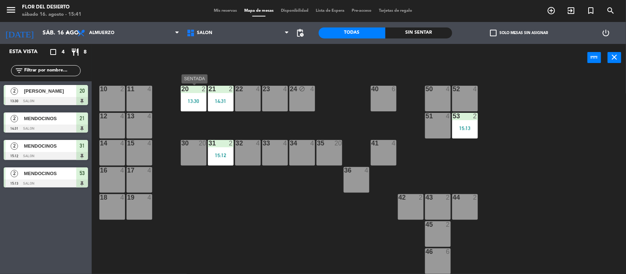
drag, startPoint x: 188, startPoint y: 96, endPoint x: 193, endPoint y: 108, distance: 12.8
click at [187, 96] on div "20 2 13:30" at bounding box center [194, 99] width 26 height 26
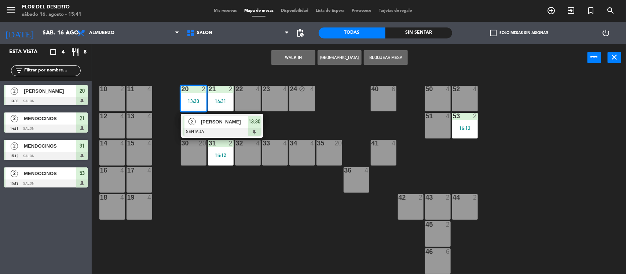
click at [208, 133] on div at bounding box center [222, 132] width 79 height 8
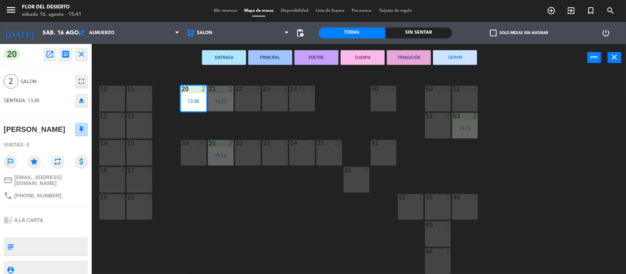
click at [452, 58] on button "SERVIR" at bounding box center [455, 57] width 44 height 15
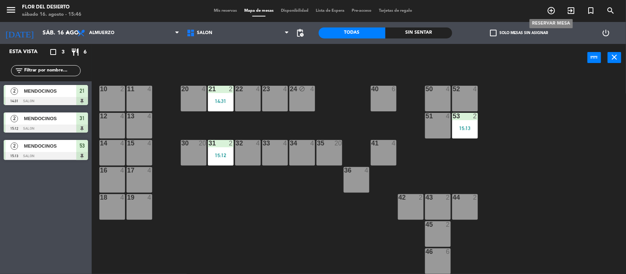
click at [551, 8] on icon "add_circle_outline" at bounding box center [551, 10] width 9 height 9
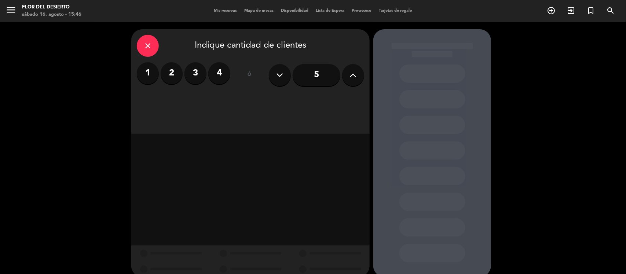
drag, startPoint x: 162, startPoint y: 75, endPoint x: 167, endPoint y: 77, distance: 5.6
click at [162, 75] on label "2" at bounding box center [172, 73] width 22 height 22
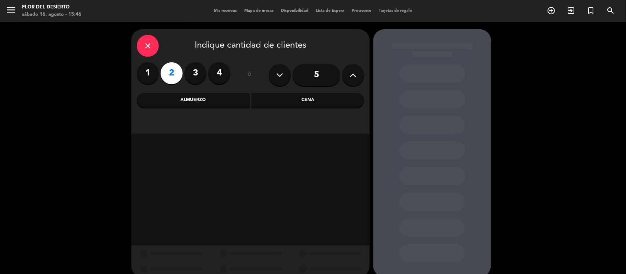
click at [270, 107] on div "Cena" at bounding box center [308, 100] width 113 height 15
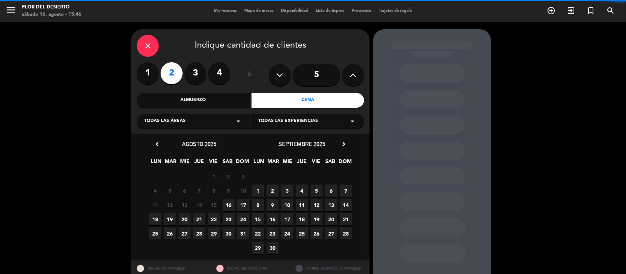
click at [229, 202] on span "16" at bounding box center [229, 205] width 12 height 12
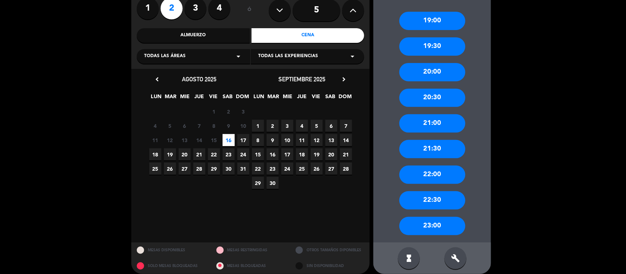
scroll to position [70, 0]
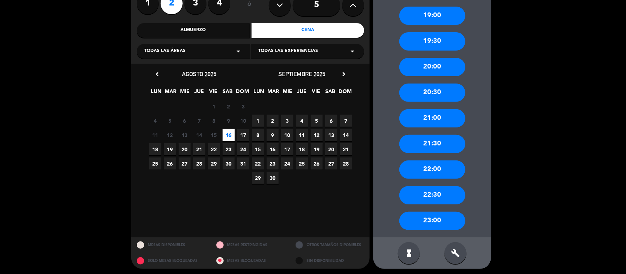
click at [428, 168] on div "22:00" at bounding box center [432, 170] width 66 height 18
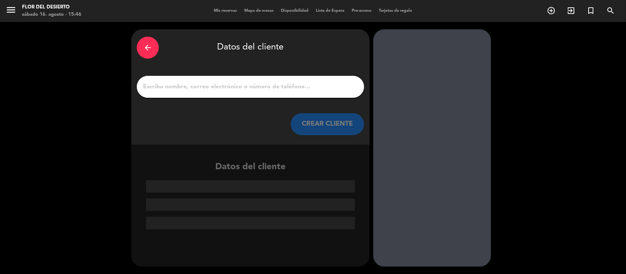
scroll to position [0, 0]
click at [321, 85] on input "1" at bounding box center [250, 87] width 216 height 10
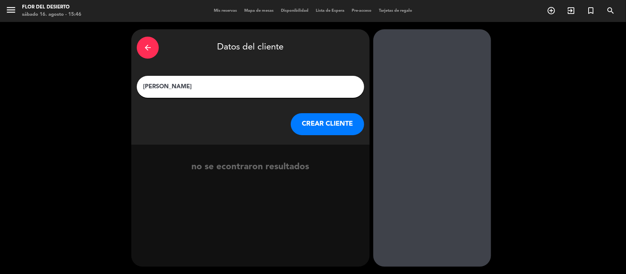
type input "[PERSON_NAME]"
click at [325, 120] on button "CREAR CLIENTE" at bounding box center [327, 124] width 73 height 22
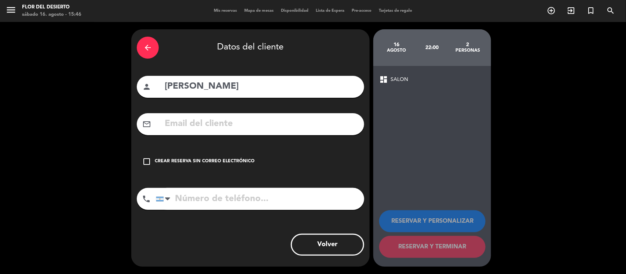
click at [247, 160] on div "Crear reserva sin correo electrónico" at bounding box center [205, 161] width 100 height 7
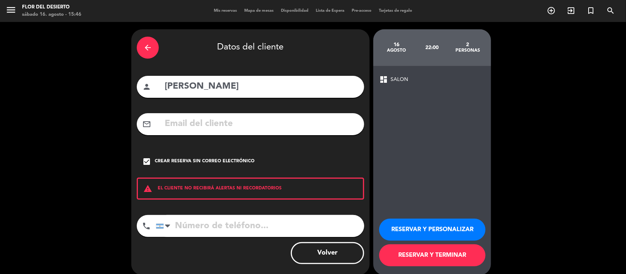
click at [242, 230] on input "tel" at bounding box center [260, 226] width 208 height 22
type input "2615195171"
click at [410, 230] on button "RESERVAR Y PERSONALIZAR" at bounding box center [432, 230] width 106 height 22
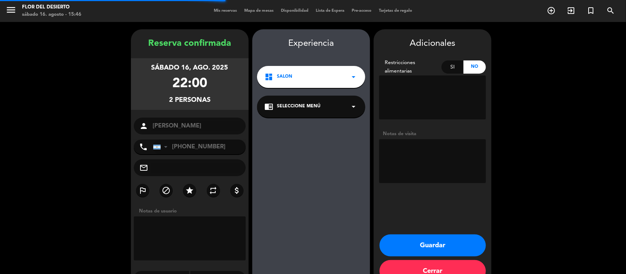
scroll to position [19, 0]
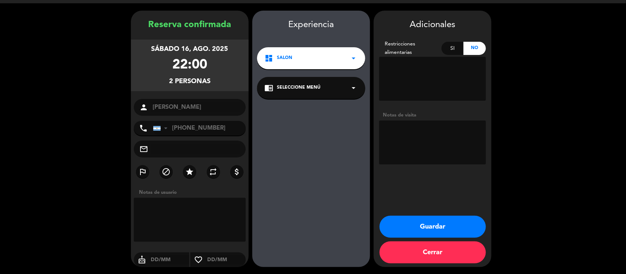
click at [420, 149] on textarea at bounding box center [432, 143] width 107 height 44
type textarea "ENVIADA POR [PERSON_NAME]"
click at [437, 222] on button "Guardar" at bounding box center [433, 227] width 106 height 22
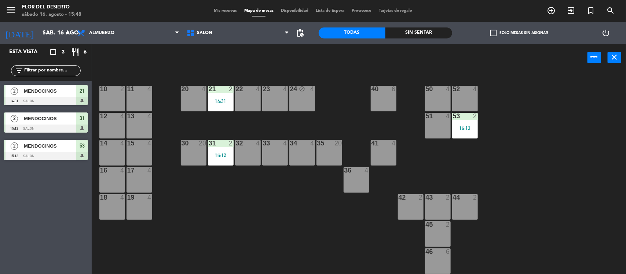
click at [227, 10] on span "Mis reservas" at bounding box center [225, 11] width 30 height 4
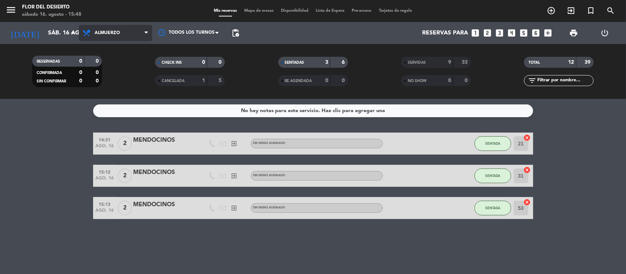
click at [92, 29] on icon at bounding box center [87, 33] width 11 height 9
click at [110, 78] on div "menu [PERSON_NAME] DEL DESIERTO sábado 16. agosto - 15:48 Mis reservas Mapa de …" at bounding box center [313, 49] width 626 height 99
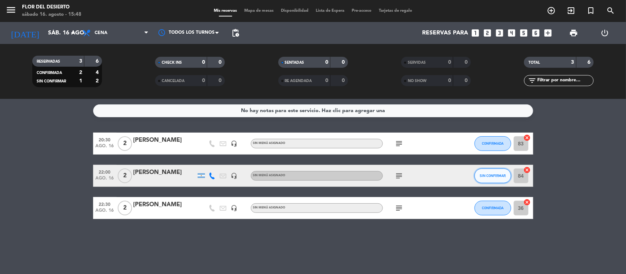
click at [505, 174] on span "SIN CONFIRMAR" at bounding box center [493, 176] width 26 height 4
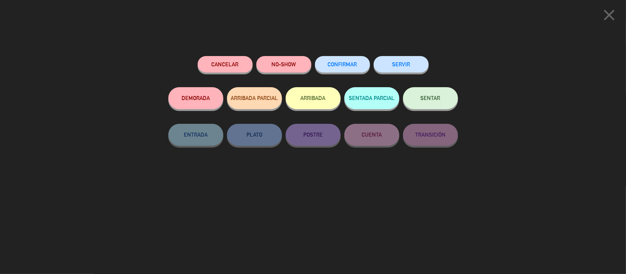
click at [342, 66] on span "CONFIRMAR" at bounding box center [342, 64] width 29 height 6
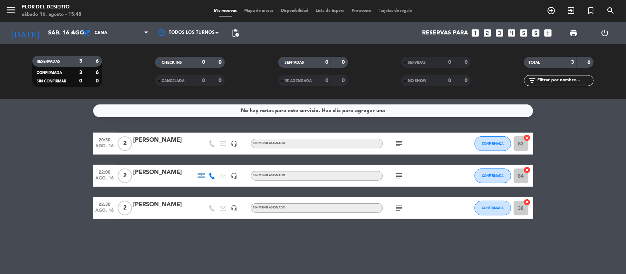
click at [263, 11] on span "Mapa de mesas" at bounding box center [259, 11] width 37 height 4
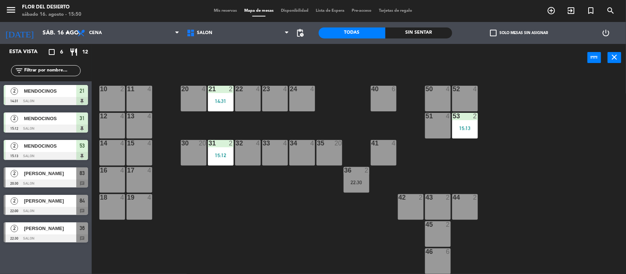
click at [562, 167] on div "10 2 11 4 20 4 21 2 14:31 22 4 23 4 24 4 40 6 50 4 52 4 12 4 13 4 51 4 53 2 15:…" at bounding box center [362, 174] width 528 height 203
click at [465, 129] on div "15:13" at bounding box center [465, 128] width 26 height 5
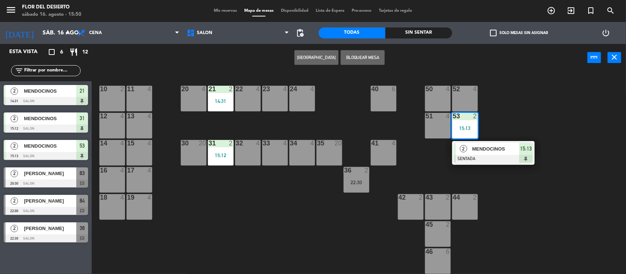
click at [476, 150] on span "MENDOCINOS" at bounding box center [495, 149] width 47 height 8
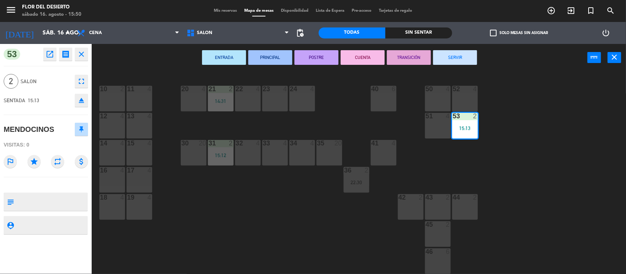
click at [467, 49] on div "ENTRADA PRINCIPAL POSTRE CUENTA TRANSICIÓN SERVIR power_input close" at bounding box center [340, 58] width 496 height 28
click at [459, 58] on button "SERVIR" at bounding box center [455, 57] width 44 height 15
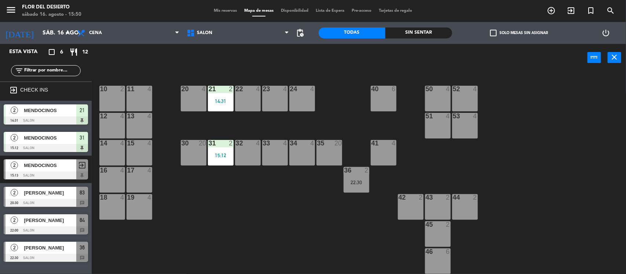
click at [222, 157] on div "15:12" at bounding box center [221, 155] width 26 height 5
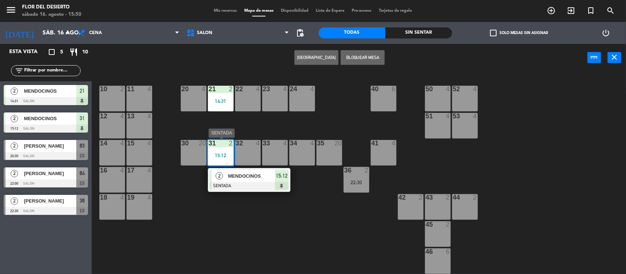
click at [231, 176] on span "MENDOCINOS" at bounding box center [251, 176] width 47 height 8
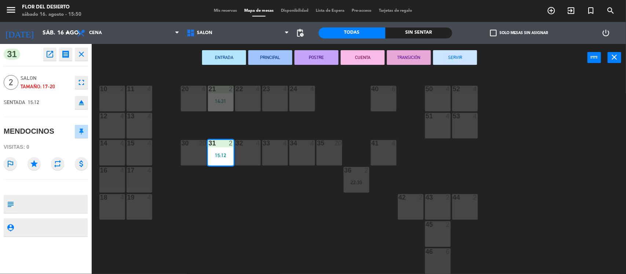
click at [452, 56] on button "SERVIR" at bounding box center [455, 57] width 44 height 15
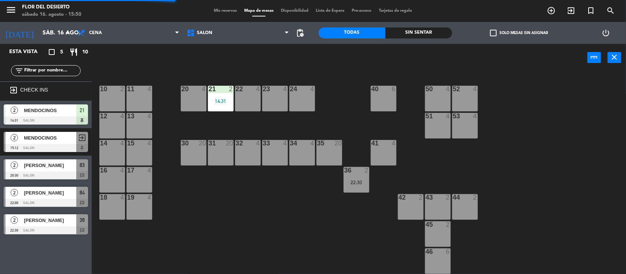
click at [224, 111] on div "21 2 14:31" at bounding box center [221, 99] width 26 height 26
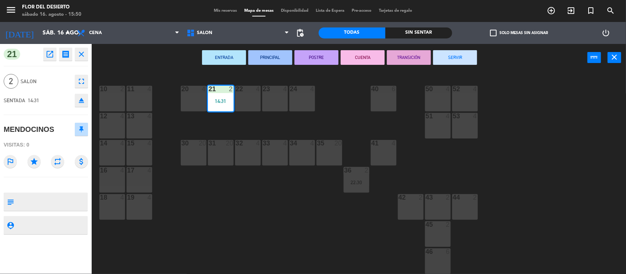
click at [442, 54] on button "SERVIR" at bounding box center [455, 57] width 44 height 15
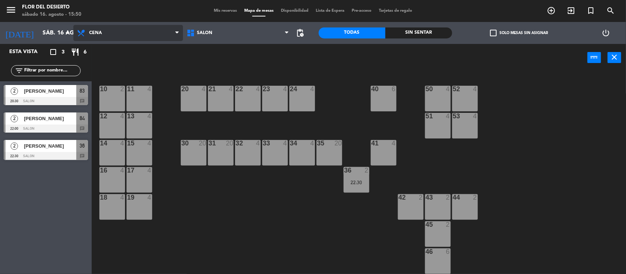
click at [114, 37] on span "Cena" at bounding box center [128, 33] width 110 height 16
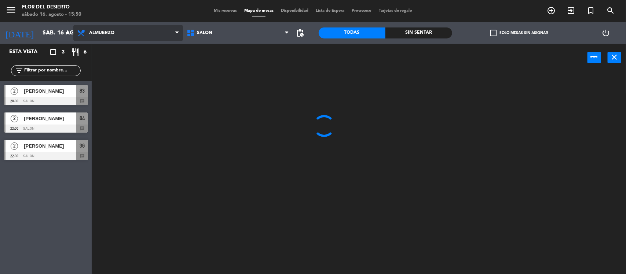
click at [109, 45] on ng-component "menu [PERSON_NAME] DEL DESIERTO sábado 16. agosto - 15:50 Mis reservas Mapa de …" at bounding box center [313, 137] width 626 height 275
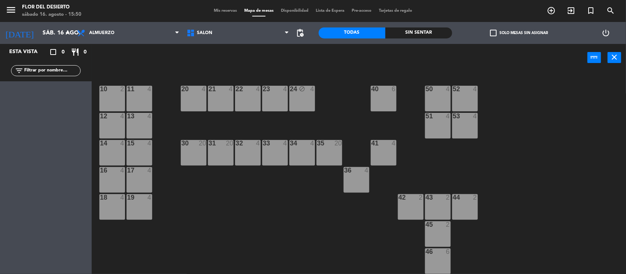
click at [222, 10] on span "Mis reservas" at bounding box center [225, 11] width 30 height 4
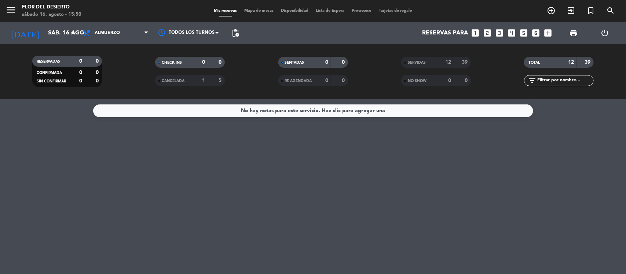
click at [463, 60] on strong "39" at bounding box center [465, 62] width 7 height 5
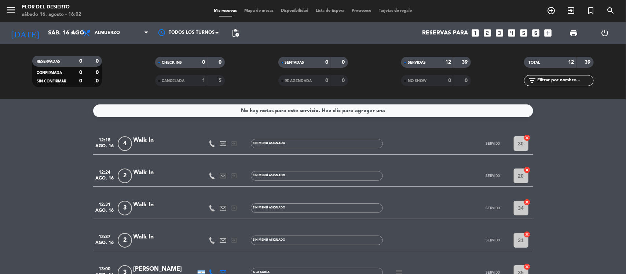
click at [258, 11] on span "Mapa de mesas" at bounding box center [259, 11] width 37 height 4
